Goal: Information Seeking & Learning: Check status

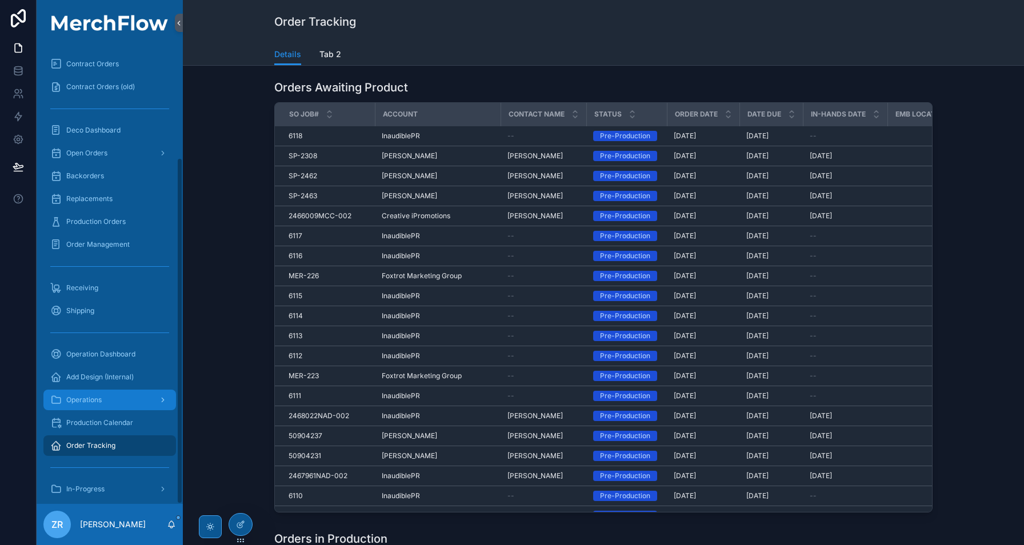
scroll to position [147, 0]
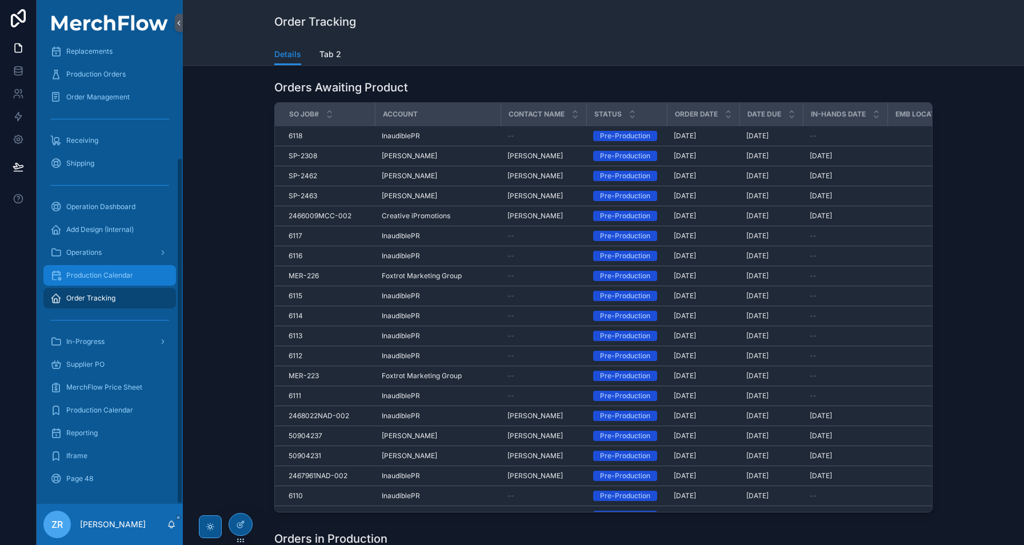
click at [114, 269] on div "Production Calendar" at bounding box center [109, 275] width 119 height 18
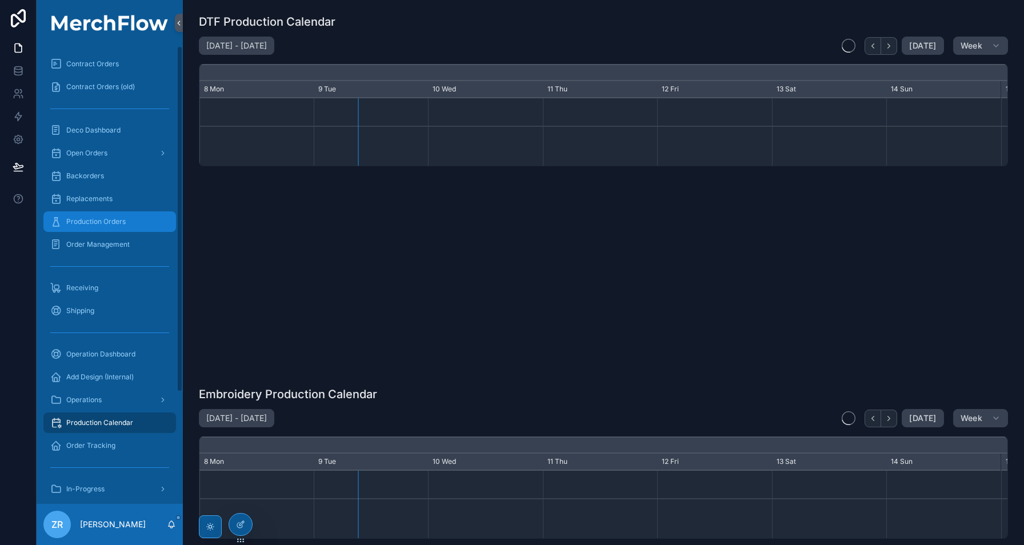
click at [129, 218] on div "Production Orders" at bounding box center [109, 222] width 119 height 18
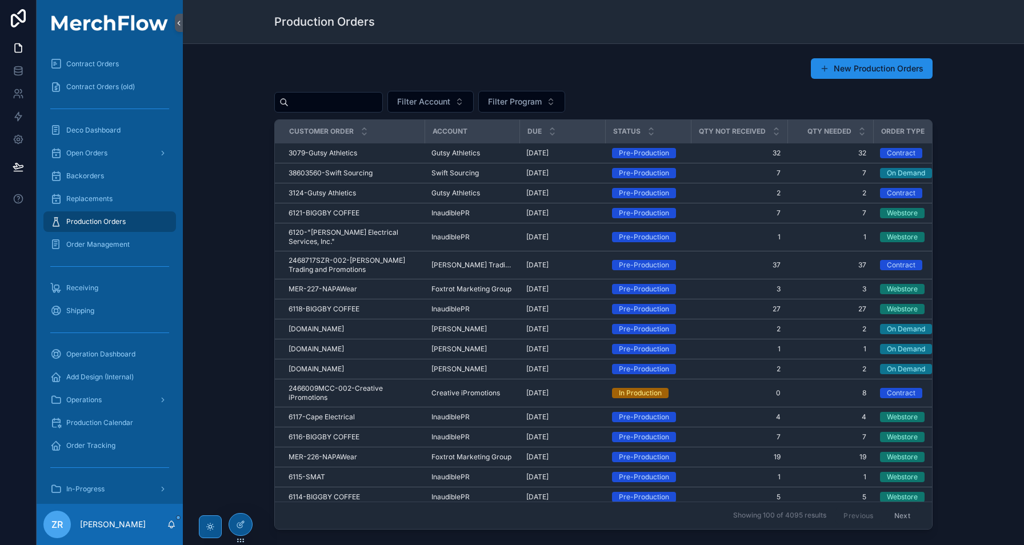
click at [312, 107] on input "scrollable content" at bounding box center [336, 102] width 94 height 16
type input "****"
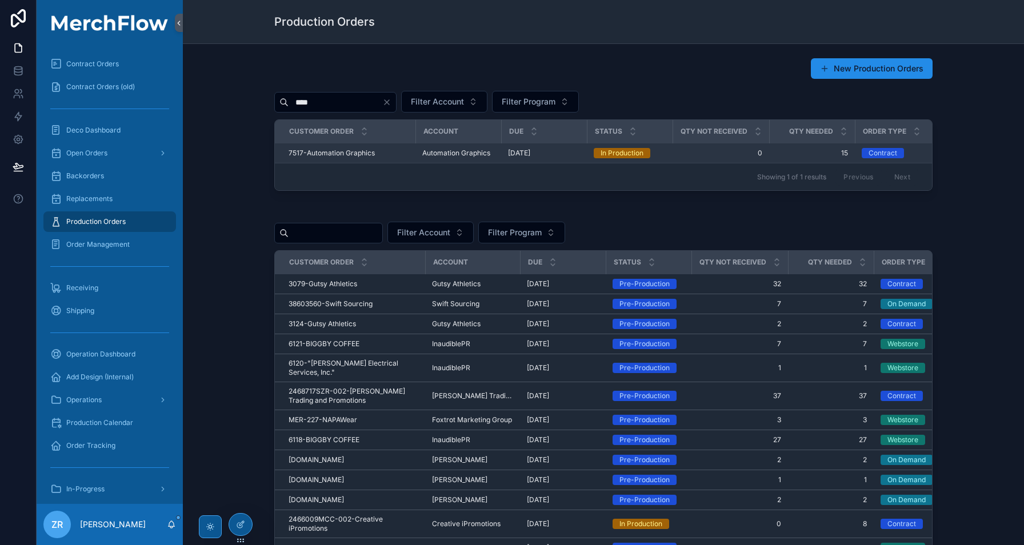
click at [315, 154] on span "7517-Automation Graphics" at bounding box center [332, 153] width 86 height 9
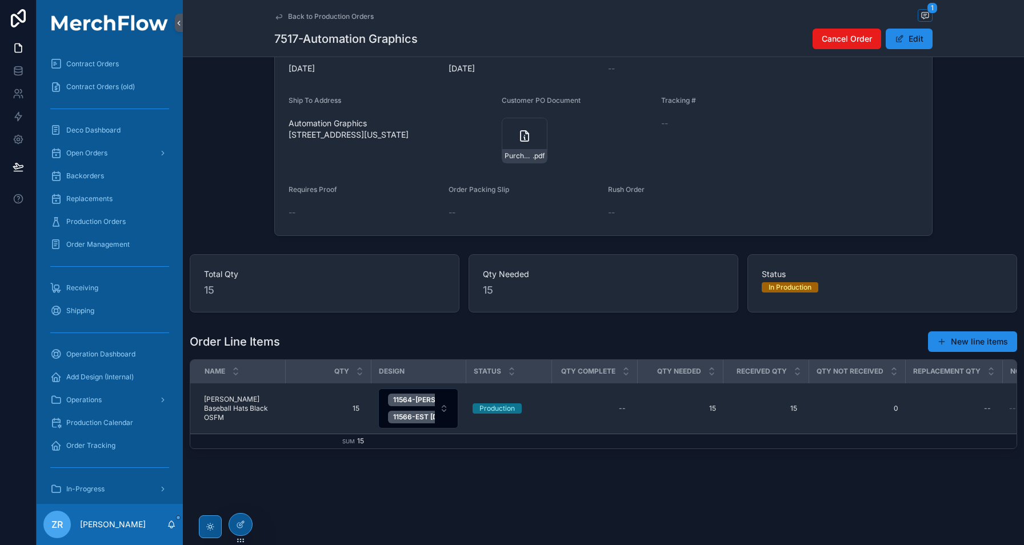
scroll to position [97, 0]
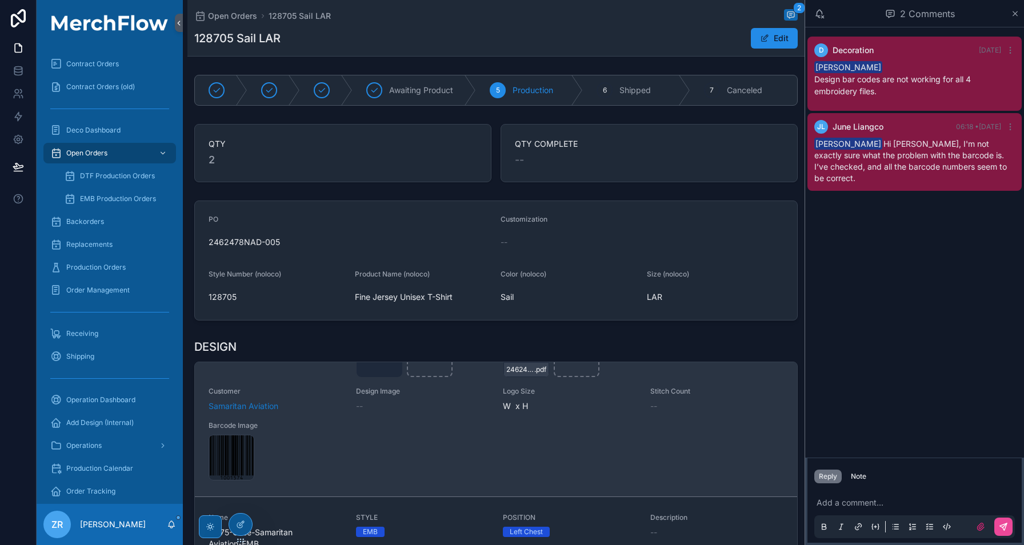
scroll to position [113, 0]
click at [437, 452] on div "Name 11574-SA_DEMO TEAM_dtf_Navy-Samaritan Aviation-Heat Transfer STYLE Heat Tr…" at bounding box center [496, 370] width 575 height 209
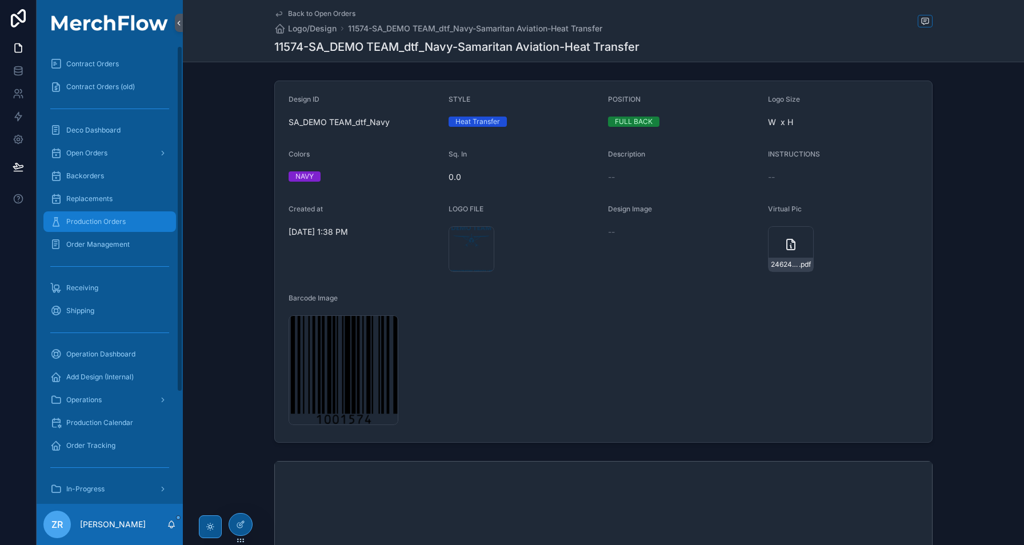
click at [114, 221] on span "Production Orders" at bounding box center [95, 221] width 59 height 9
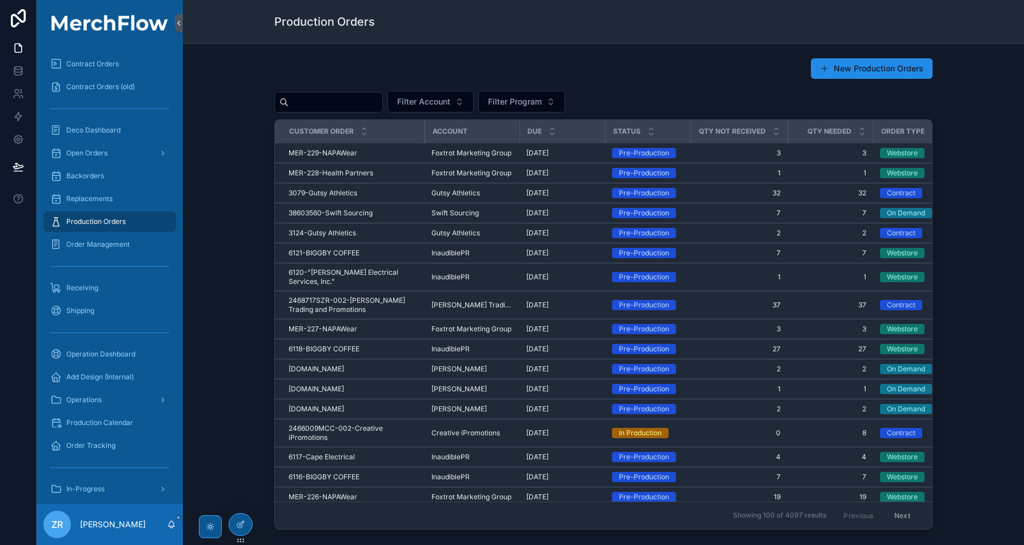
click at [358, 102] on input "scrollable content" at bounding box center [336, 102] width 94 height 16
type input "****"
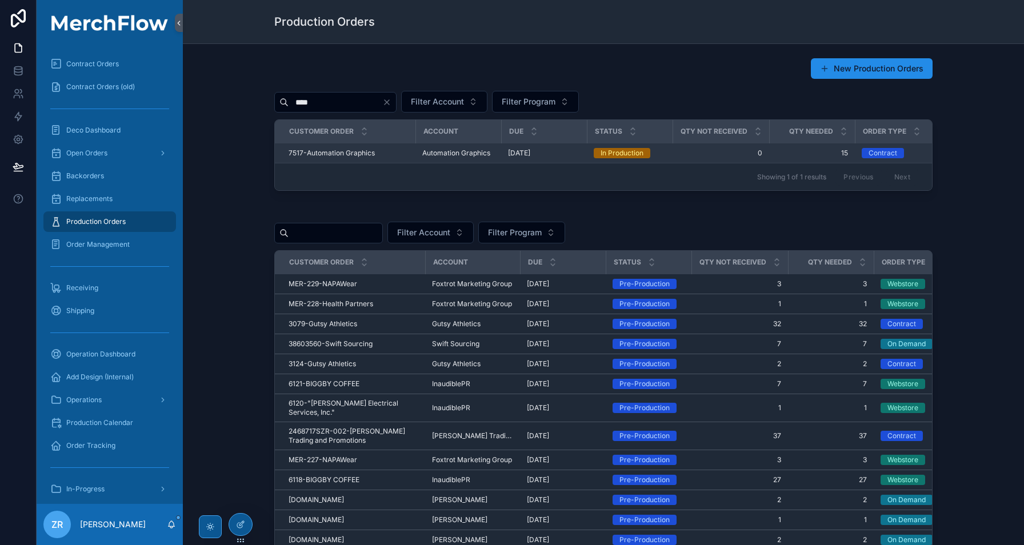
click at [360, 153] on span "7517-Automation Graphics" at bounding box center [332, 153] width 86 height 9
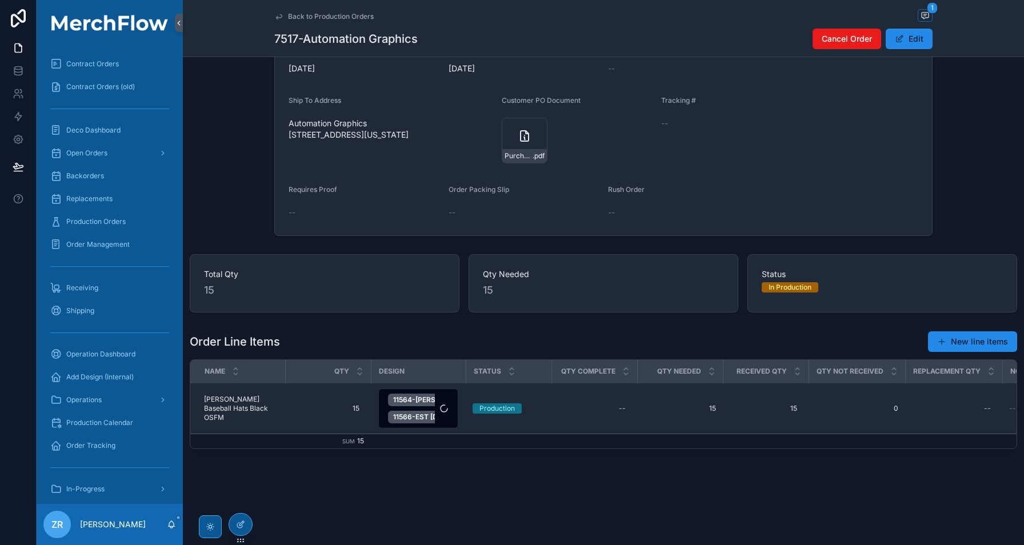
scroll to position [110, 0]
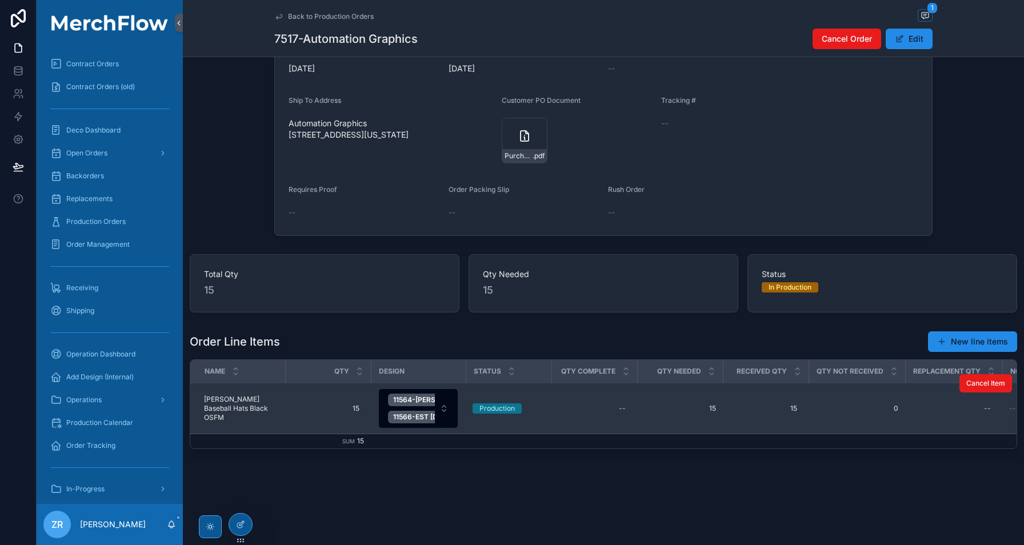
click at [240, 401] on span "[PERSON_NAME] Baseball Hats Black OSFM" at bounding box center [241, 408] width 74 height 27
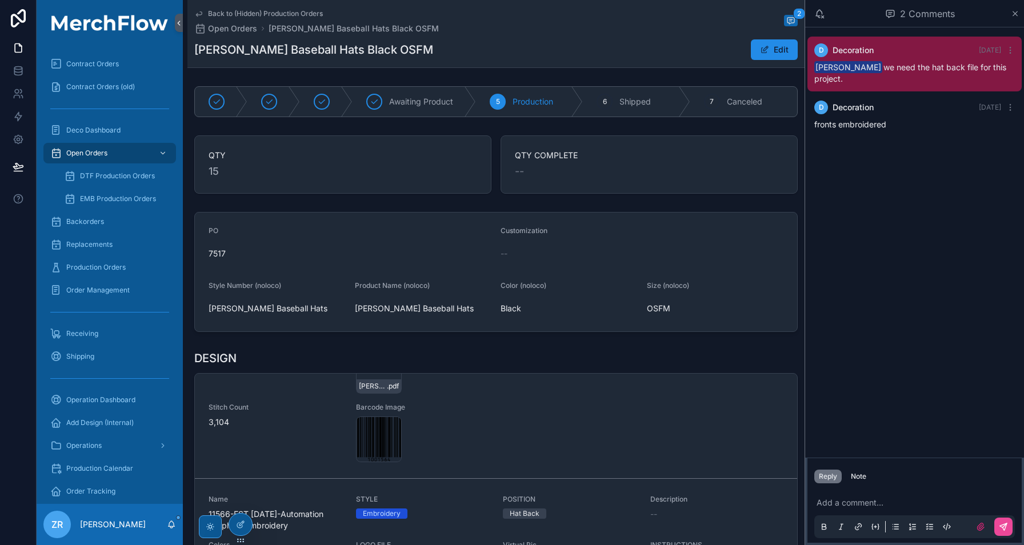
scroll to position [76, 0]
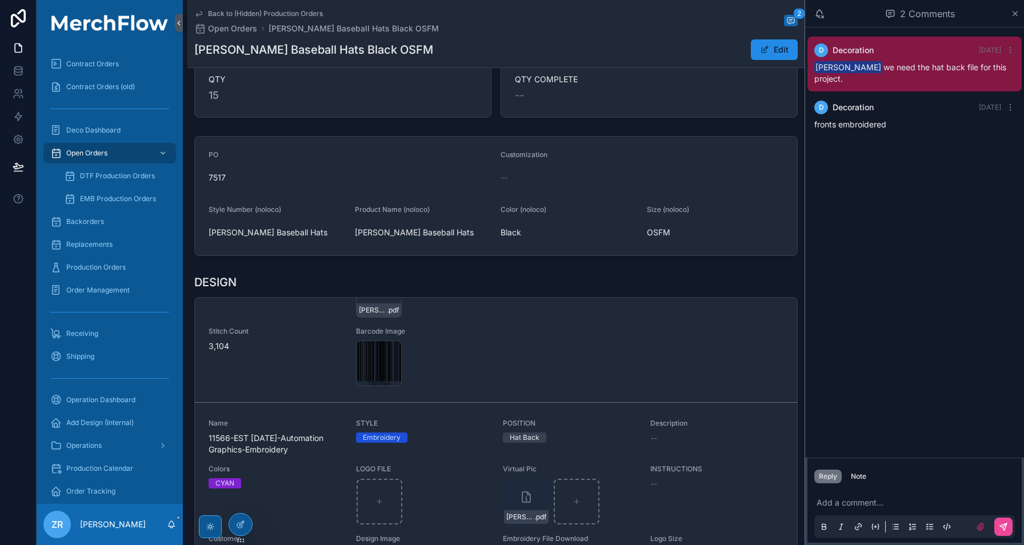
click at [493, 388] on link "Name 11564-HUDSON-Automation Graphics-Embroidery STYLE Embroidery POSITION Hat …" at bounding box center [496, 265] width 603 height 276
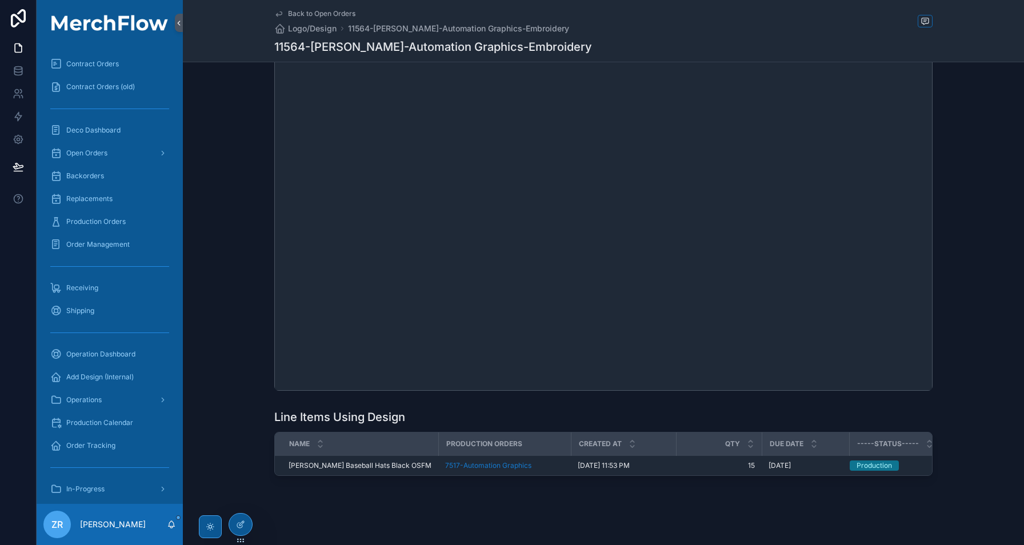
scroll to position [573, 0]
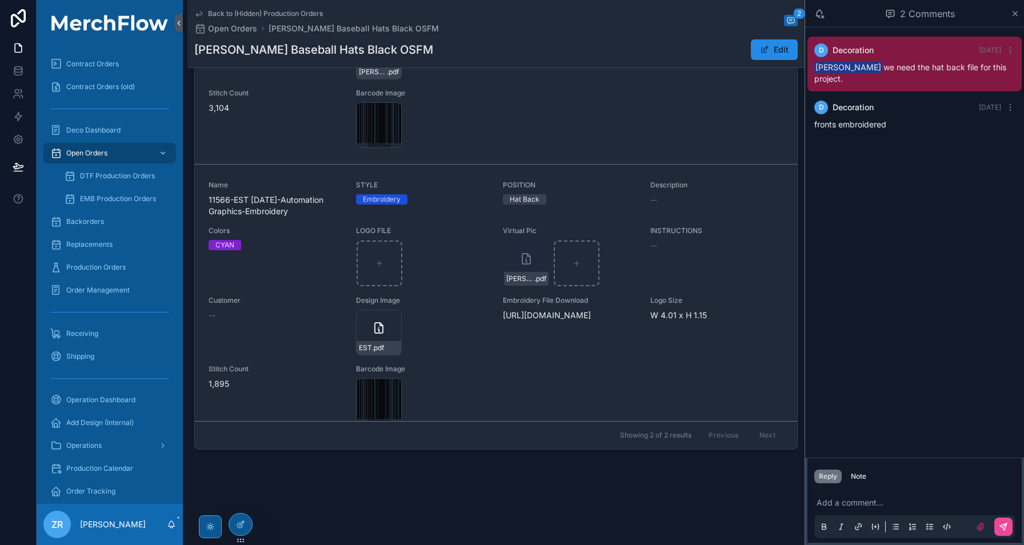
scroll to position [171, 0]
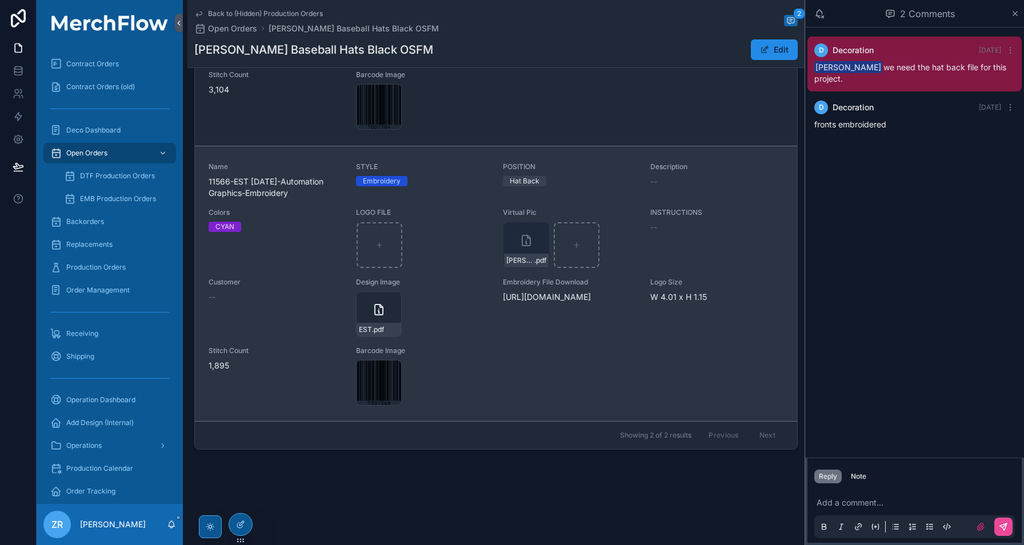
click at [276, 209] on span "Colors" at bounding box center [276, 212] width 134 height 9
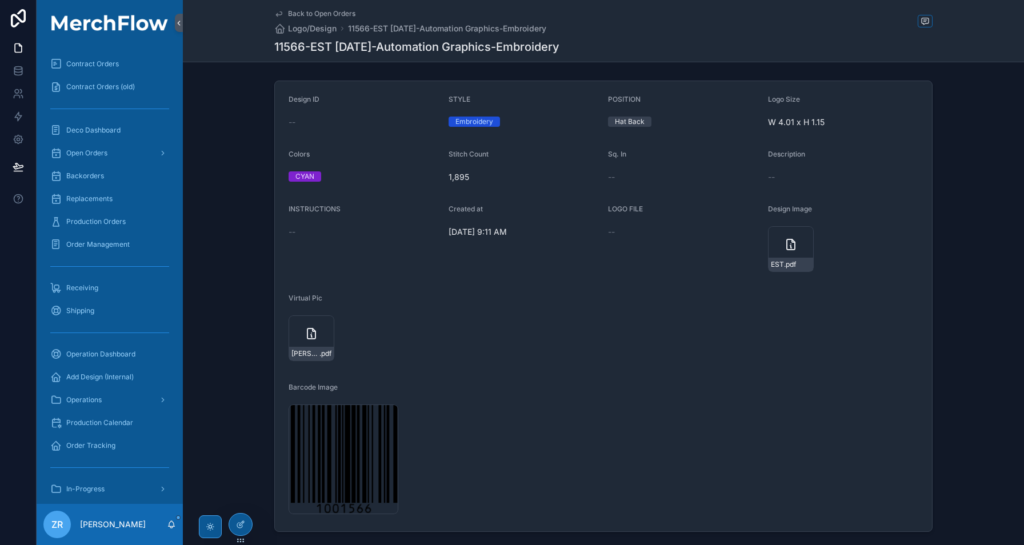
click at [921, 29] on div "Back to Open Orders Logo/Design 11566-EST 9/24/28-Automation Graphics-Embroidery" at bounding box center [603, 21] width 659 height 25
click at [924, 21] on icon "scrollable content" at bounding box center [925, 21] width 2 height 0
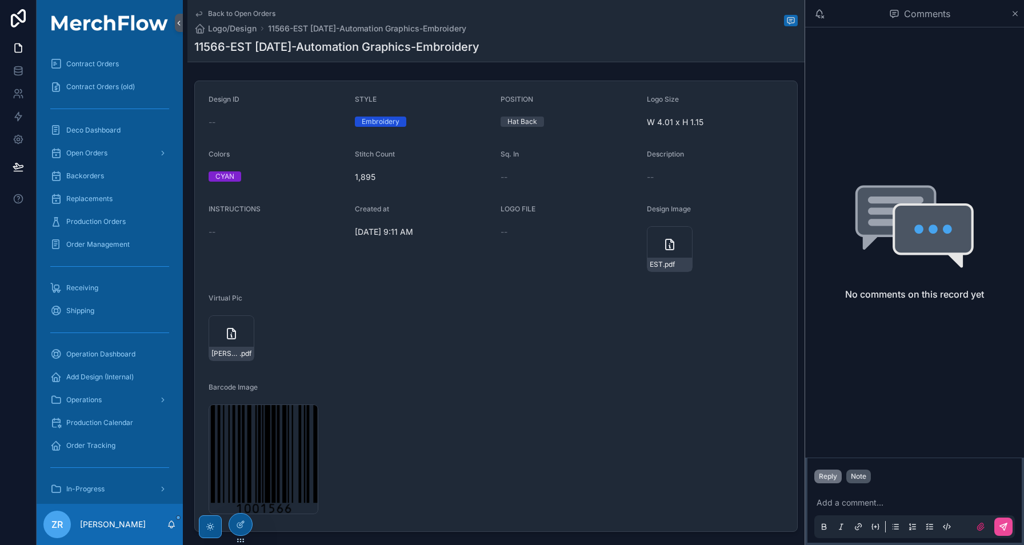
click at [867, 483] on button "Note" at bounding box center [859, 477] width 25 height 14
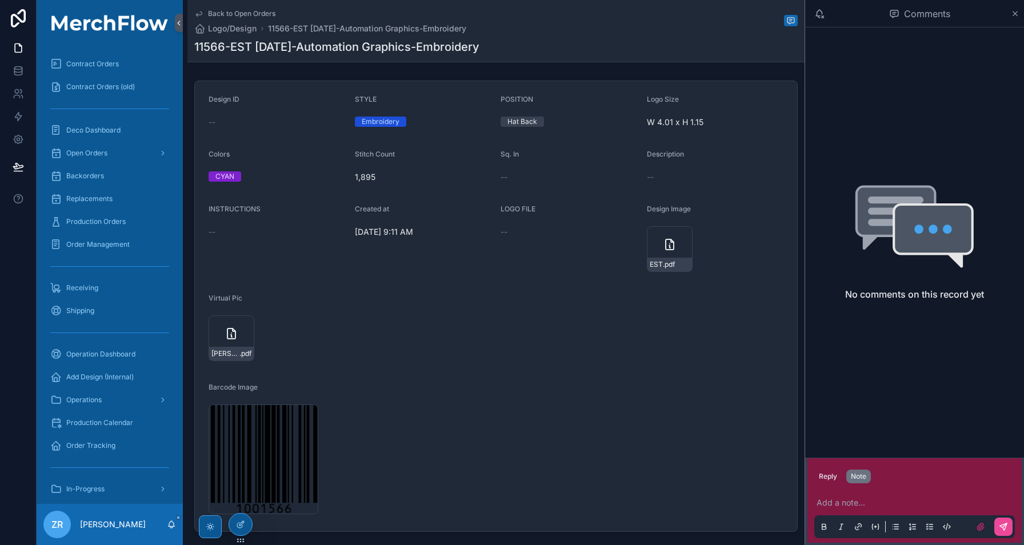
click at [864, 499] on p "scrollable content" at bounding box center [917, 502] width 201 height 11
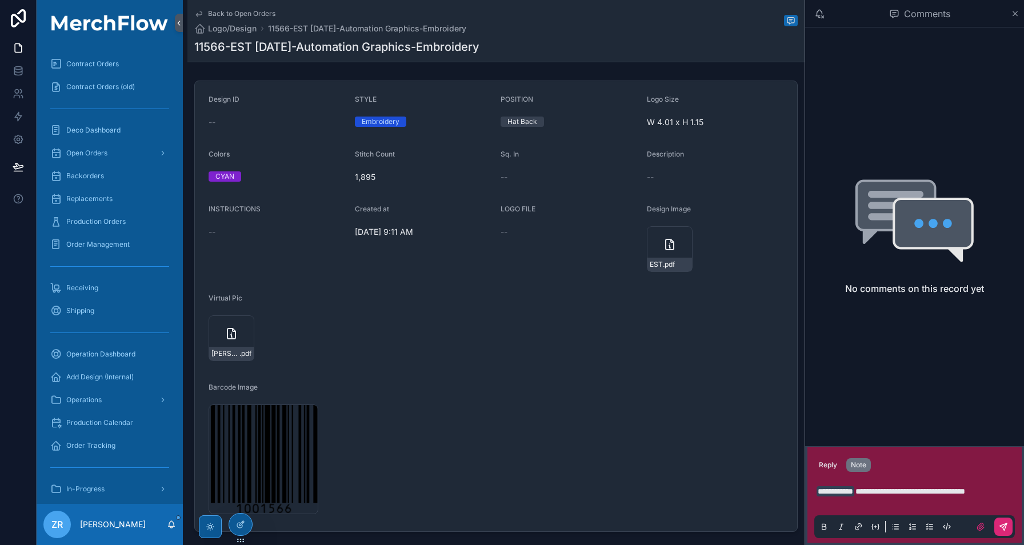
click at [1005, 526] on icon "scrollable content" at bounding box center [1005, 526] width 4 height 4
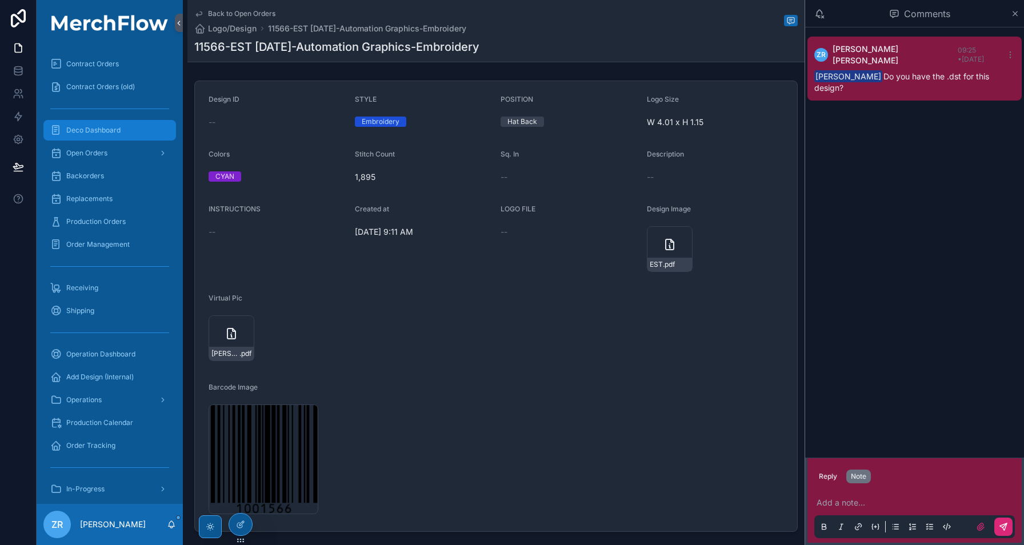
click at [113, 131] on span "Deco Dashboard" at bounding box center [93, 130] width 54 height 9
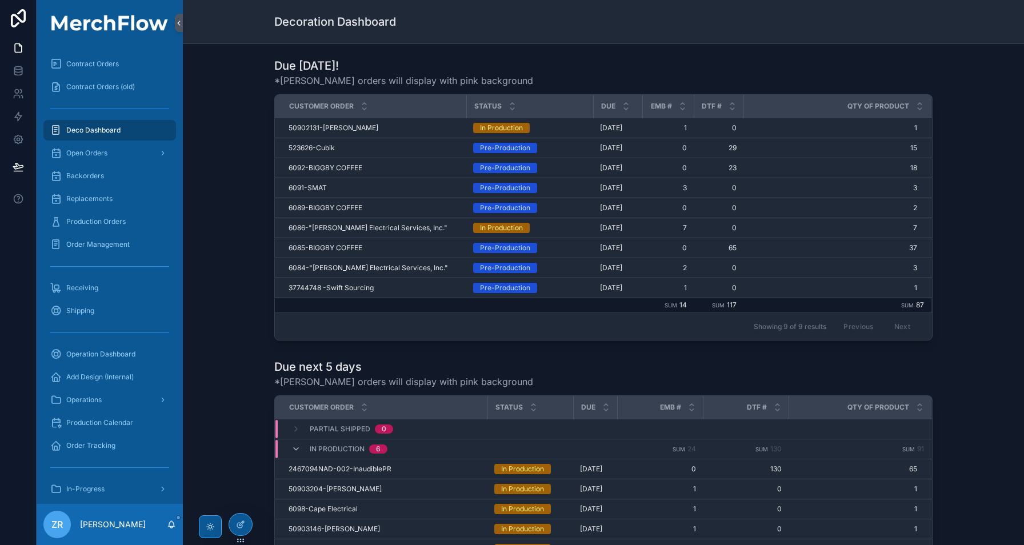
scroll to position [0, 572]
click at [117, 219] on span "Production Orders" at bounding box center [95, 221] width 59 height 9
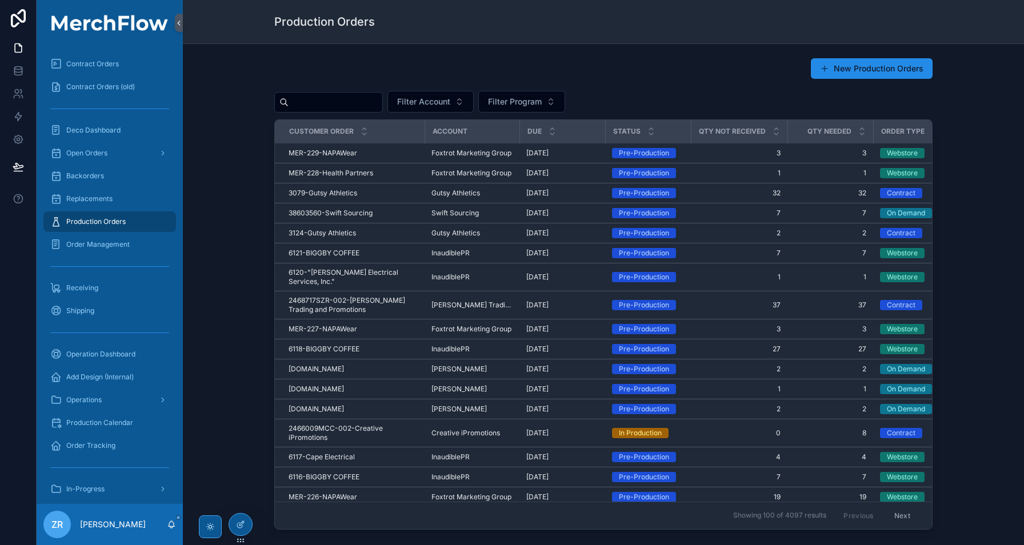
click at [351, 98] on input "scrollable content" at bounding box center [336, 102] width 94 height 16
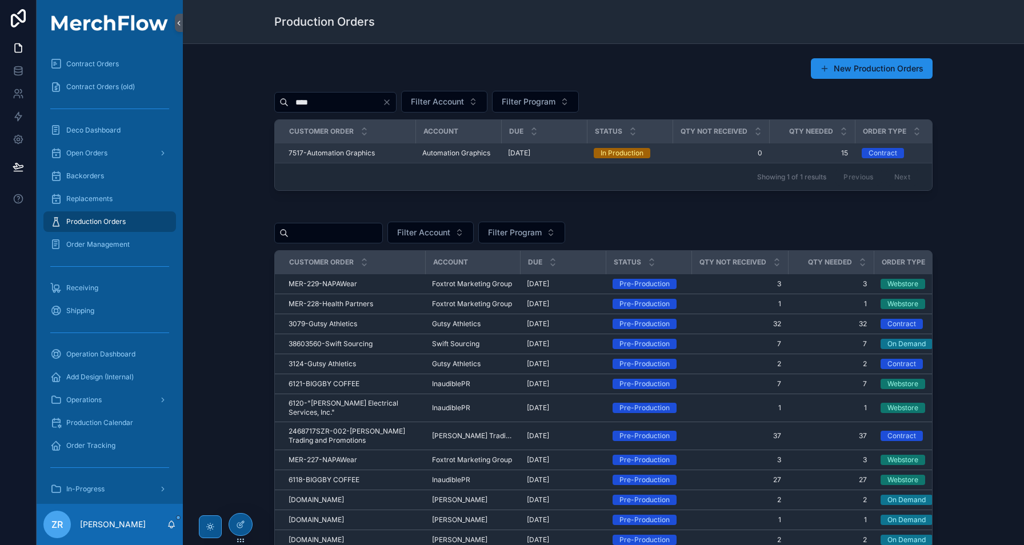
type input "****"
click at [339, 155] on span "7517-Automation Graphics" at bounding box center [332, 153] width 86 height 9
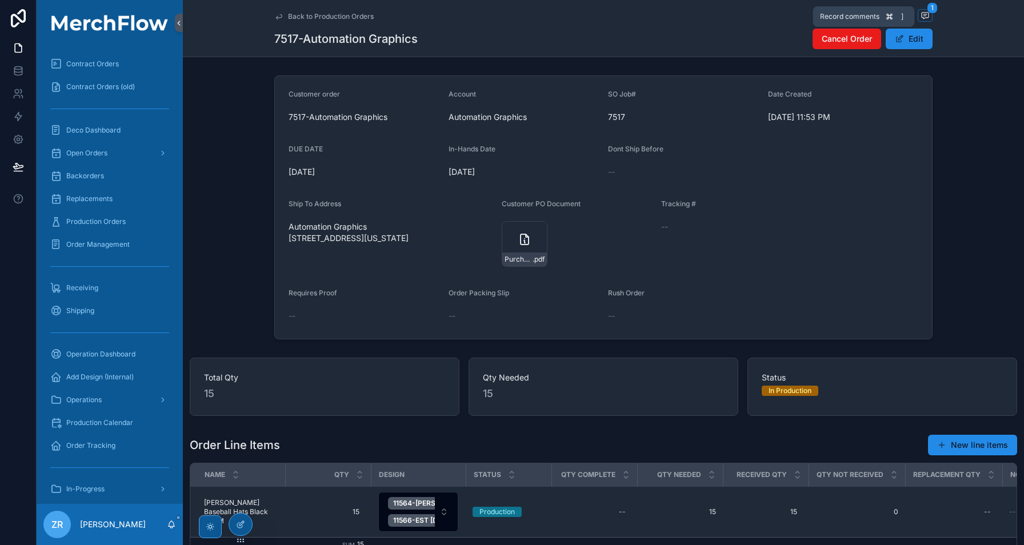
click at [924, 11] on icon "scrollable content" at bounding box center [925, 15] width 9 height 9
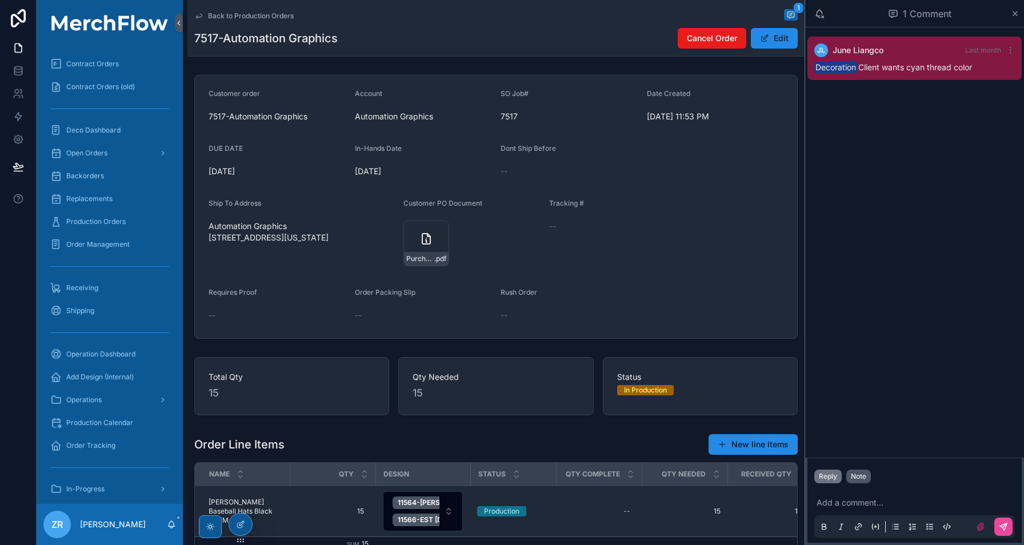
click at [856, 474] on div "Note" at bounding box center [858, 476] width 15 height 9
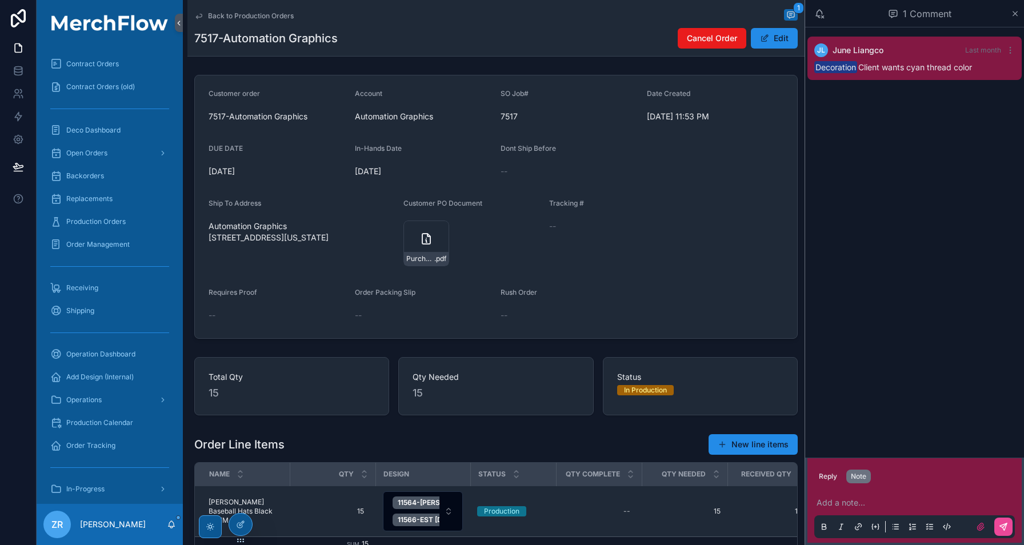
click at [856, 503] on p "scrollable content" at bounding box center [917, 502] width 201 height 11
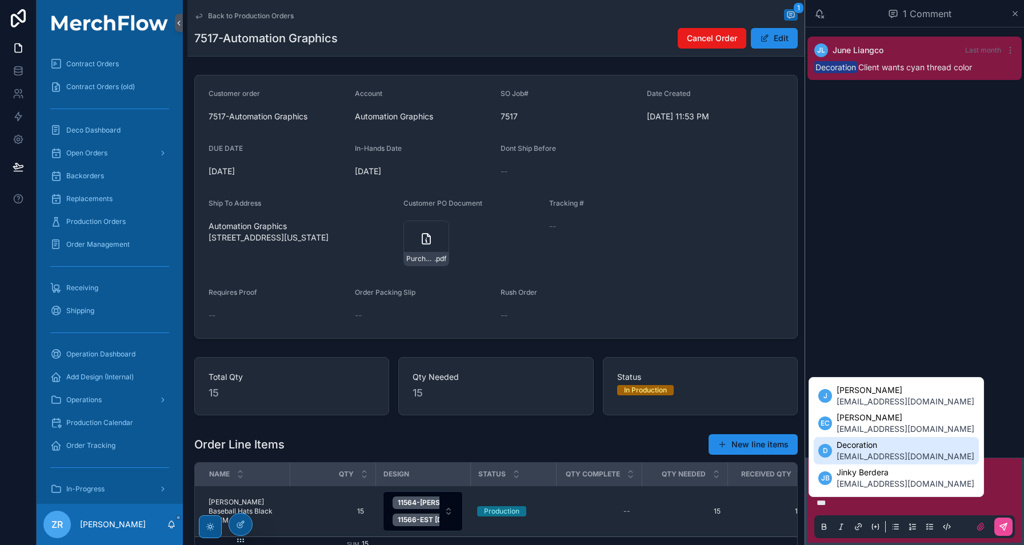
click at [899, 456] on span "decoration@merchflow.com" at bounding box center [906, 456] width 138 height 11
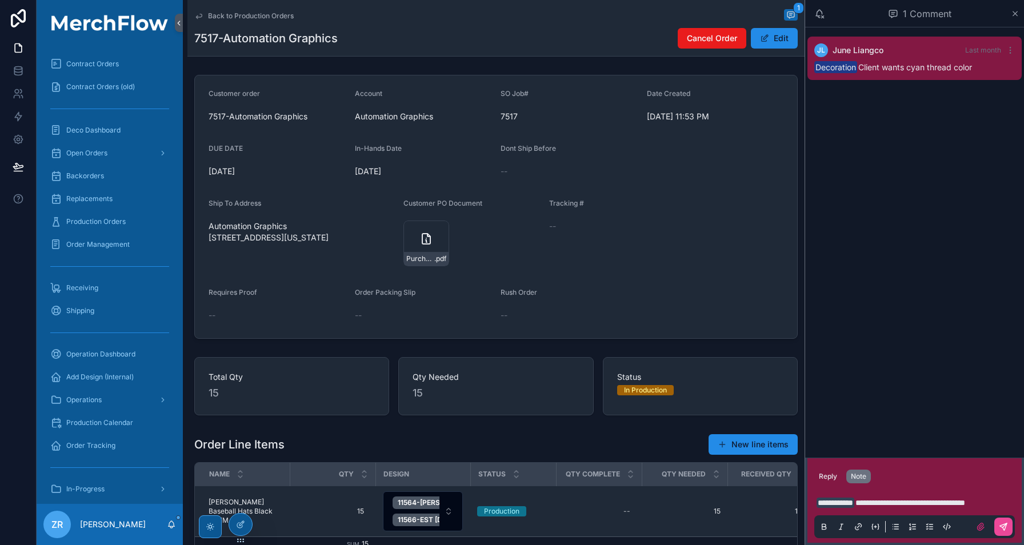
drag, startPoint x: 1008, startPoint y: 528, endPoint x: 1000, endPoint y: 500, distance: 29.0
click at [1000, 500] on div "**********" at bounding box center [915, 515] width 201 height 48
click at [966, 501] on span "**********" at bounding box center [911, 503] width 110 height 8
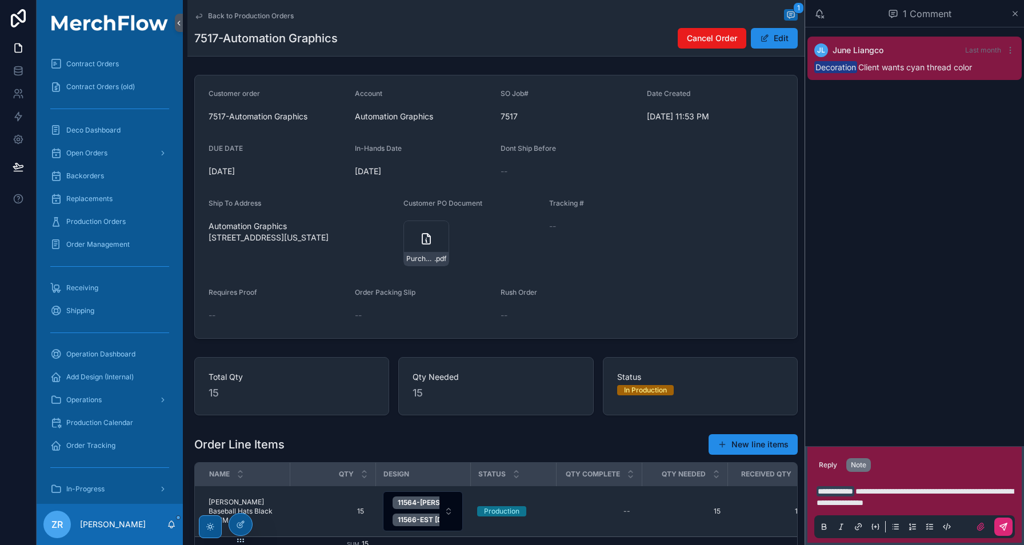
click at [1007, 529] on icon "scrollable content" at bounding box center [1003, 527] width 9 height 9
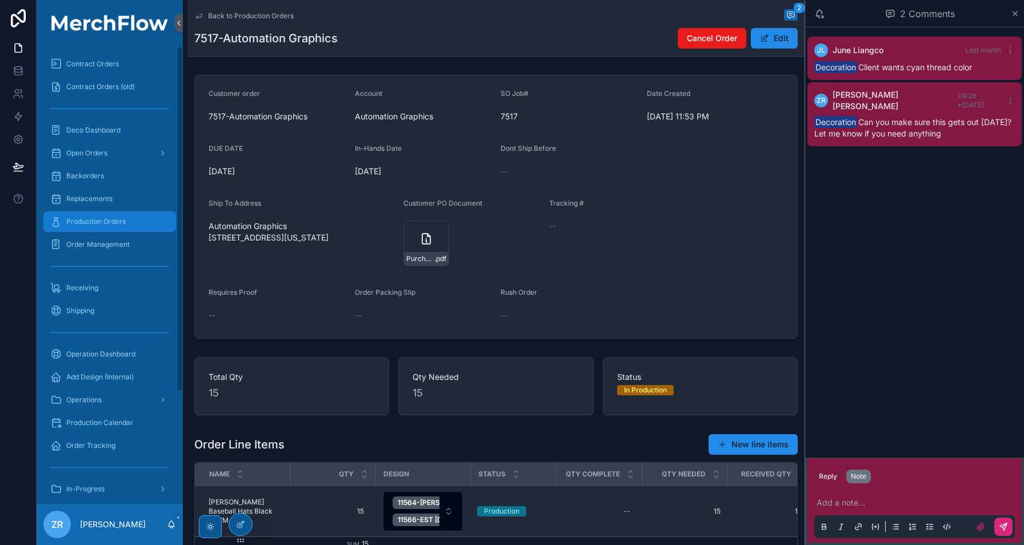
click at [115, 221] on span "Production Orders" at bounding box center [95, 221] width 59 height 9
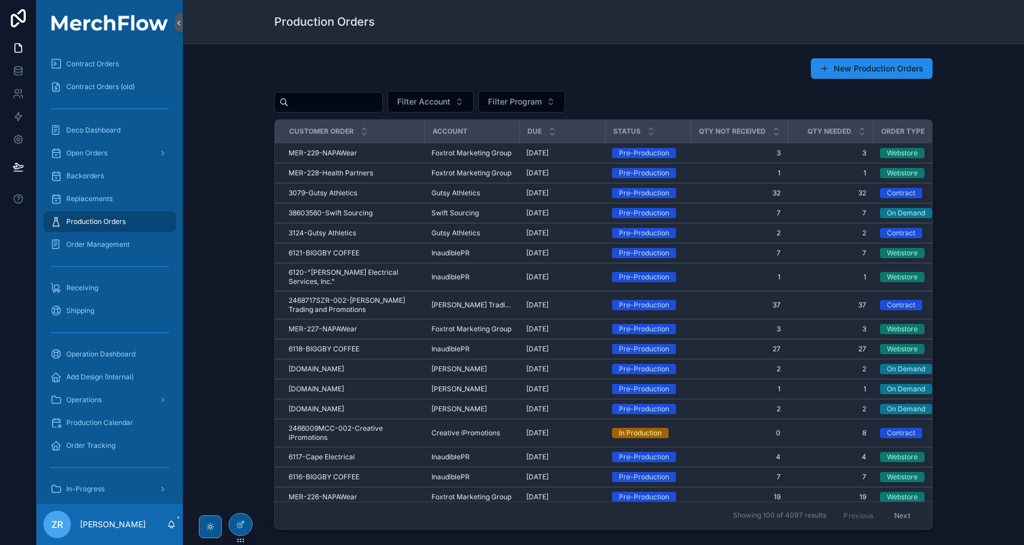
click at [336, 101] on input "scrollable content" at bounding box center [336, 102] width 94 height 16
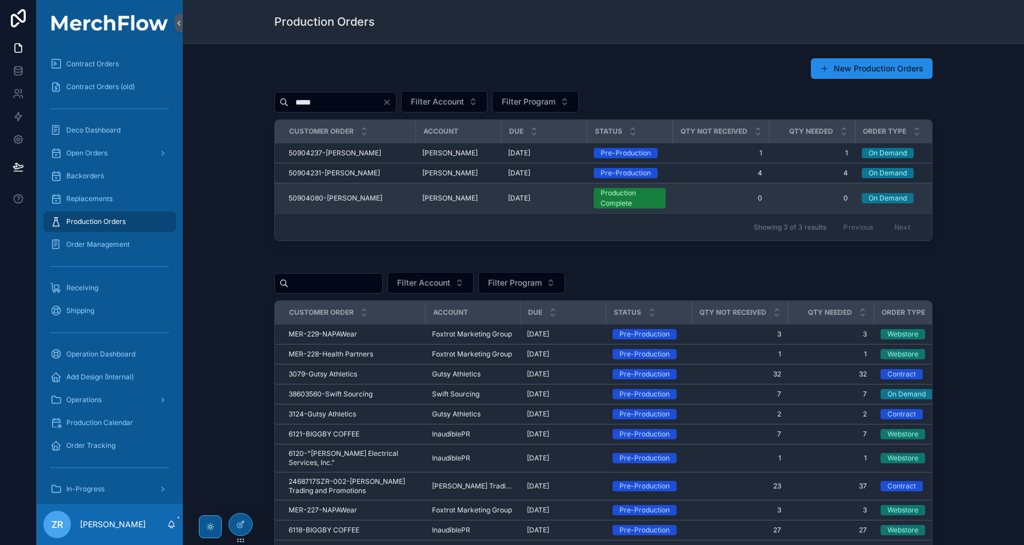
type input "*****"
click at [416, 202] on td "[PERSON_NAME]" at bounding box center [459, 199] width 86 height 30
click at [337, 197] on span "50904080-Amy Clyne" at bounding box center [336, 198] width 94 height 9
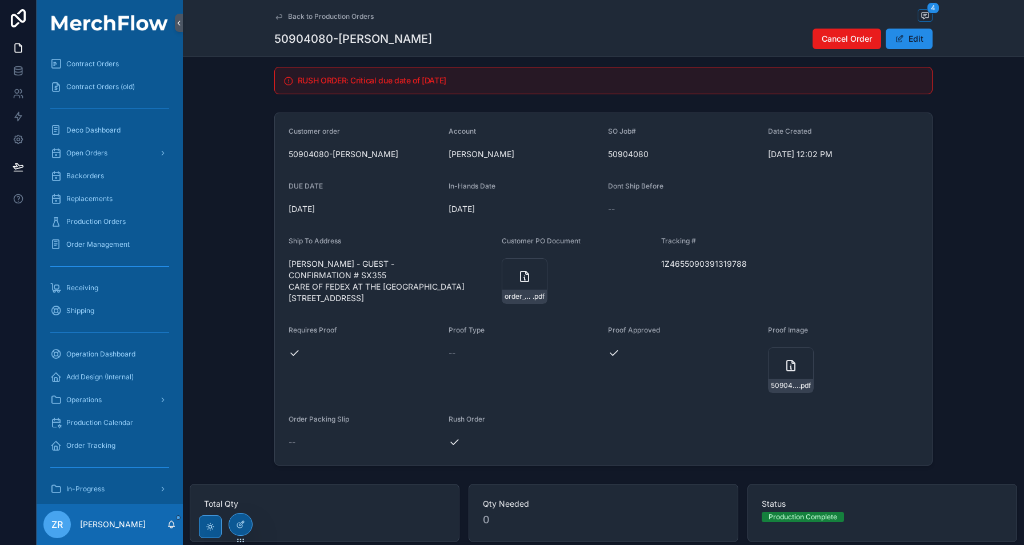
scroll to position [13, 0]
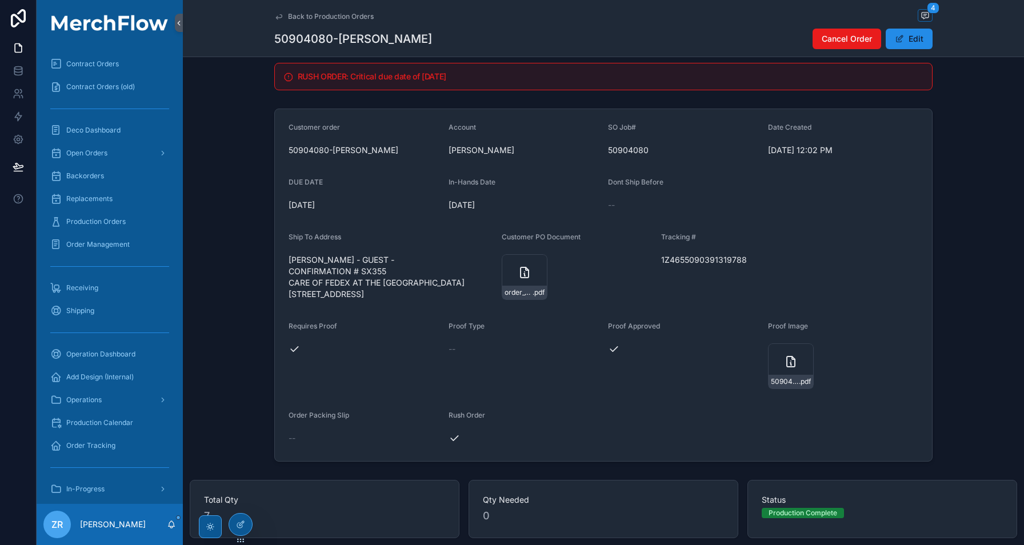
click at [719, 264] on span "1Z4655090391319788" at bounding box center [736, 259] width 151 height 11
copy span "1Z4655090391319788"
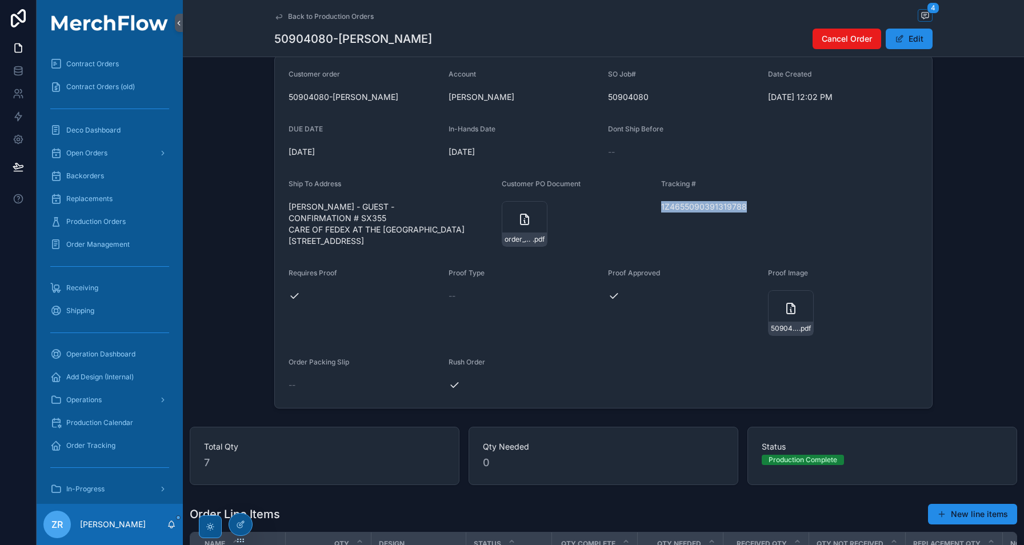
scroll to position [67, 0]
click at [709, 206] on span "1Z4655090391319788" at bounding box center [736, 205] width 151 height 11
copy span "1Z4655090391319788"
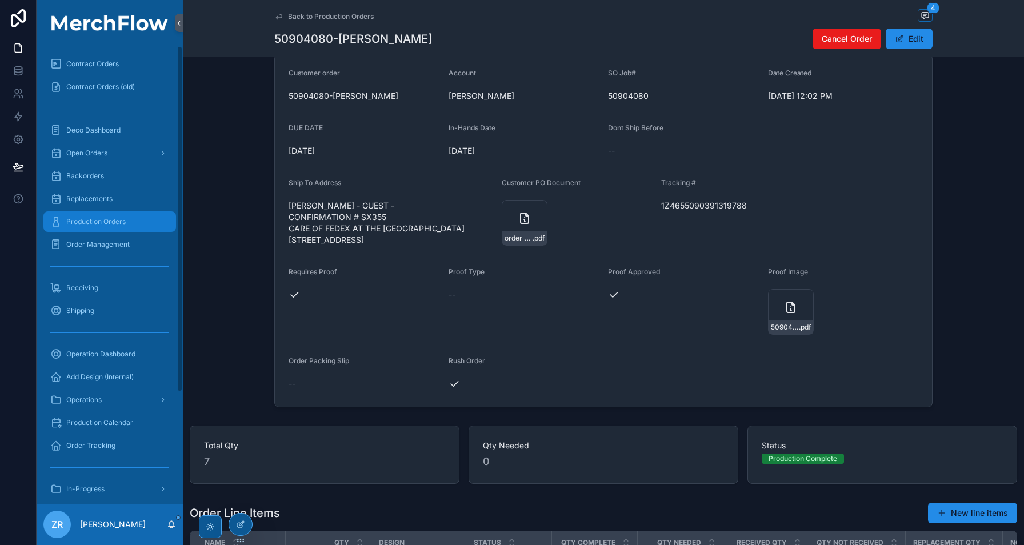
click at [97, 219] on span "Production Orders" at bounding box center [95, 221] width 59 height 9
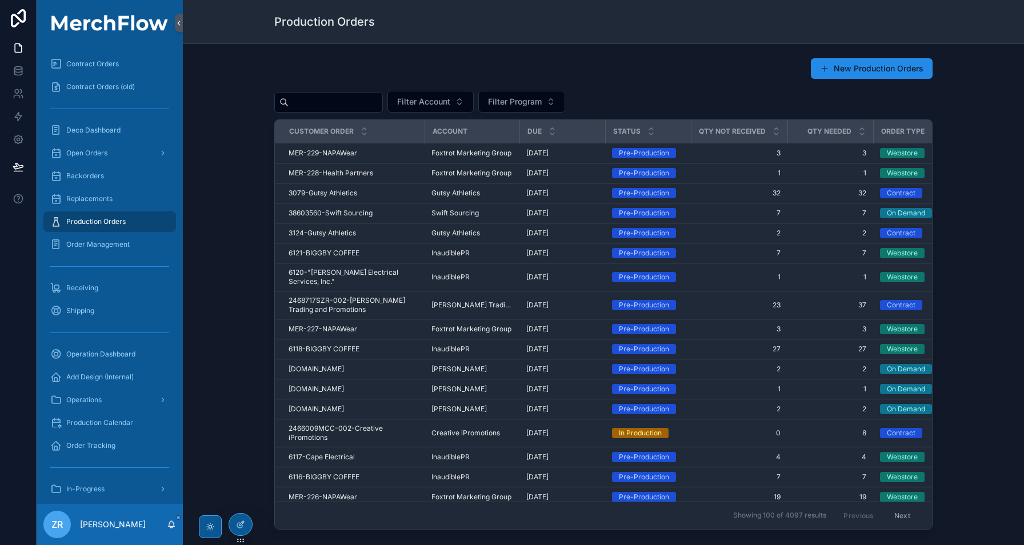
click at [363, 101] on input "scrollable content" at bounding box center [336, 102] width 94 height 16
paste input "**********"
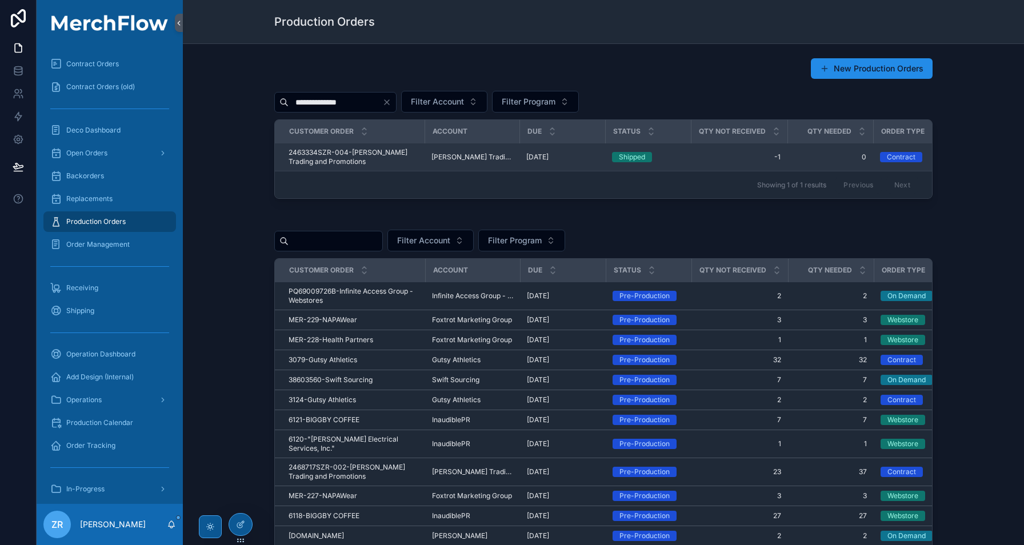
type input "**********"
click at [335, 154] on span "2463334SZR-004-Sweitzer Trading and Promotions" at bounding box center [353, 157] width 129 height 18
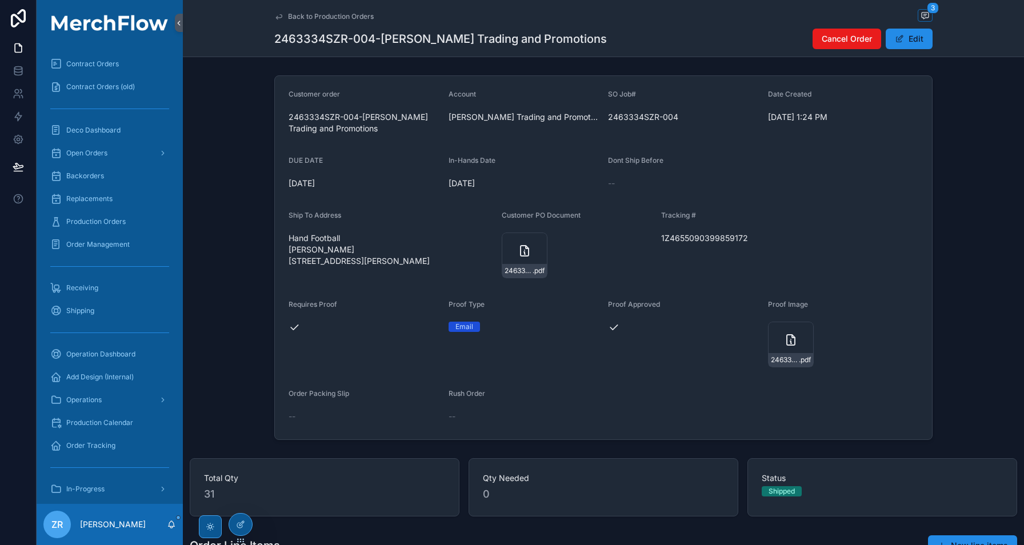
scroll to position [202, 0]
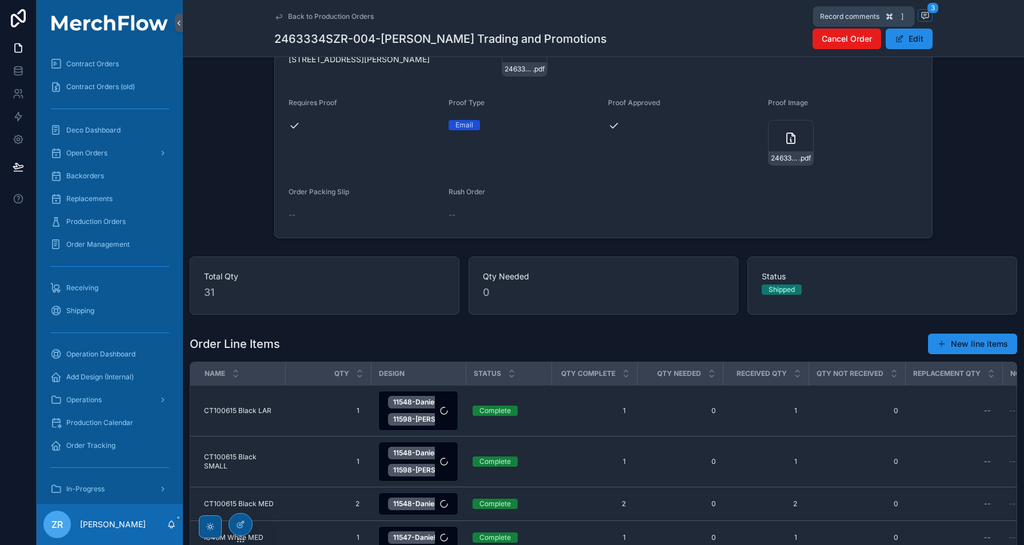
click at [921, 16] on icon "scrollable content" at bounding box center [925, 15] width 9 height 9
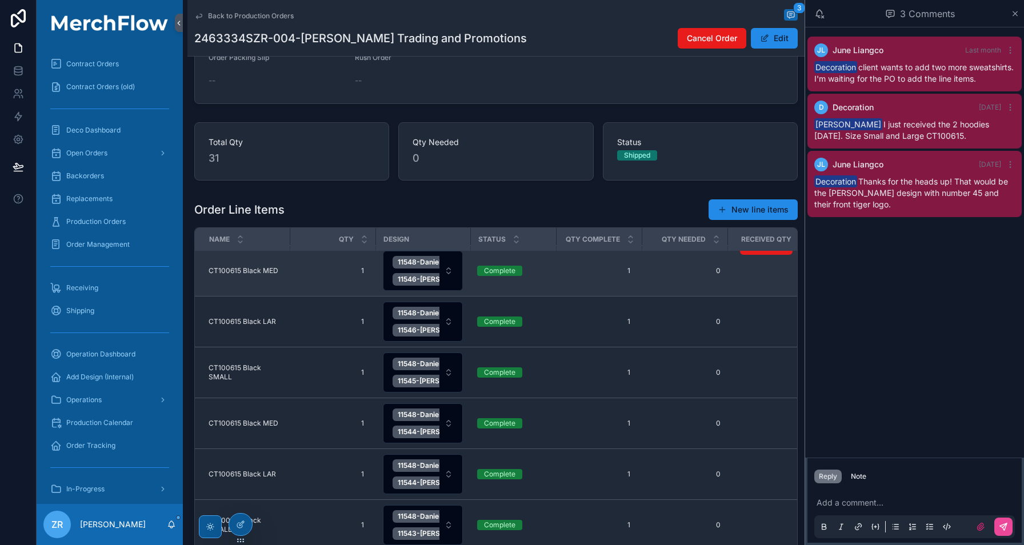
scroll to position [298, 0]
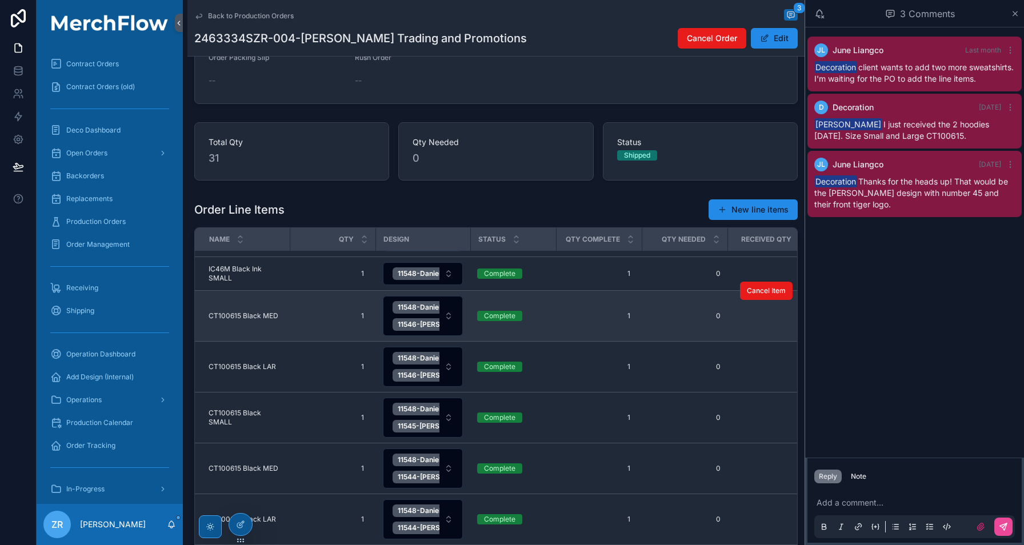
click at [250, 313] on span "CT100615 Black MED" at bounding box center [244, 316] width 70 height 9
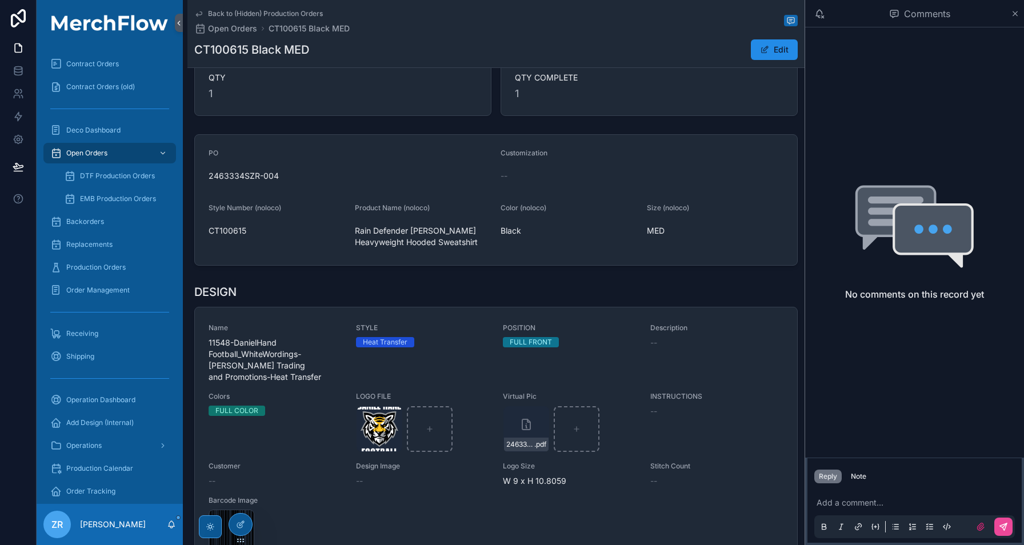
scroll to position [77, 0]
click at [119, 271] on span "Production Orders" at bounding box center [95, 267] width 59 height 9
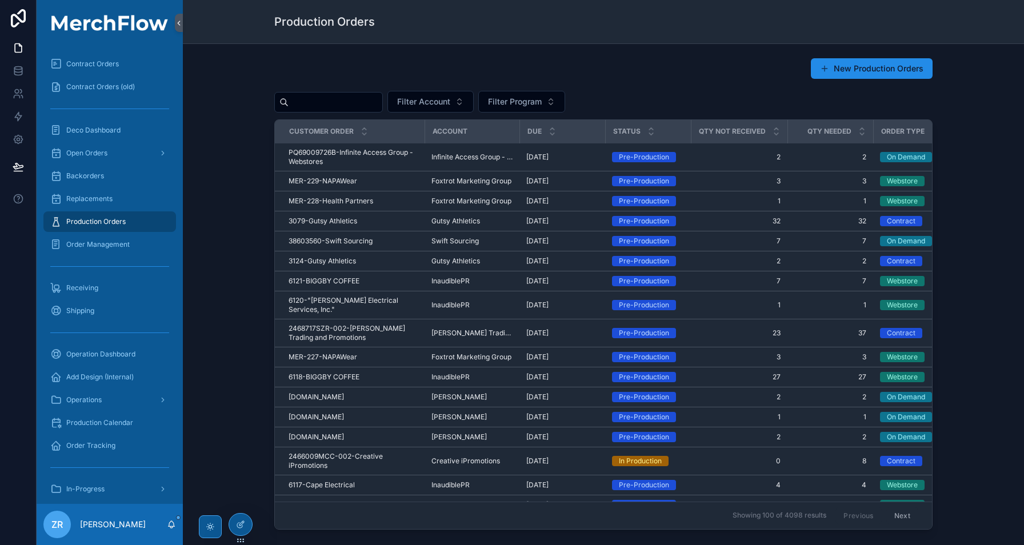
click at [337, 101] on input "scrollable content" at bounding box center [336, 102] width 94 height 16
paste input "**********"
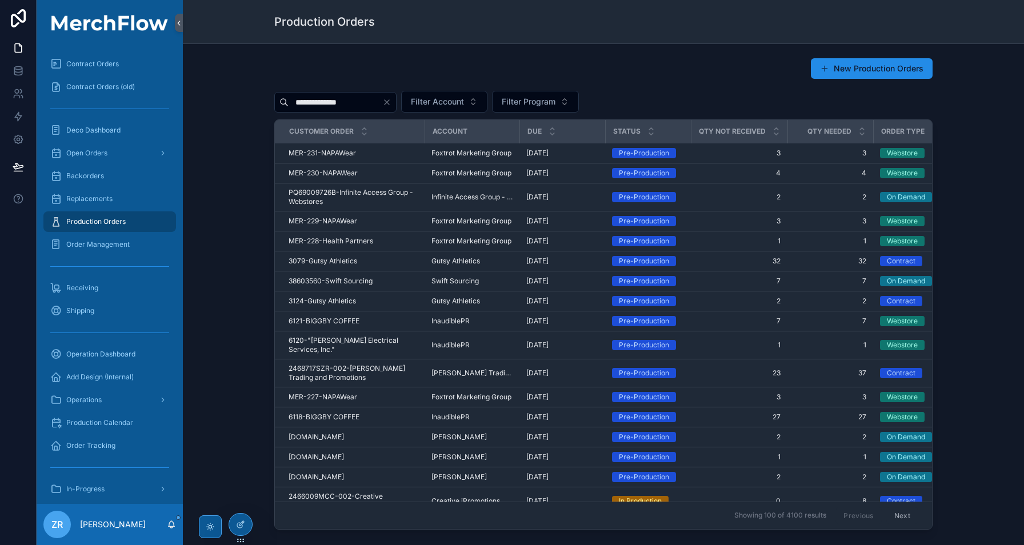
type input "**********"
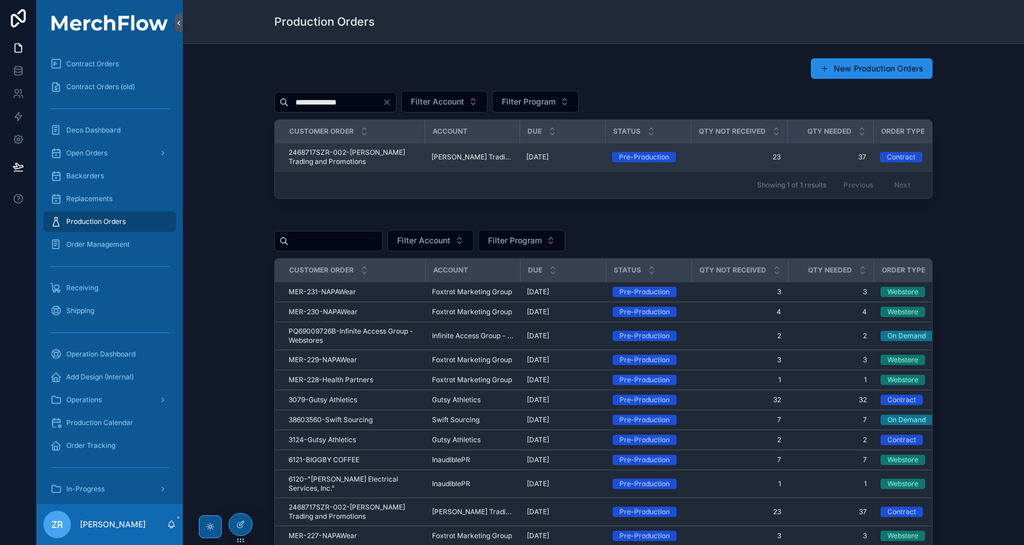
click at [351, 156] on span "2468717SZR-002-Sweitzer Trading and Promotions" at bounding box center [353, 157] width 129 height 18
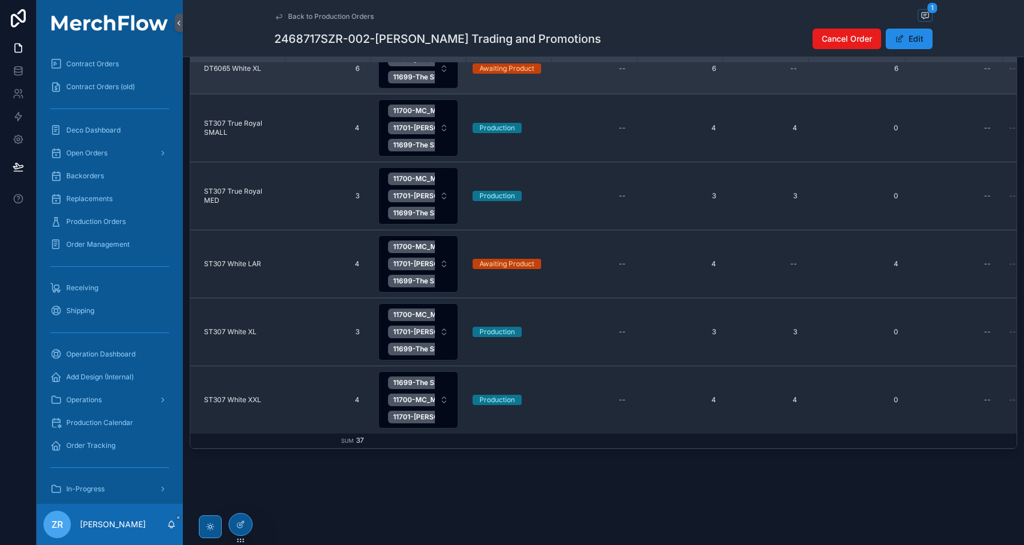
scroll to position [581, 0]
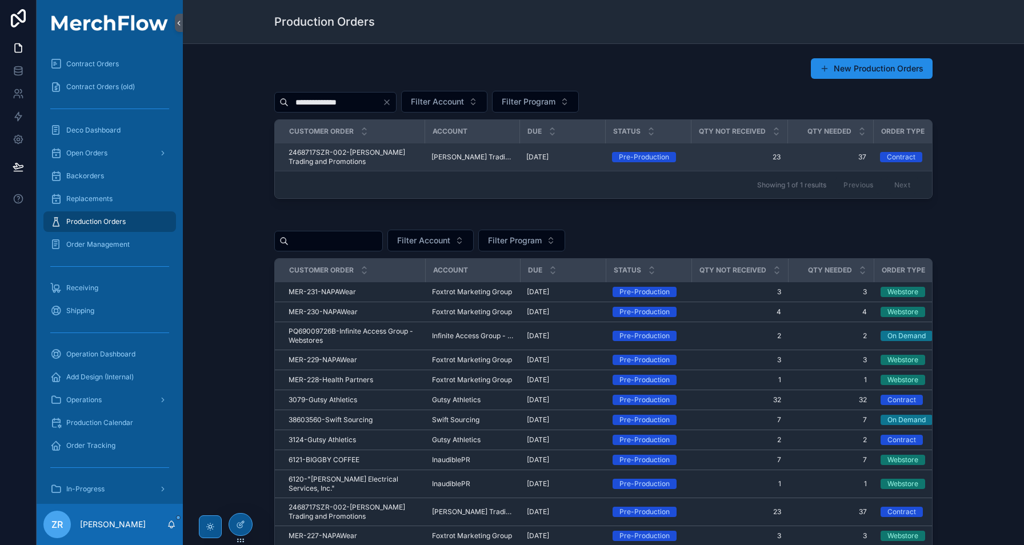
click at [369, 153] on span "2468717SZR-002-Sweitzer Trading and Promotions" at bounding box center [353, 157] width 129 height 18
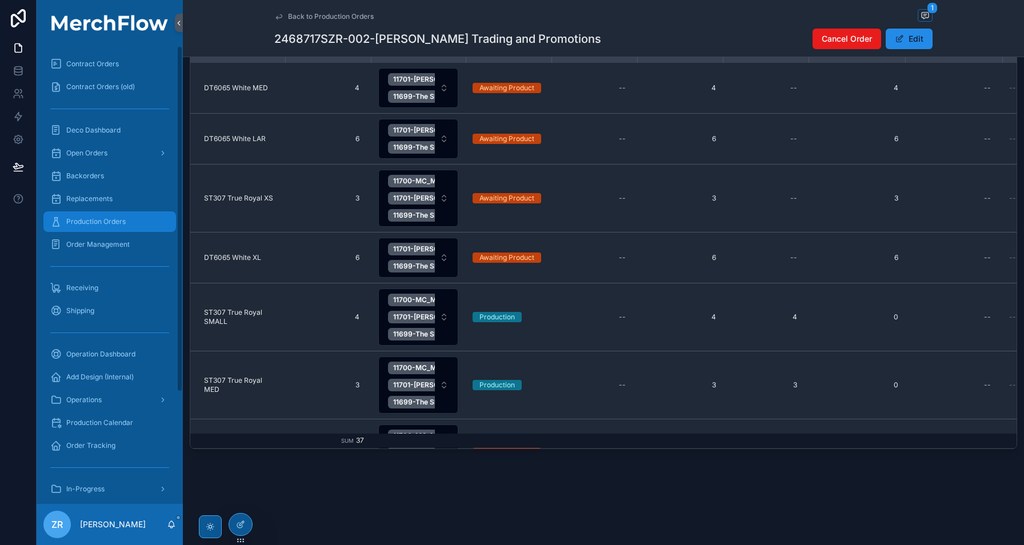
click at [144, 216] on div "Production Orders" at bounding box center [109, 222] width 119 height 18
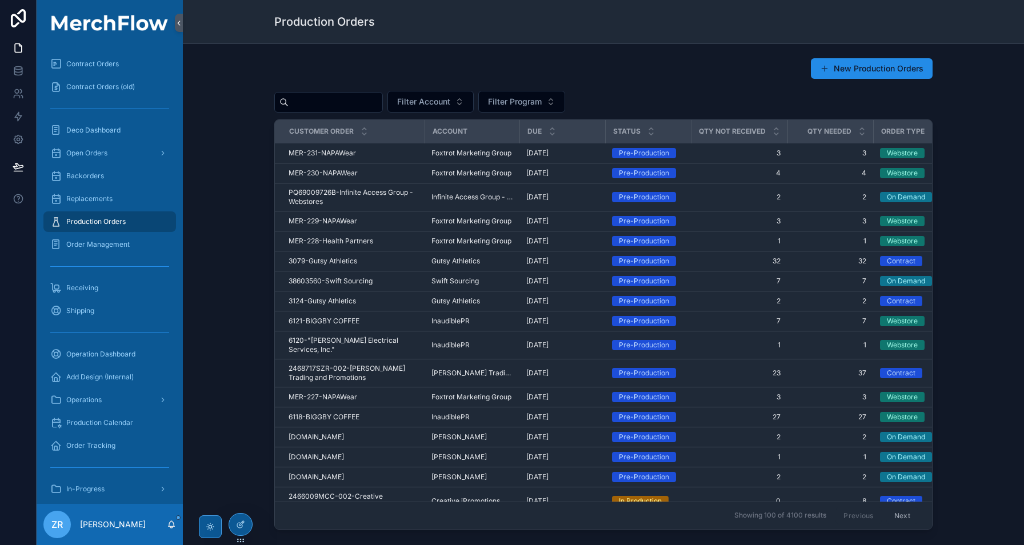
click at [358, 96] on input "scrollable content" at bounding box center [336, 102] width 94 height 16
paste input "**********"
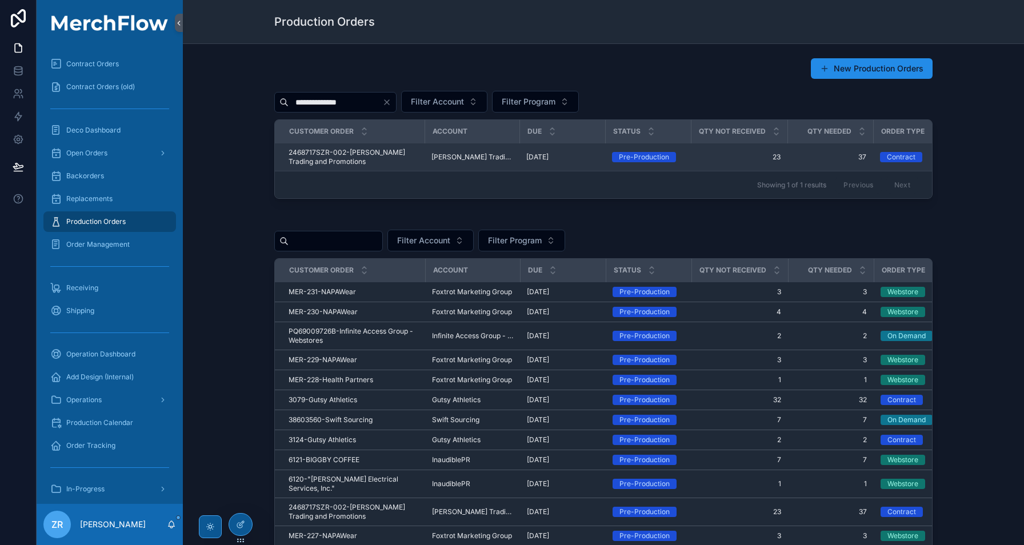
type input "**********"
click at [378, 155] on span "2468717SZR-002-[PERSON_NAME] Trading and Promotions" at bounding box center [353, 157] width 129 height 18
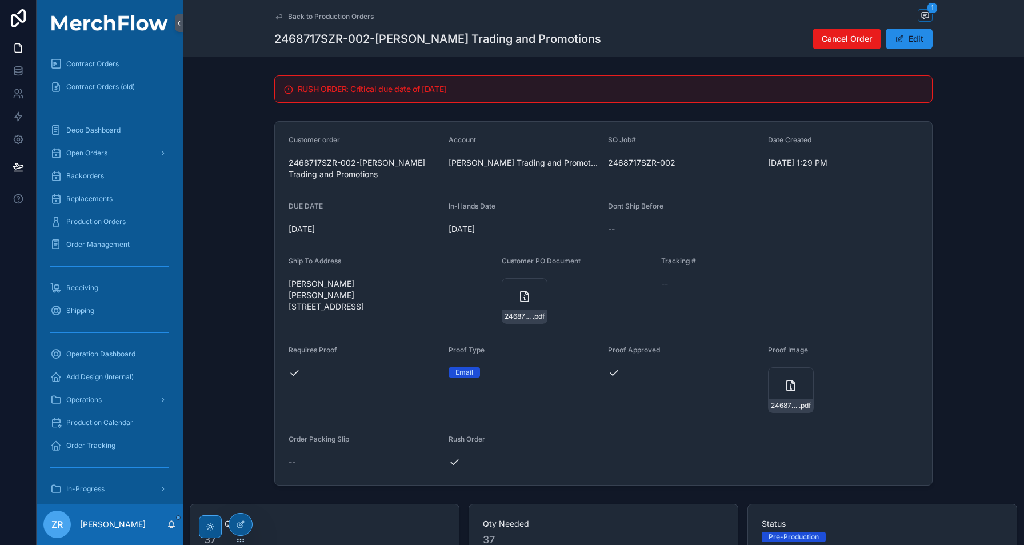
click at [922, 8] on div "Back to Production Orders 1 2468717SZR-002-Sweitzer Trading and Promotions Canc…" at bounding box center [603, 28] width 659 height 57
drag, startPoint x: 922, startPoint y: 14, endPoint x: 1024, endPoint y: 268, distance: 273.5
click at [924, 14] on icon "scrollable content" at bounding box center [925, 14] width 3 height 0
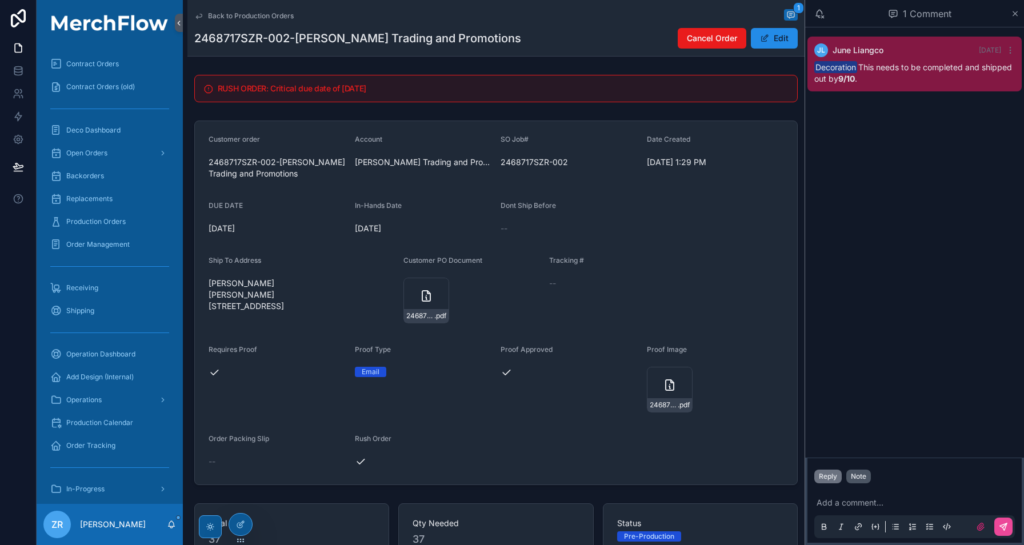
click at [858, 482] on button "Note" at bounding box center [859, 477] width 25 height 14
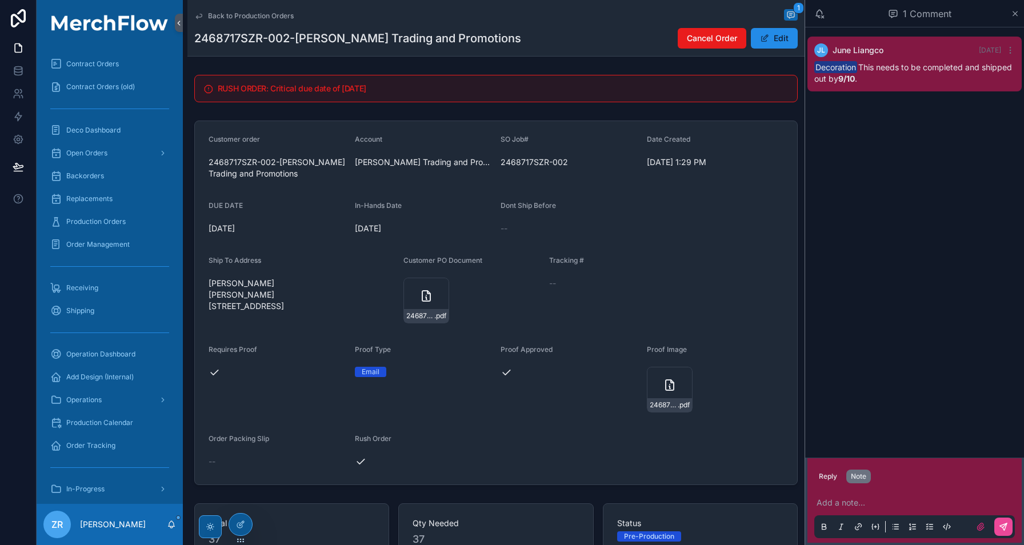
click at [855, 499] on p "scrollable content" at bounding box center [917, 502] width 201 height 11
click at [856, 505] on span "**********" at bounding box center [926, 503] width 141 height 8
click at [861, 506] on p "**********" at bounding box center [917, 502] width 201 height 11
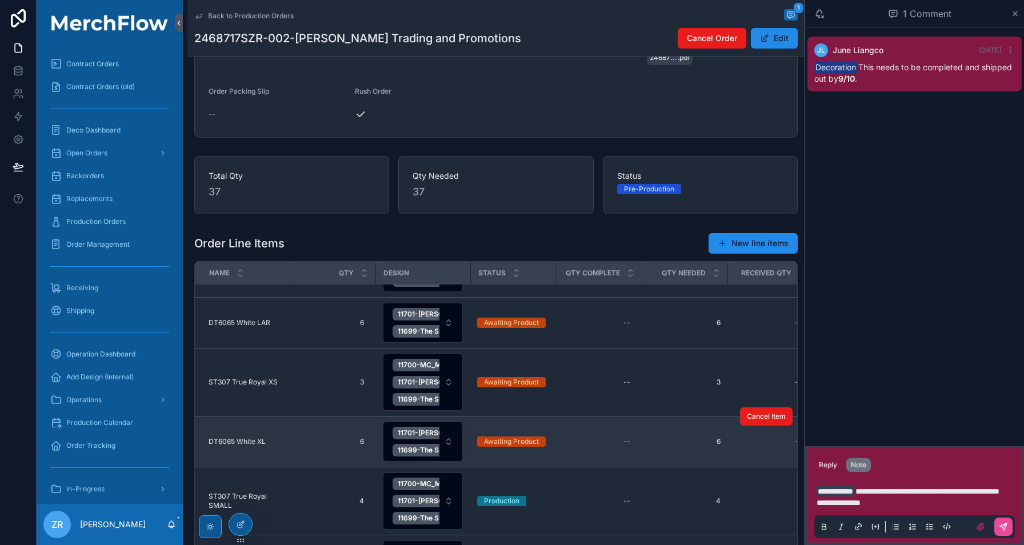
scroll to position [38, 0]
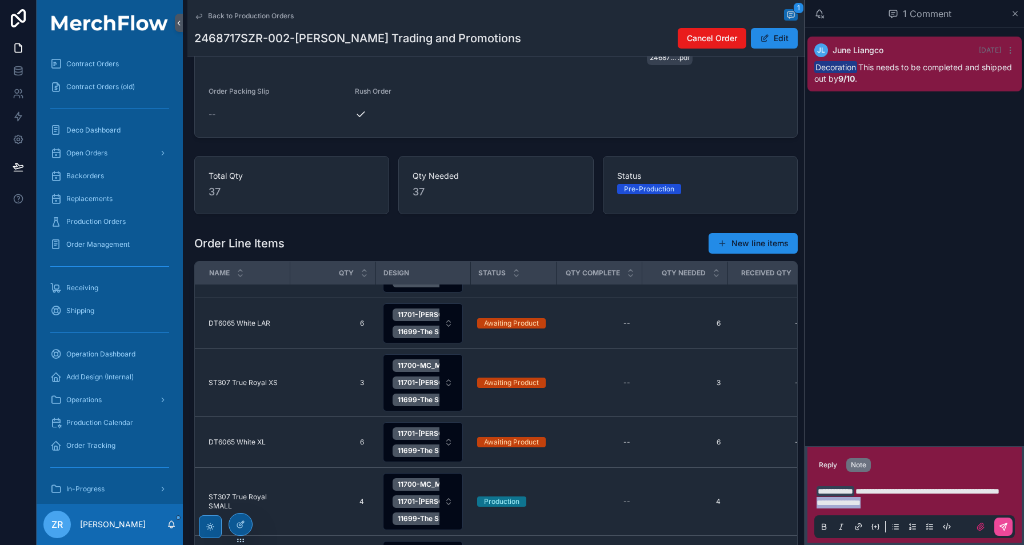
drag, startPoint x: 879, startPoint y: 503, endPoint x: 813, endPoint y: 503, distance: 65.7
click at [813, 503] on div "**********" at bounding box center [915, 509] width 214 height 69
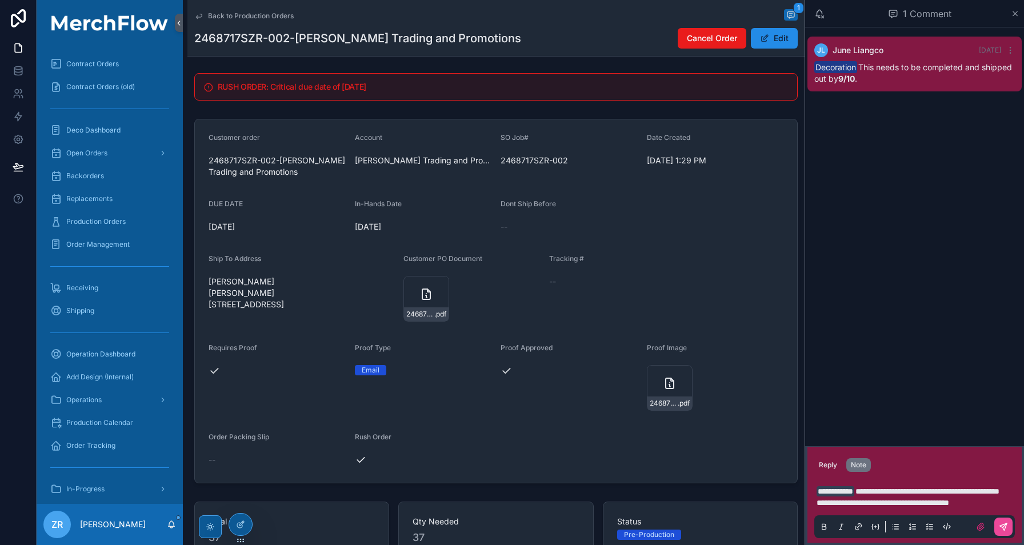
scroll to position [0, 0]
click at [1002, 526] on icon "scrollable content" at bounding box center [1003, 527] width 9 height 9
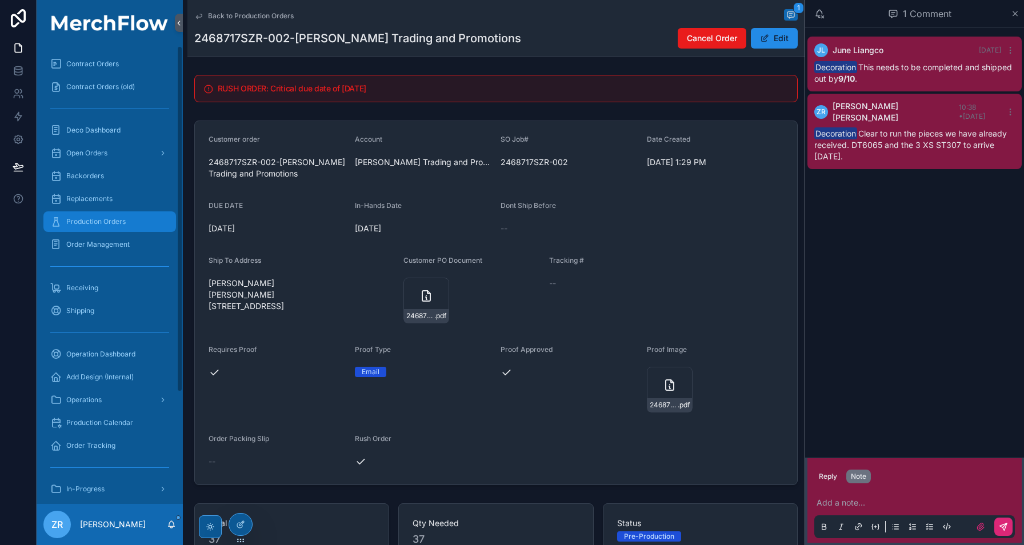
click at [109, 223] on span "Production Orders" at bounding box center [95, 221] width 59 height 9
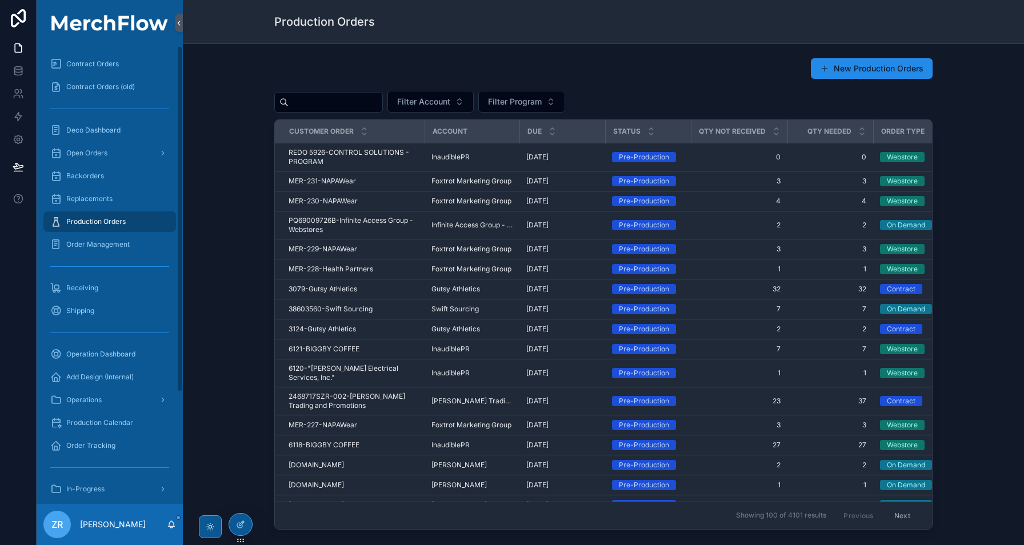
click at [318, 109] on input "scrollable content" at bounding box center [336, 102] width 94 height 16
paste input "********"
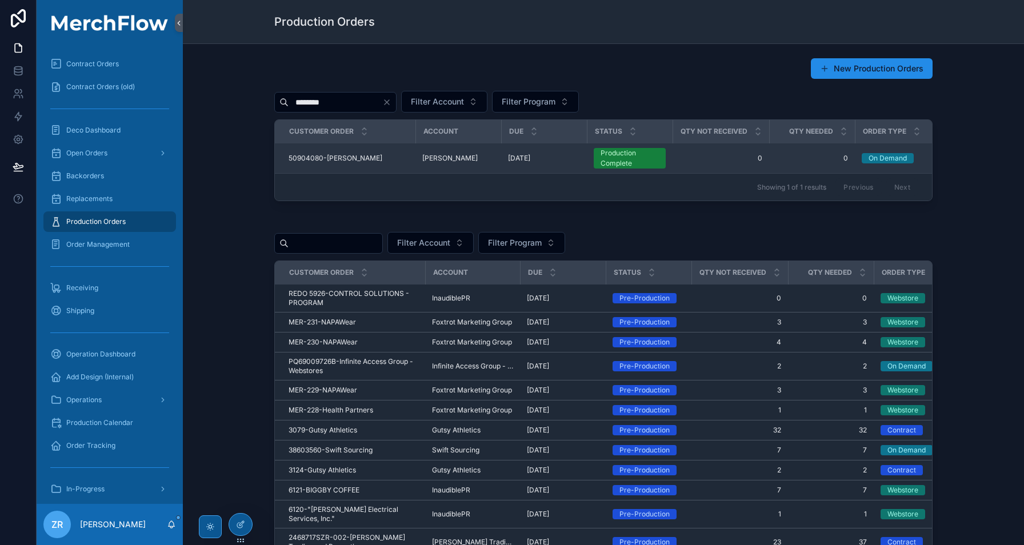
type input "********"
click at [328, 161] on span "50904080-Amy Clyne" at bounding box center [336, 158] width 94 height 9
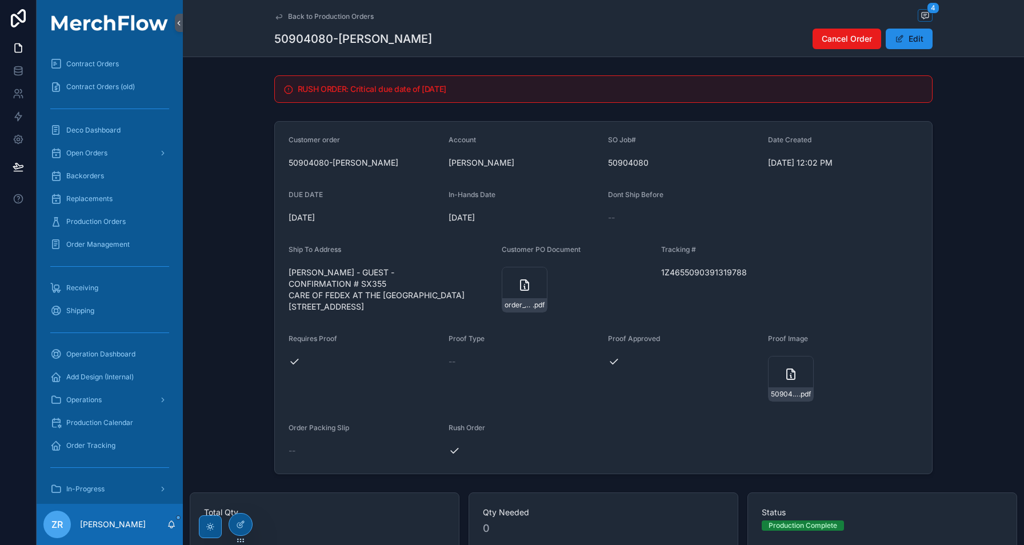
scroll to position [9, 0]
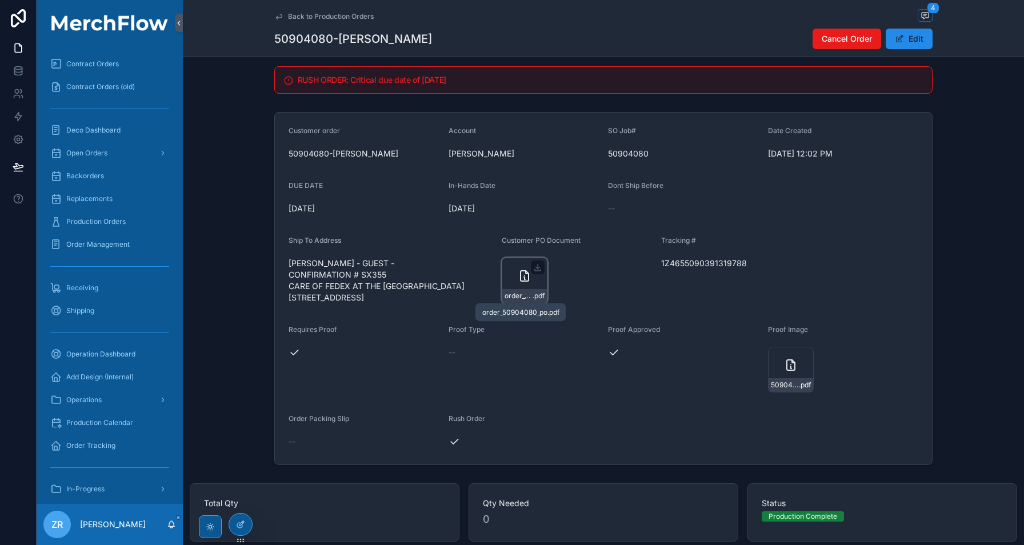
click at [522, 291] on div "order_50904080_po .pdf" at bounding box center [525, 296] width 45 height 14
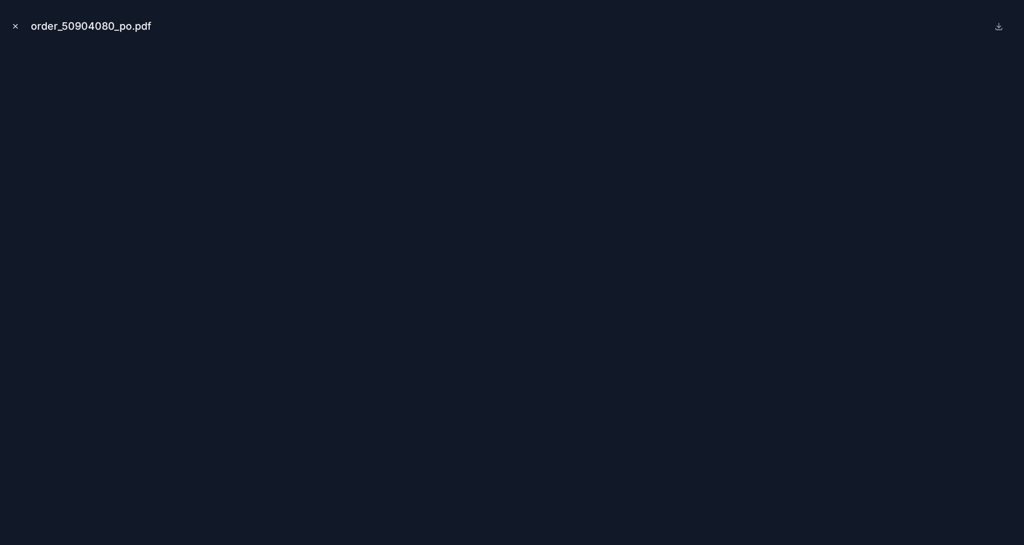
click at [18, 20] on button "Close modal" at bounding box center [15, 26] width 13 height 13
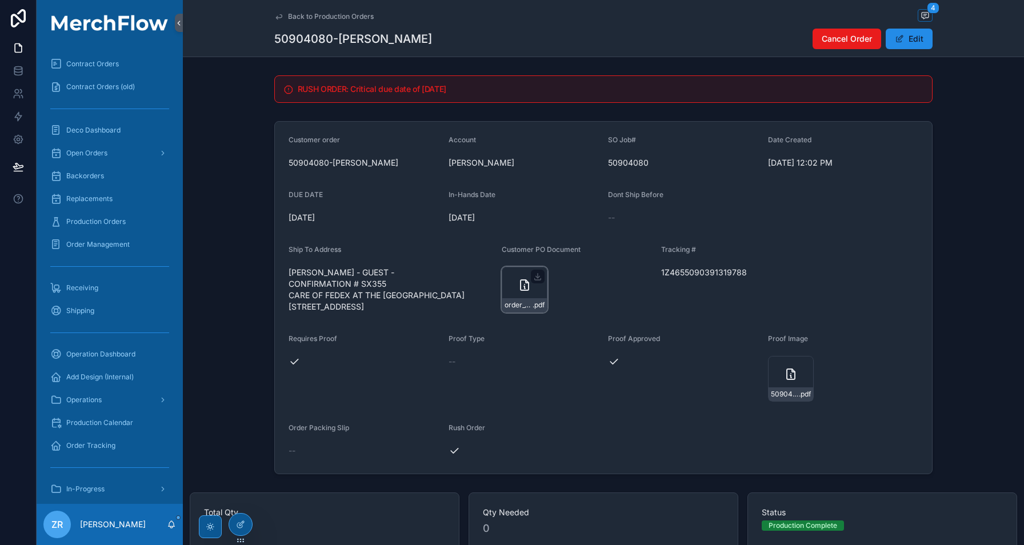
click at [512, 285] on div "order_50904080_po .pdf" at bounding box center [525, 290] width 46 height 46
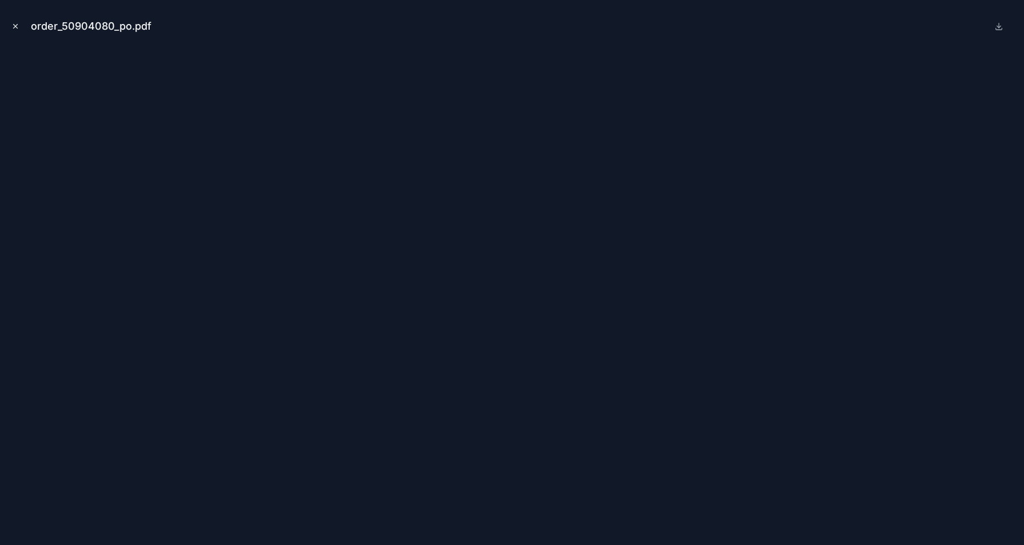
click at [17, 29] on icon "Close modal" at bounding box center [15, 26] width 8 height 8
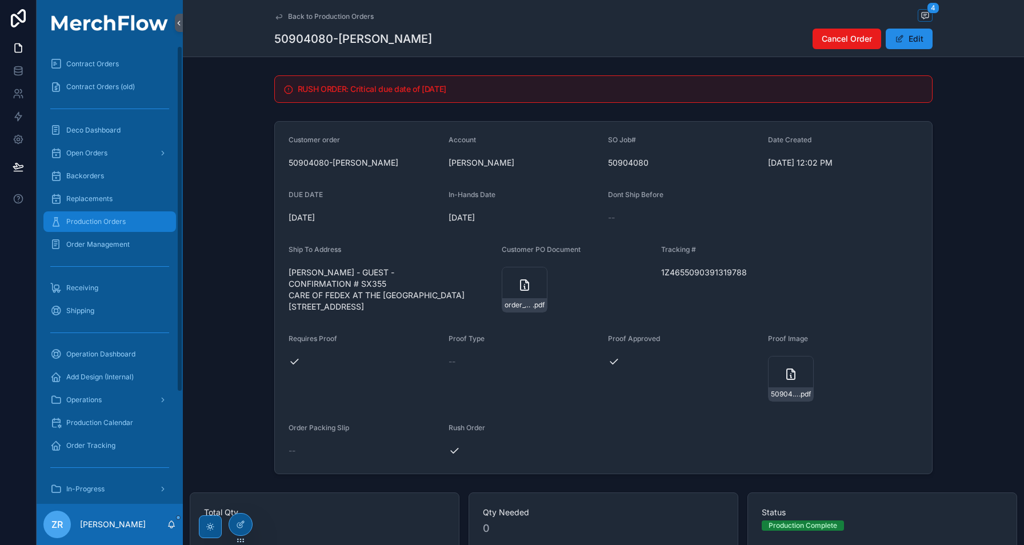
click at [96, 218] on span "Production Orders" at bounding box center [95, 221] width 59 height 9
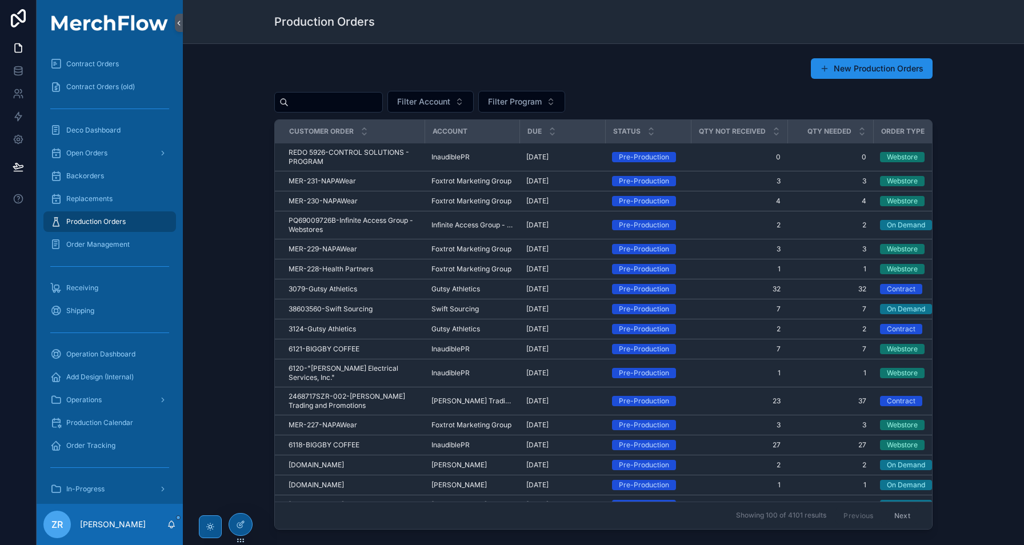
click at [372, 105] on input "scrollable content" at bounding box center [336, 102] width 94 height 16
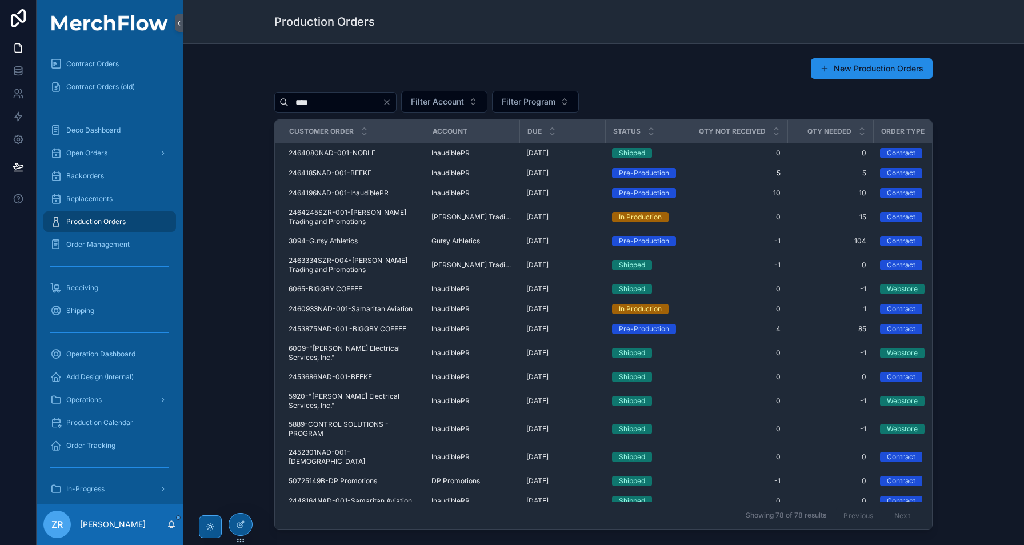
click at [325, 104] on input "****" at bounding box center [336, 102] width 94 height 16
type input "*"
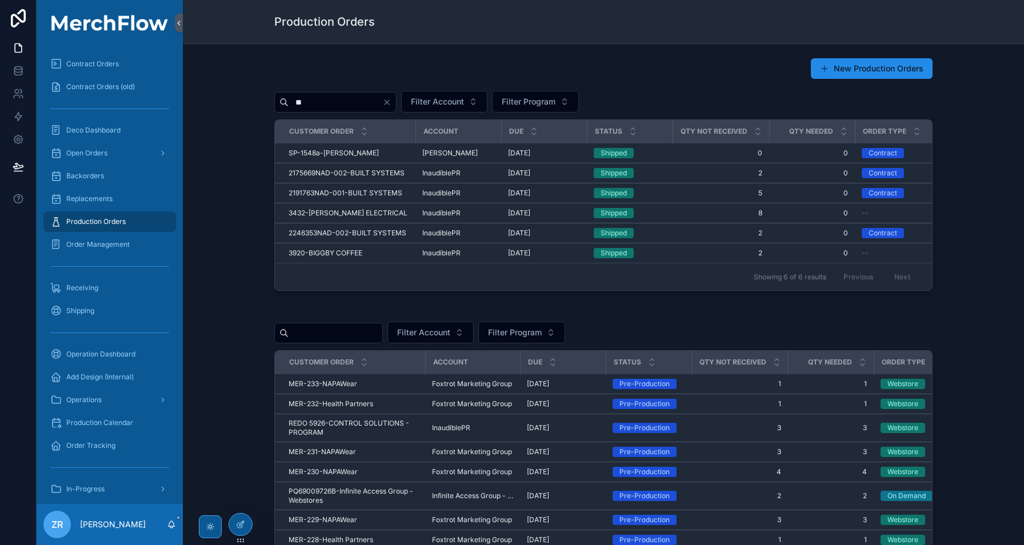
type input "*"
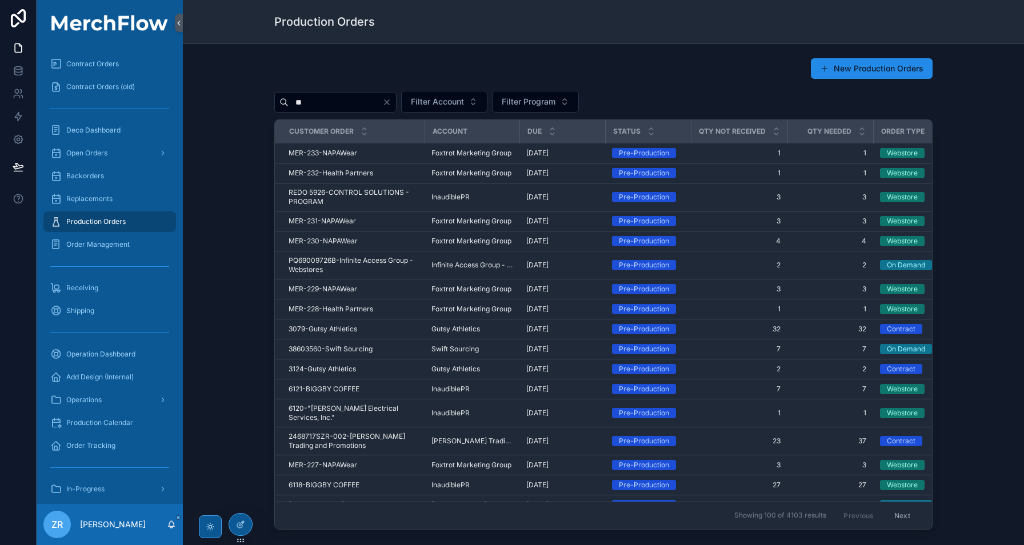
type input "*"
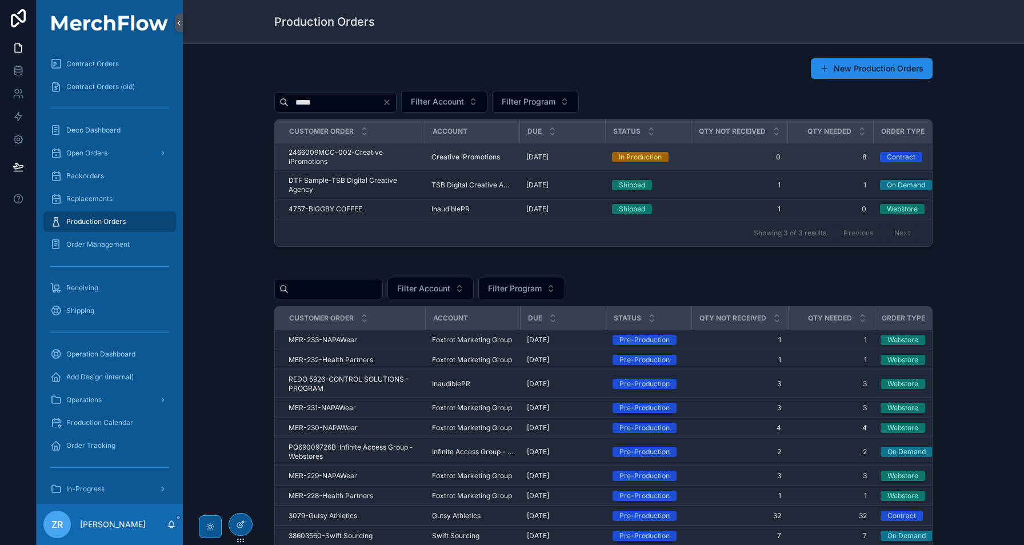
type input "*****"
click at [469, 158] on span "Creative iPromotions" at bounding box center [466, 157] width 69 height 9
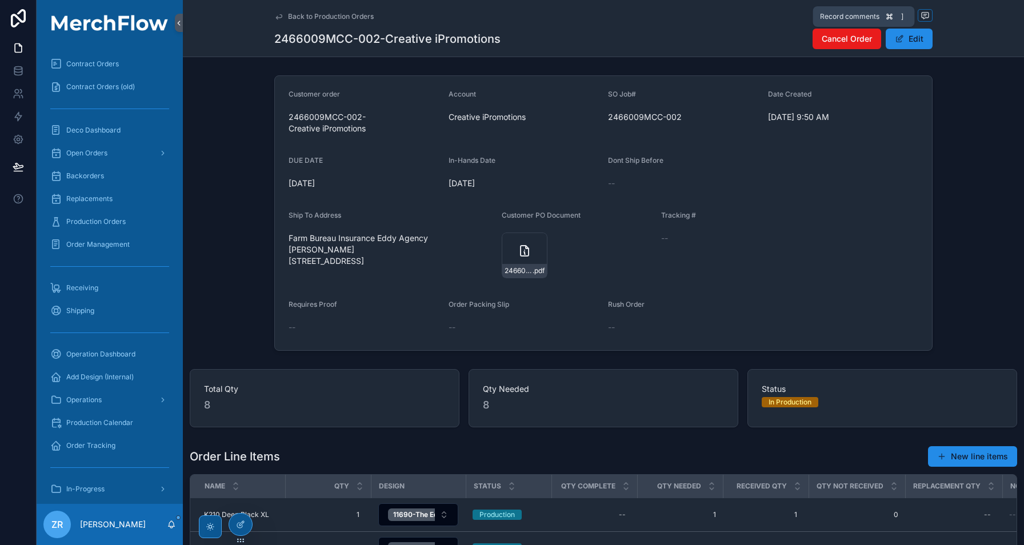
click at [924, 16] on icon "scrollable content" at bounding box center [925, 15] width 9 height 9
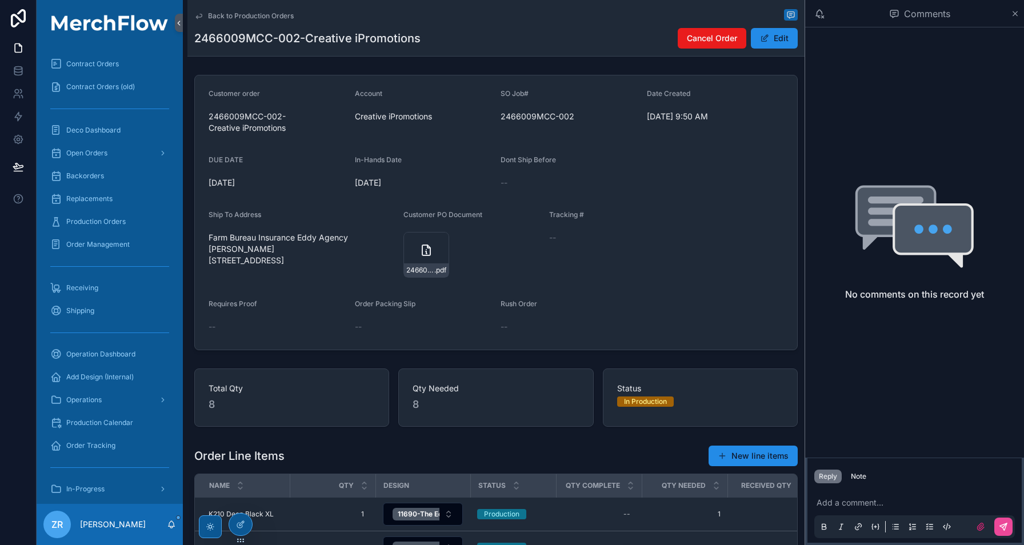
click at [859, 486] on div "Add a comment..." at bounding box center [915, 514] width 214 height 57
click at [859, 476] on div "Note" at bounding box center [858, 476] width 15 height 9
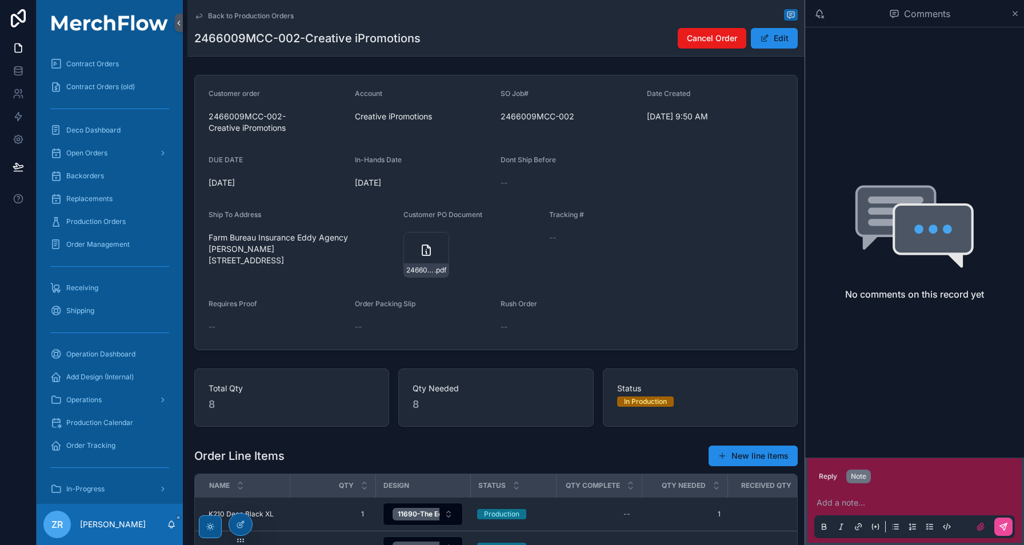
click at [859, 496] on div "Add a note..." at bounding box center [915, 515] width 201 height 48
click at [856, 505] on p "scrollable content" at bounding box center [917, 502] width 201 height 11
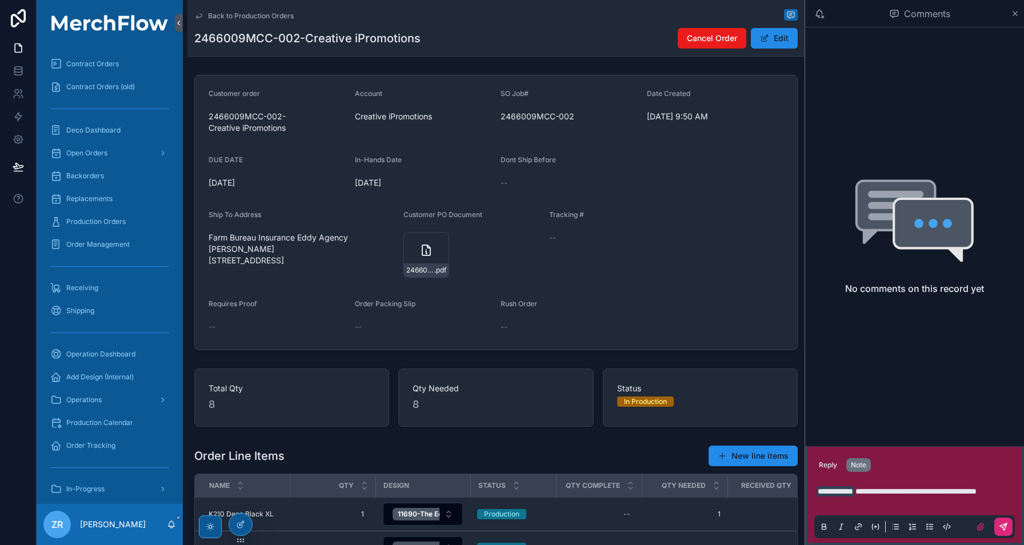
click at [1006, 531] on icon "scrollable content" at bounding box center [1003, 527] width 9 height 9
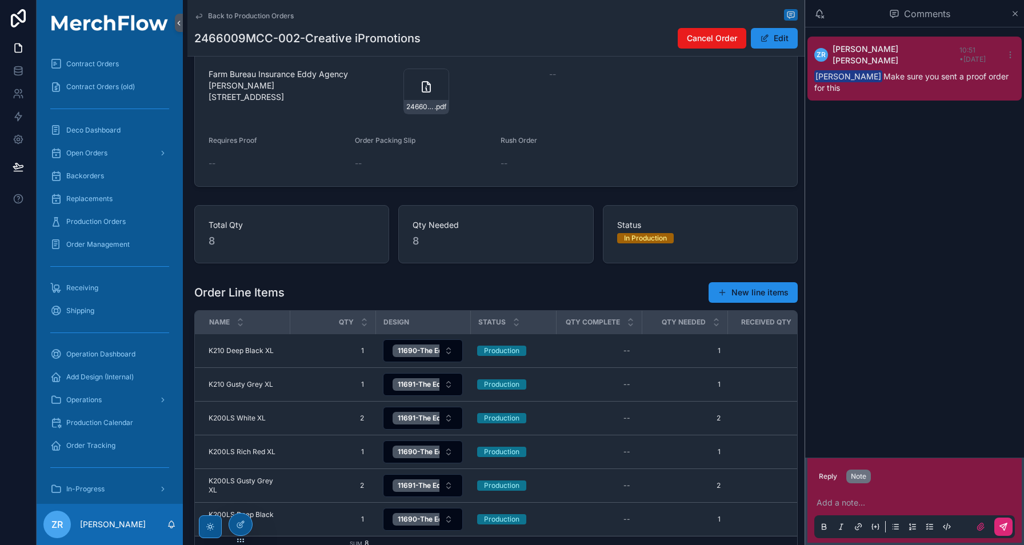
scroll to position [167, 0]
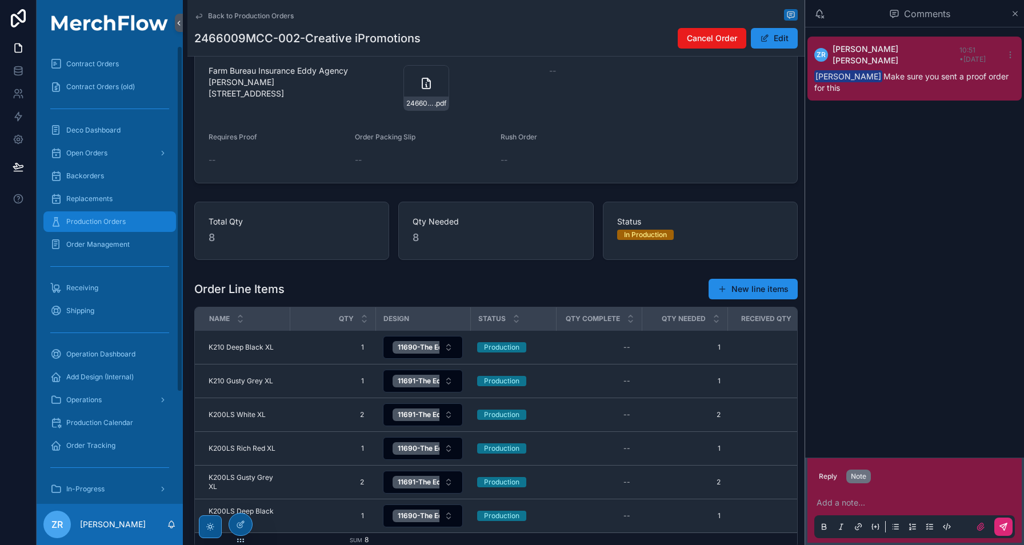
click at [134, 225] on div "Production Orders" at bounding box center [109, 222] width 119 height 18
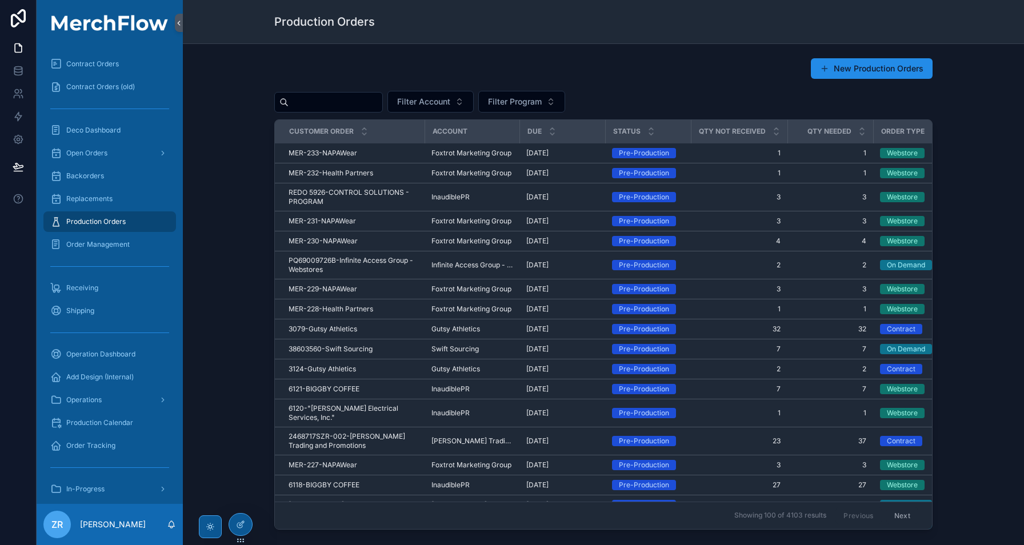
click at [361, 101] on input "scrollable content" at bounding box center [336, 102] width 94 height 16
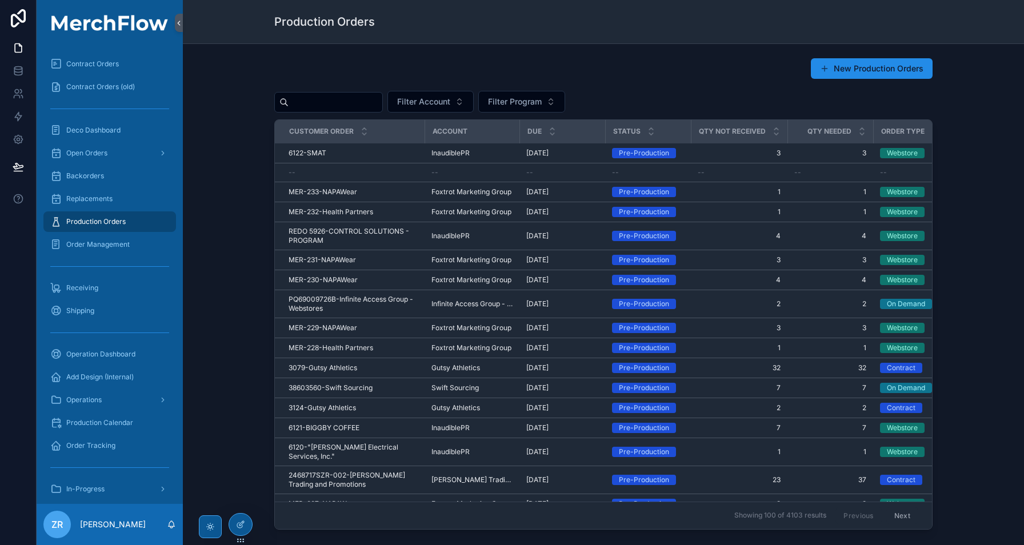
paste input "********"
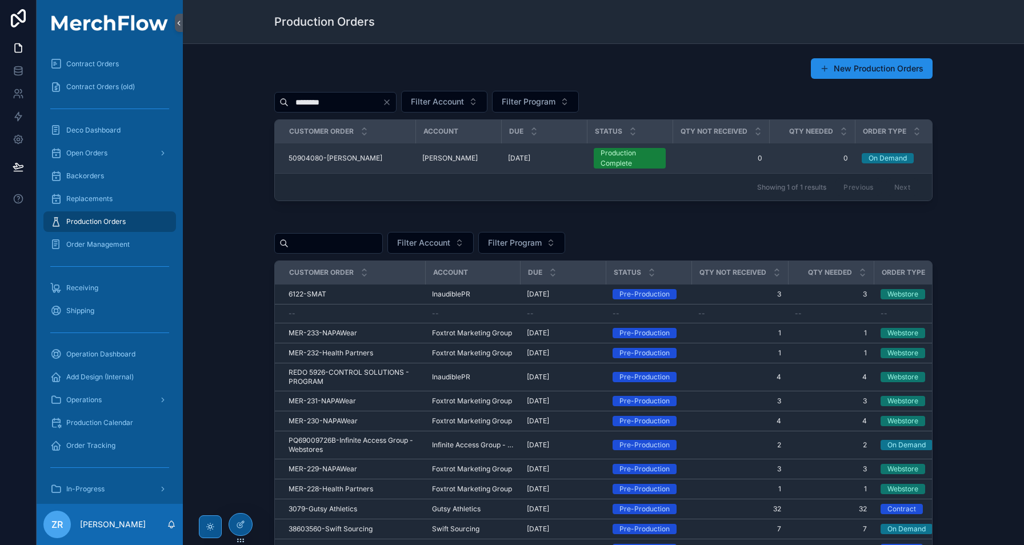
type input "********"
click at [309, 158] on span "50904080-Amy Clyne" at bounding box center [336, 158] width 94 height 9
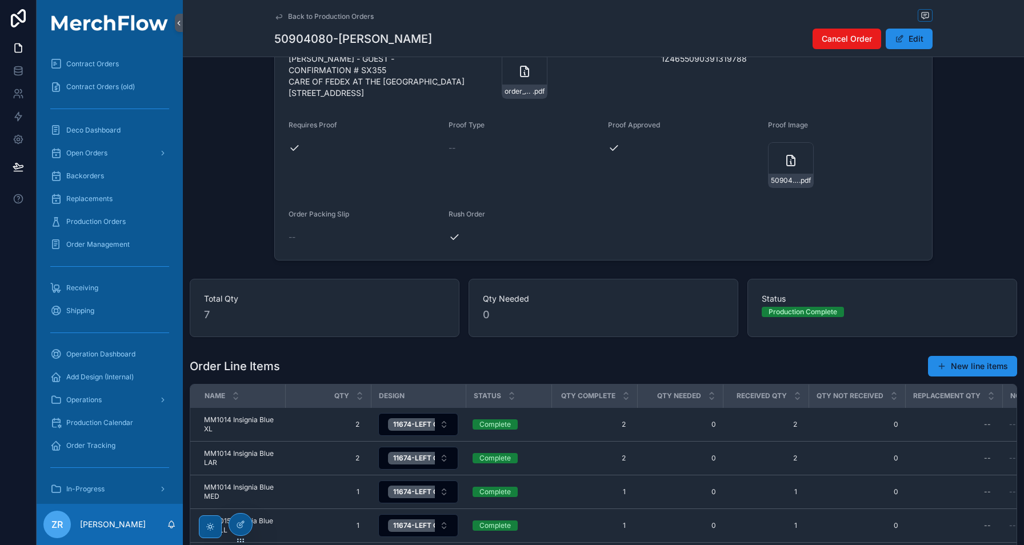
scroll to position [70, 0]
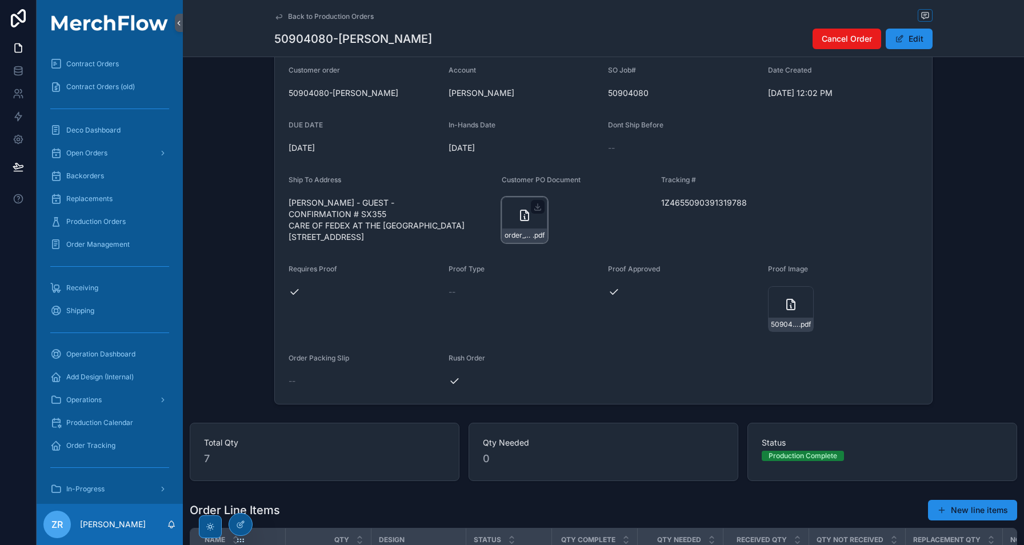
click at [518, 212] on icon "scrollable content" at bounding box center [525, 216] width 14 height 14
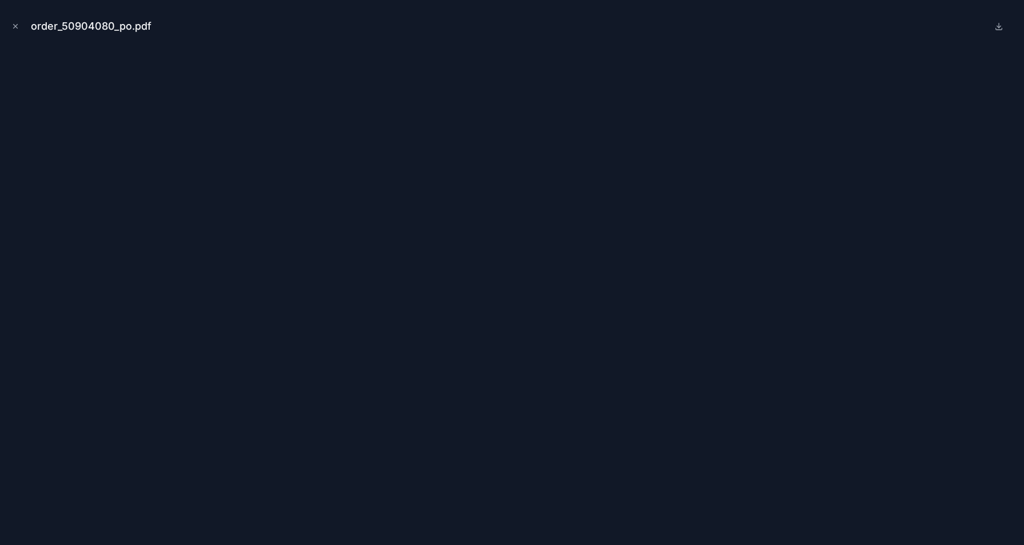
drag, startPoint x: 14, startPoint y: 25, endPoint x: 129, endPoint y: 64, distance: 121.8
click at [14, 25] on icon "Close modal" at bounding box center [15, 26] width 8 height 8
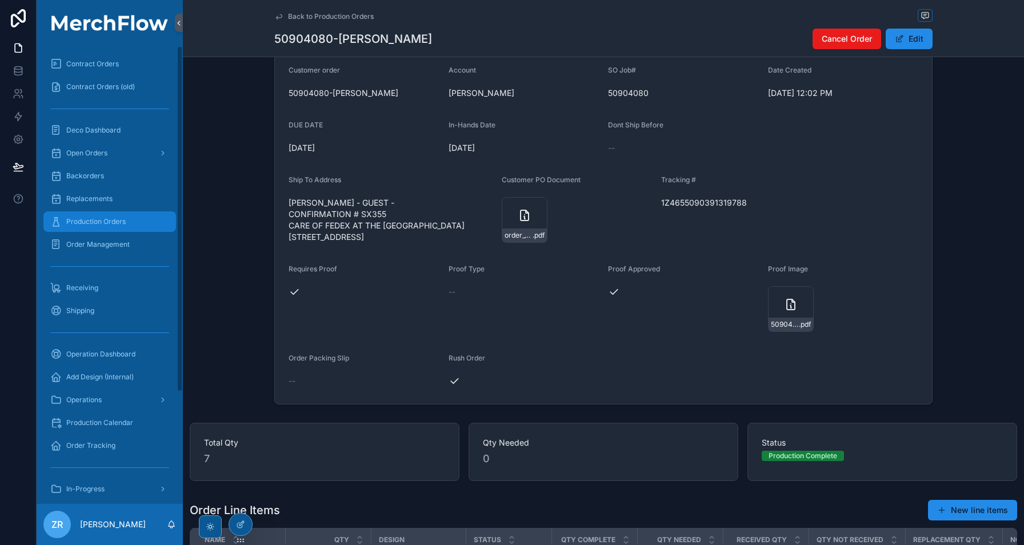
click at [137, 229] on div "Production Orders" at bounding box center [109, 222] width 119 height 18
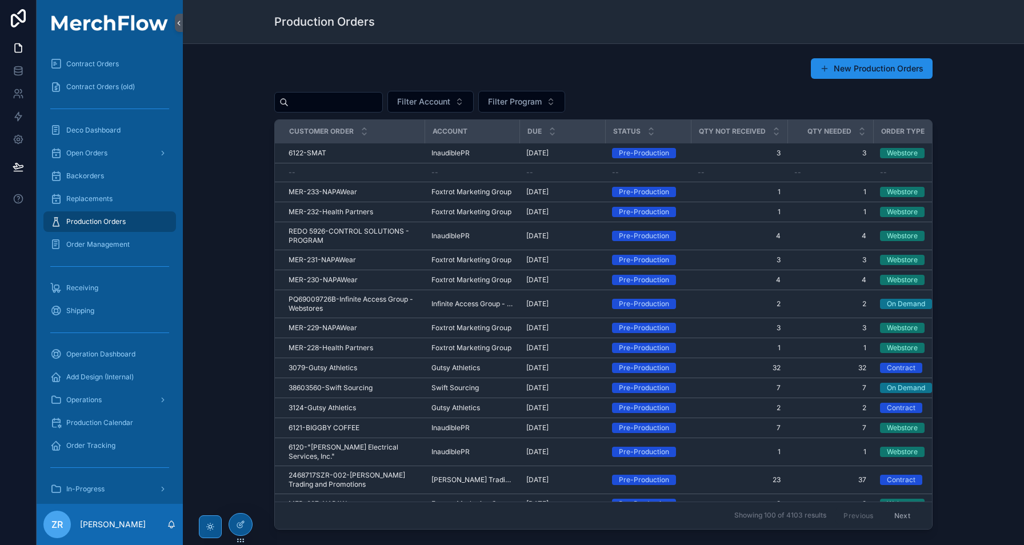
click at [333, 102] on input "scrollable content" at bounding box center [336, 102] width 94 height 16
type input "****"
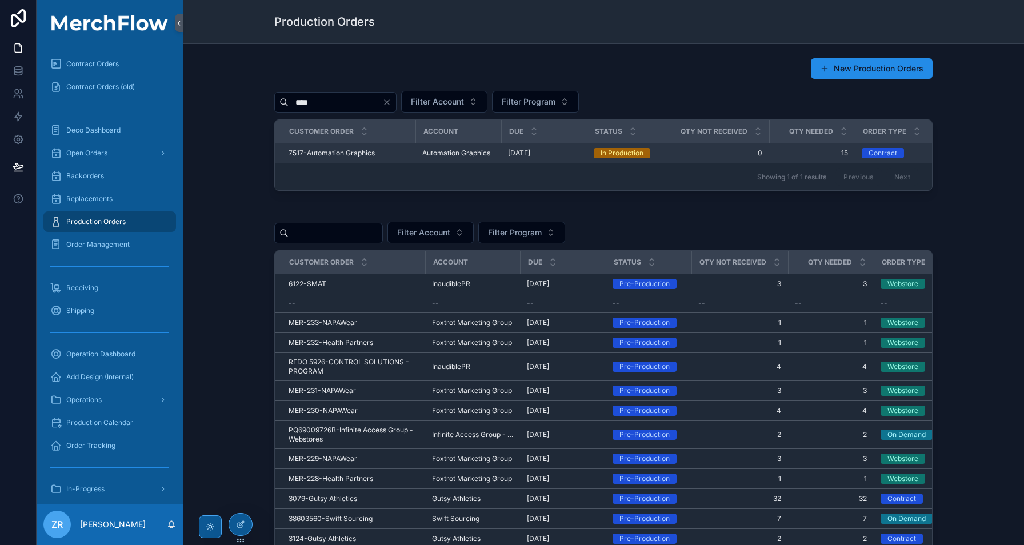
click at [356, 156] on span "7517-Automation Graphics" at bounding box center [332, 153] width 86 height 9
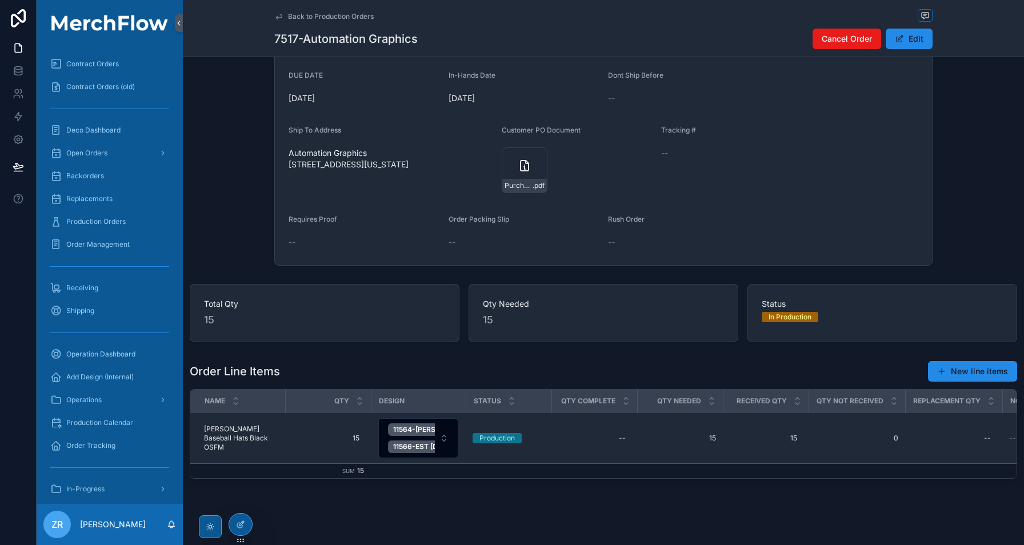
scroll to position [36, 0]
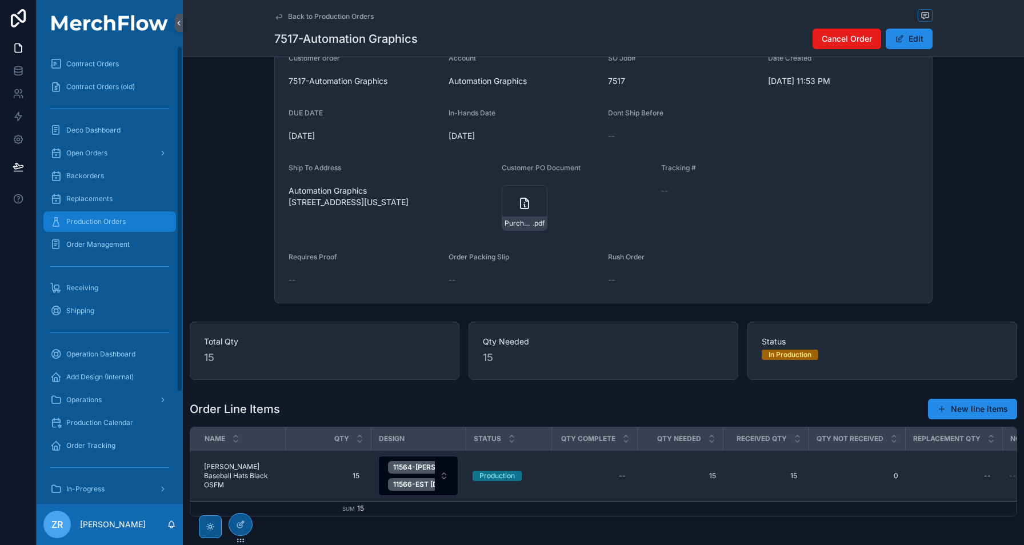
click at [90, 229] on div "Production Orders" at bounding box center [109, 222] width 119 height 18
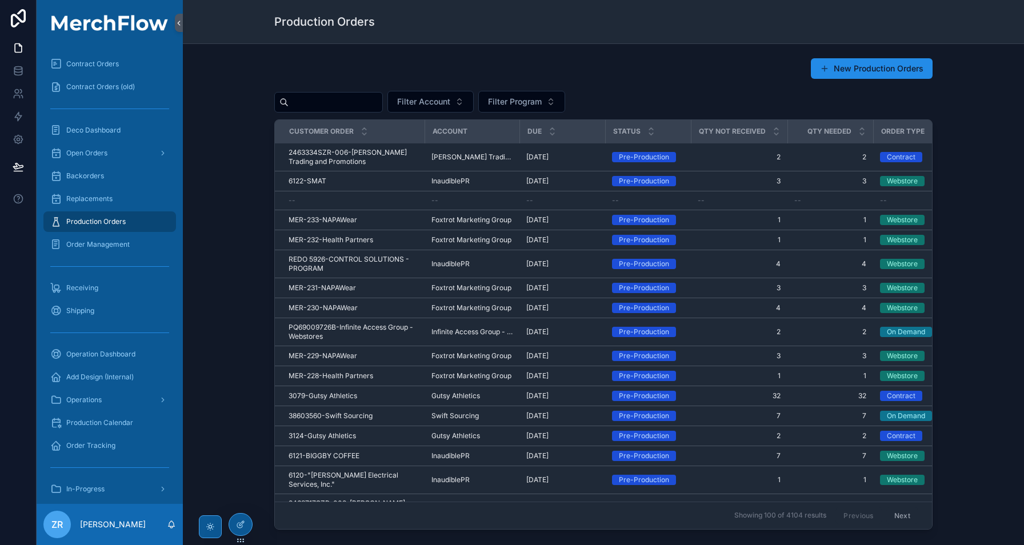
click at [333, 101] on input "scrollable content" at bounding box center [336, 102] width 94 height 16
paste input "**********"
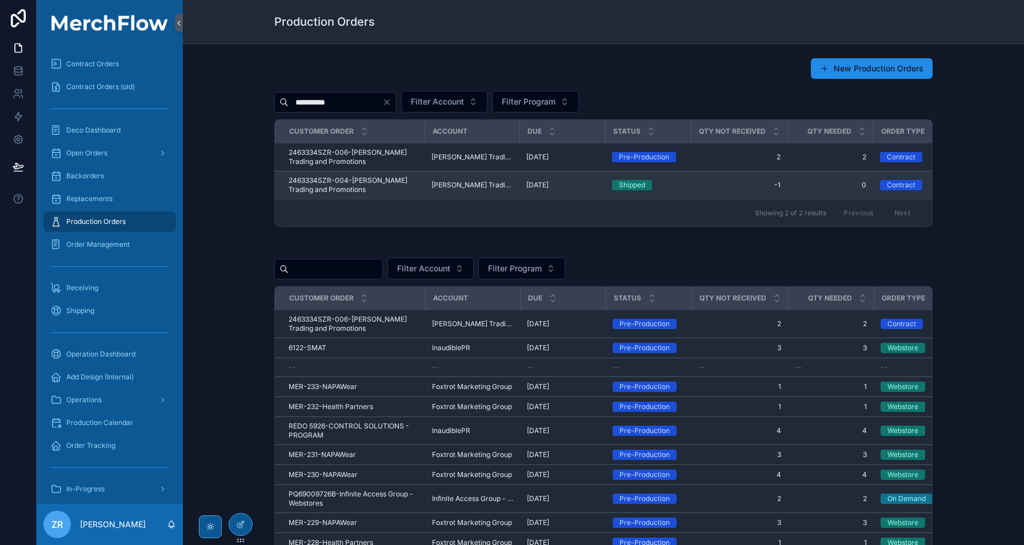
type input "**********"
click at [381, 177] on span "2463334SZR-004-Sweitzer Trading and Promotions" at bounding box center [353, 185] width 129 height 18
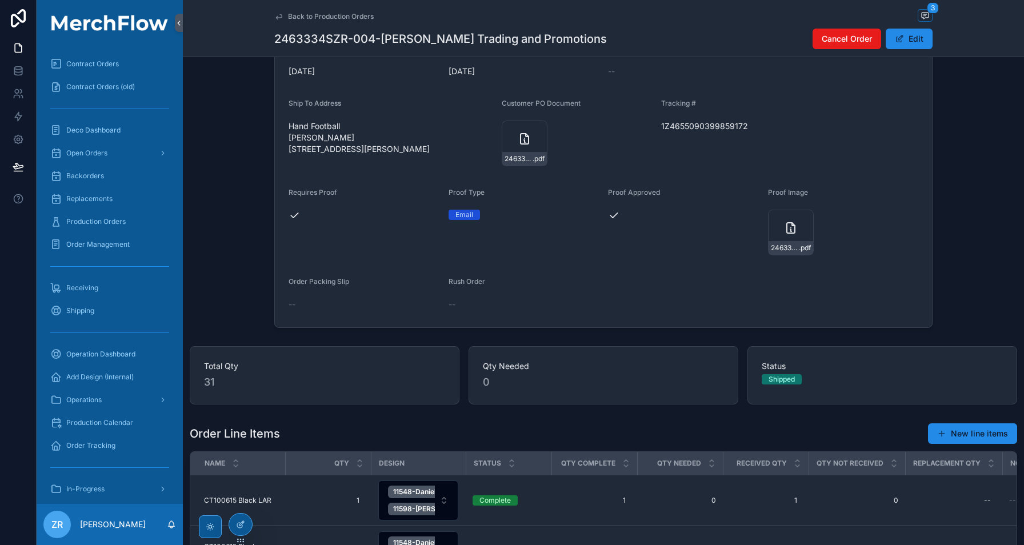
scroll to position [24, 0]
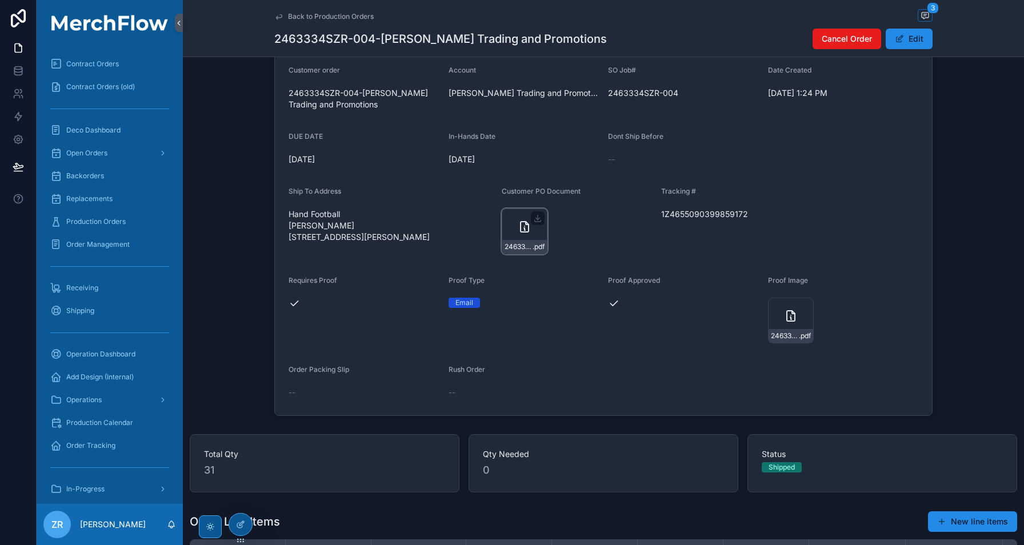
click at [518, 229] on icon "scrollable content" at bounding box center [525, 227] width 14 height 14
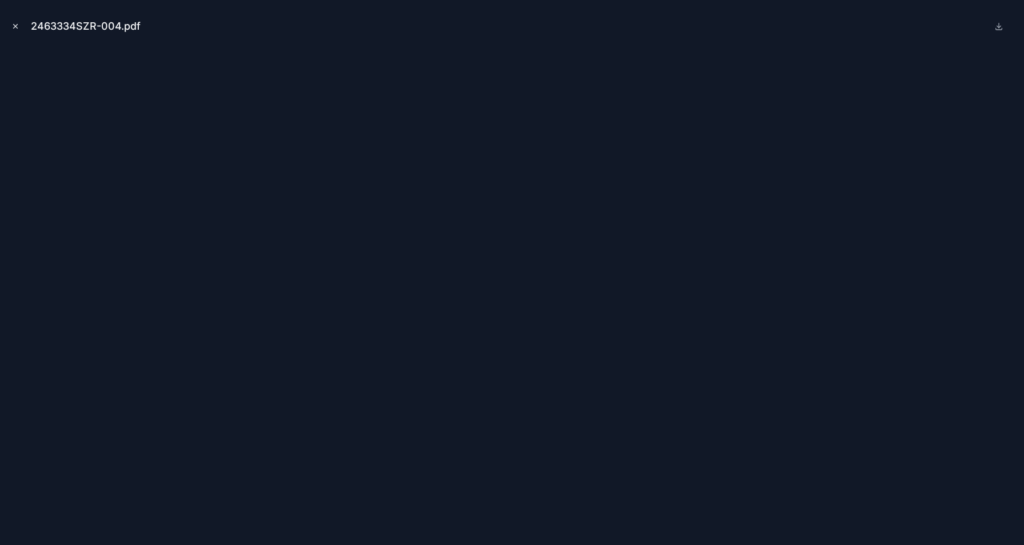
click at [15, 27] on icon "Close modal" at bounding box center [15, 26] width 8 height 8
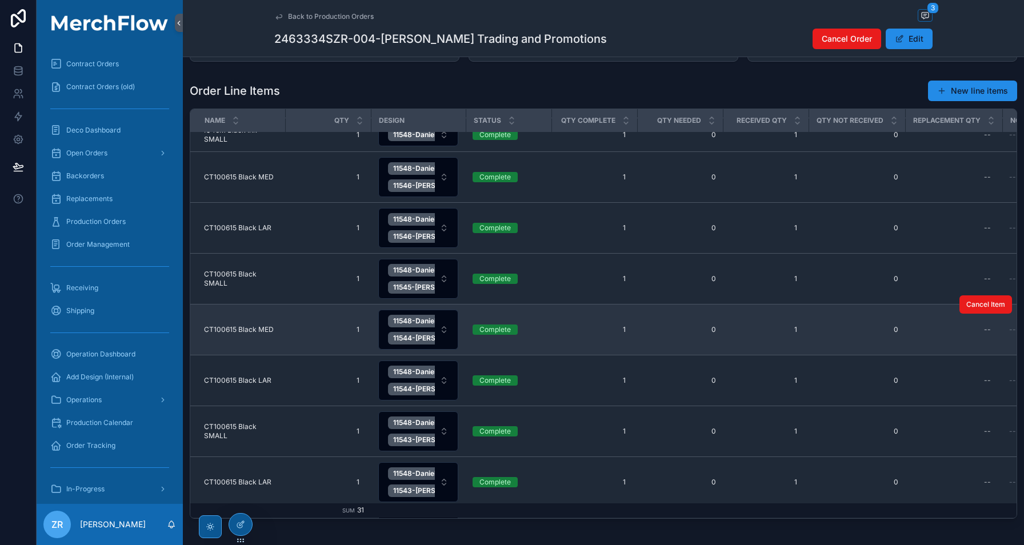
scroll to position [304, 0]
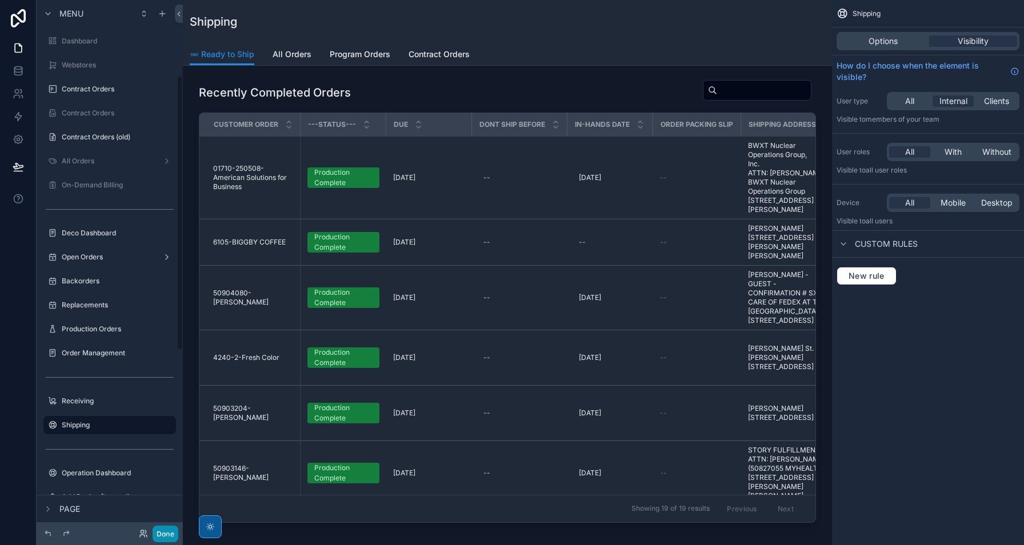
scroll to position [147, 0]
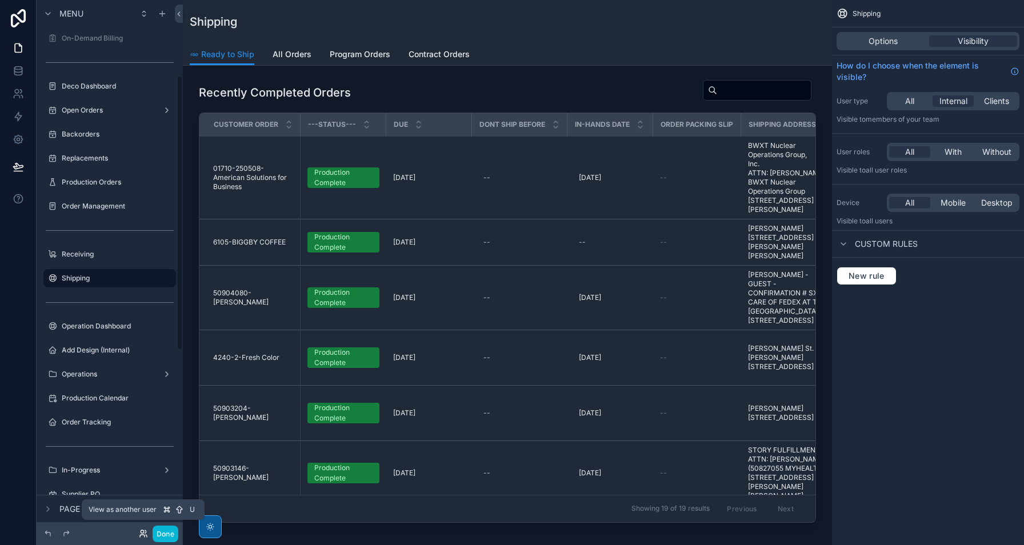
click at [142, 534] on icon at bounding box center [143, 533] width 9 height 9
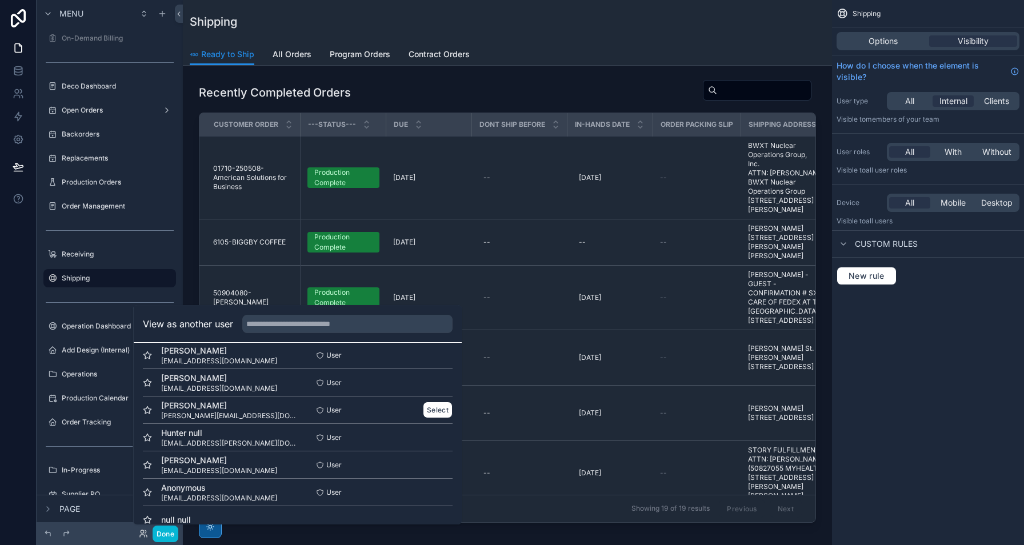
scroll to position [0, 0]
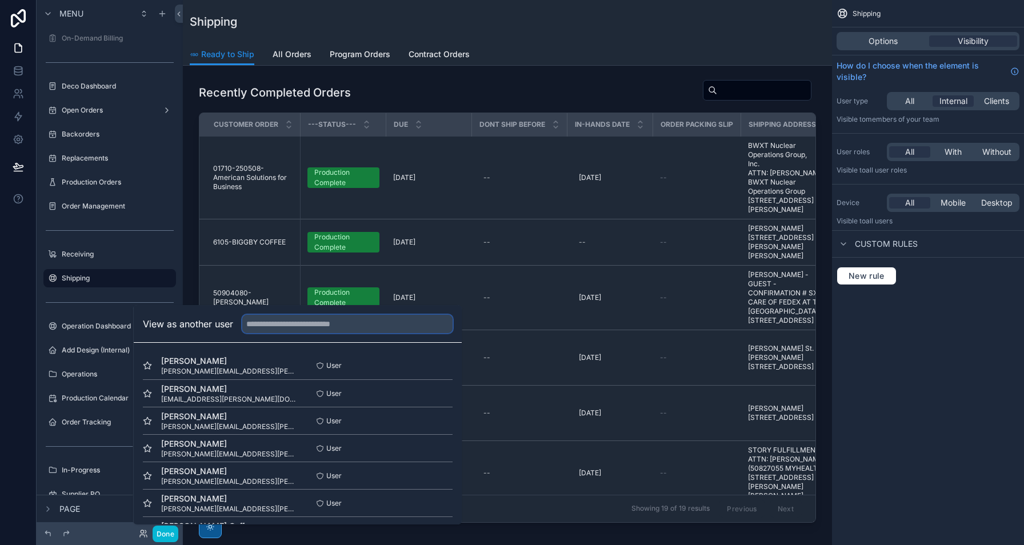
click at [334, 328] on input "text" at bounding box center [347, 324] width 210 height 18
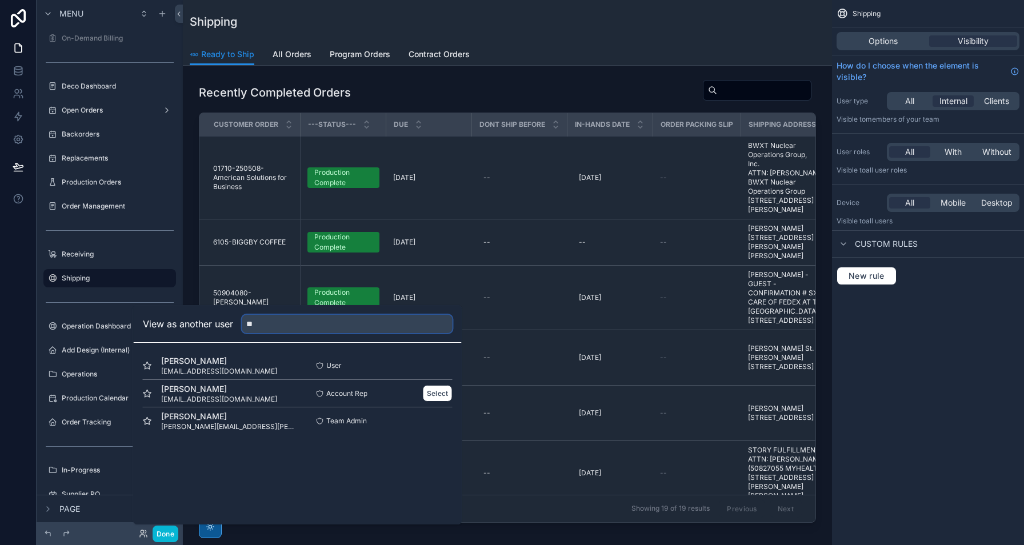
type input "*"
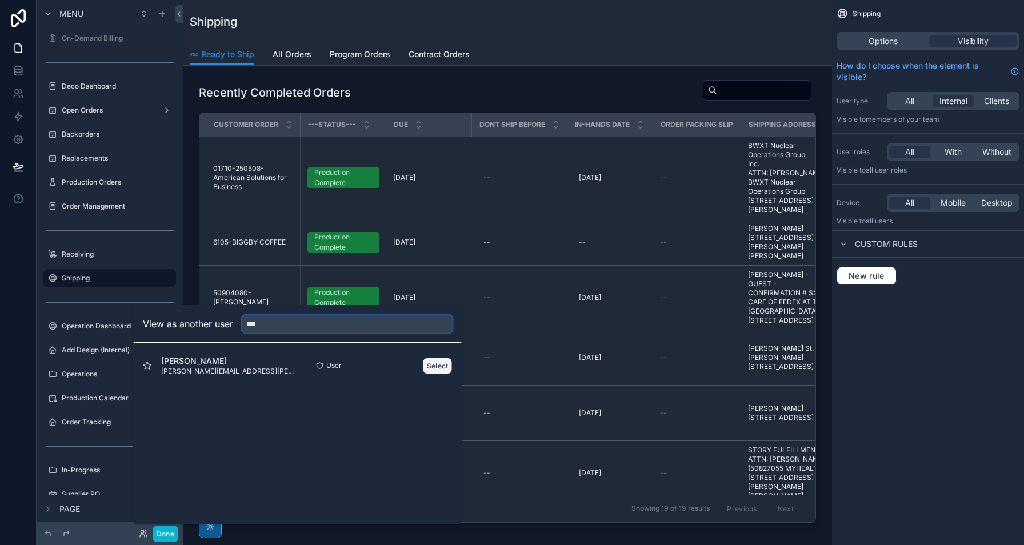
type input "***"
click at [429, 366] on button "Select" at bounding box center [438, 366] width 30 height 17
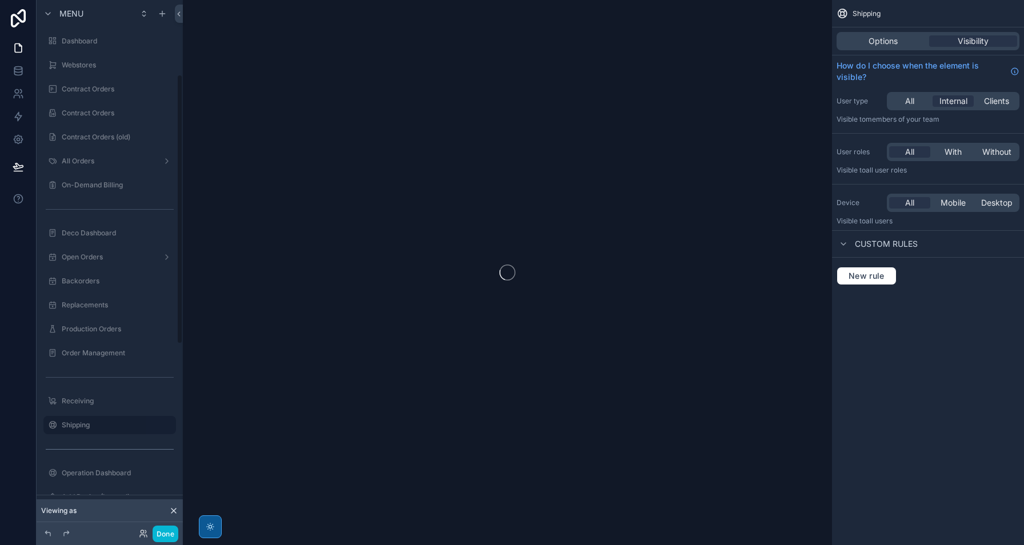
scroll to position [147, 0]
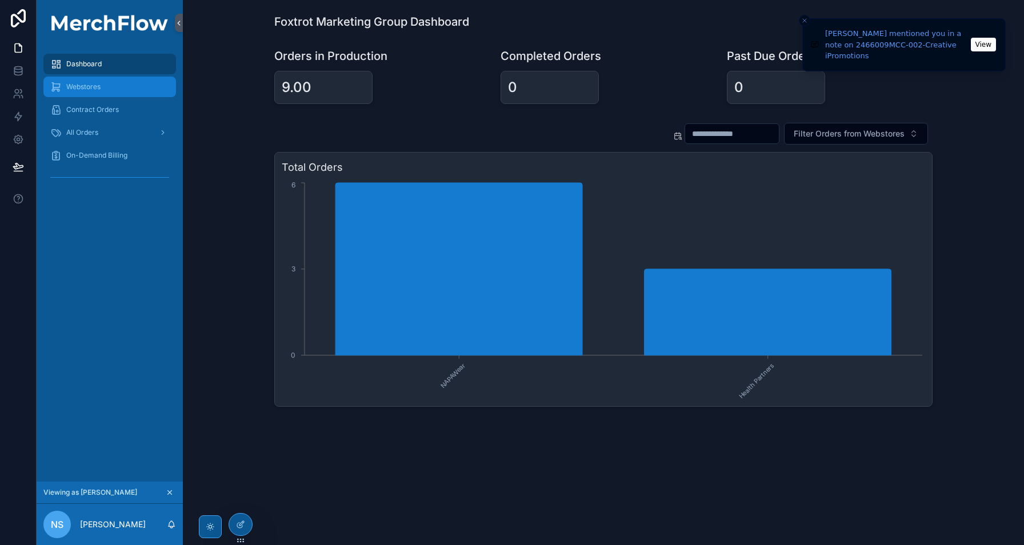
click at [123, 95] on div "Webstores" at bounding box center [109, 87] width 119 height 18
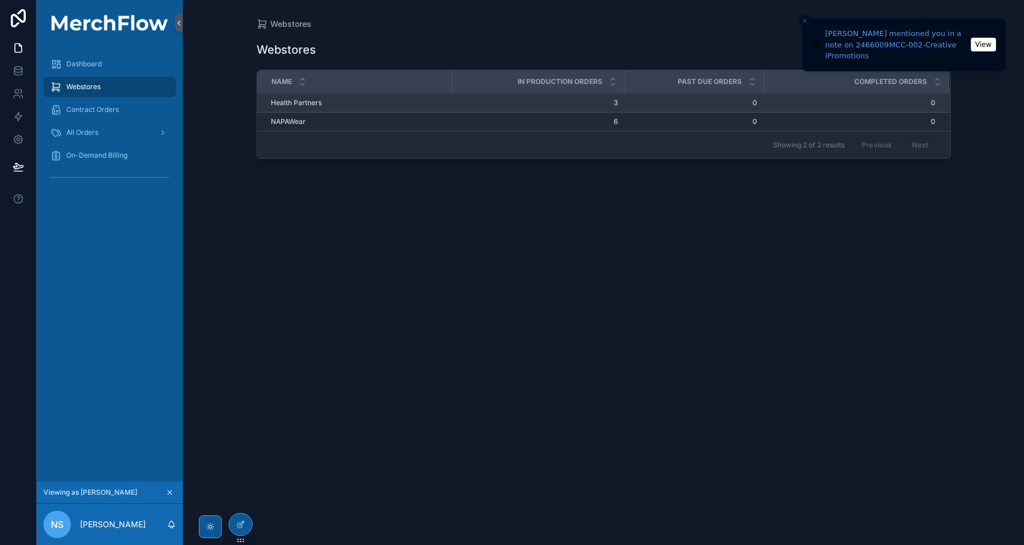
click at [300, 108] on td "Health Partners Health Partners" at bounding box center [355, 103] width 196 height 19
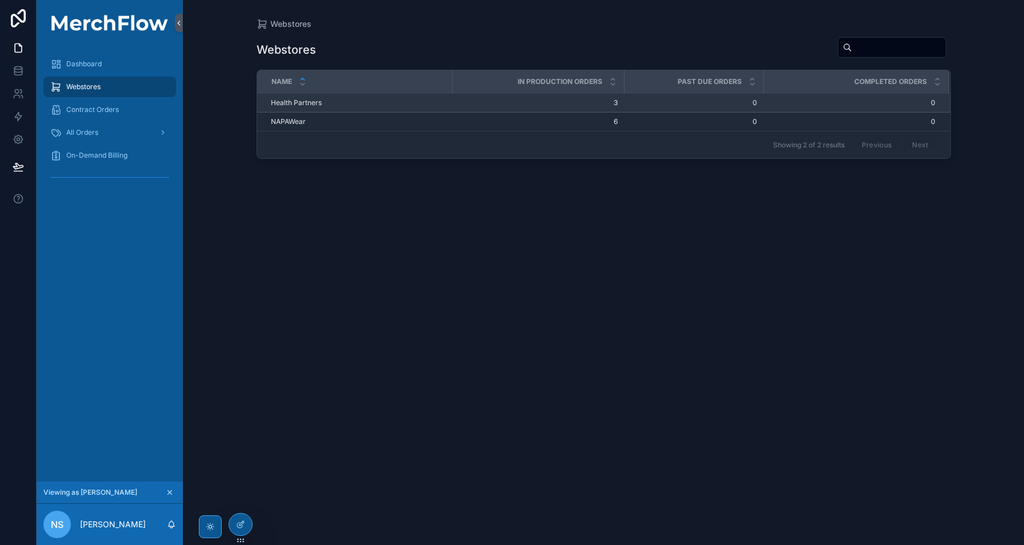
click at [302, 104] on span "Health Partners" at bounding box center [296, 102] width 51 height 9
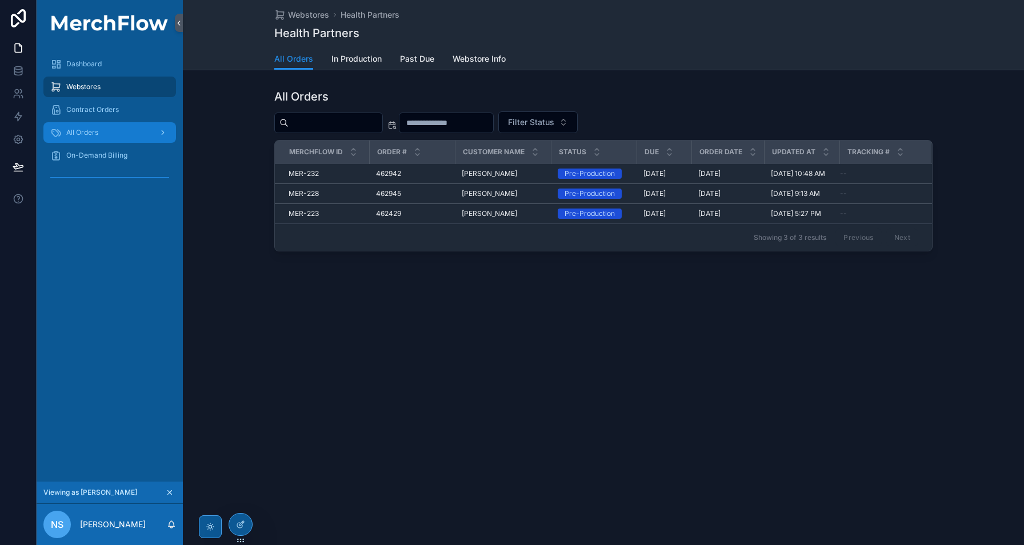
click at [118, 135] on div "All Orders" at bounding box center [109, 132] width 119 height 18
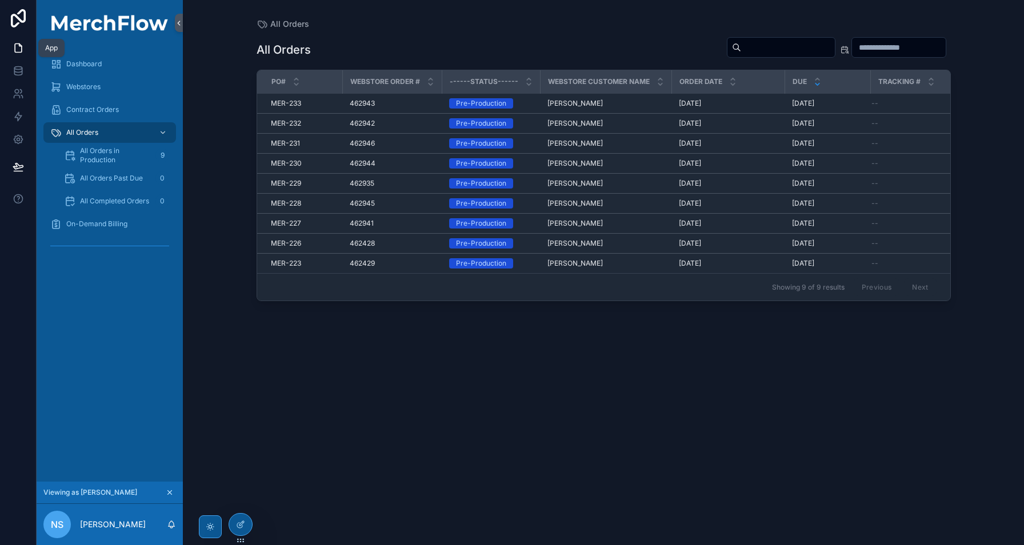
click at [15, 48] on icon at bounding box center [18, 47] width 11 height 11
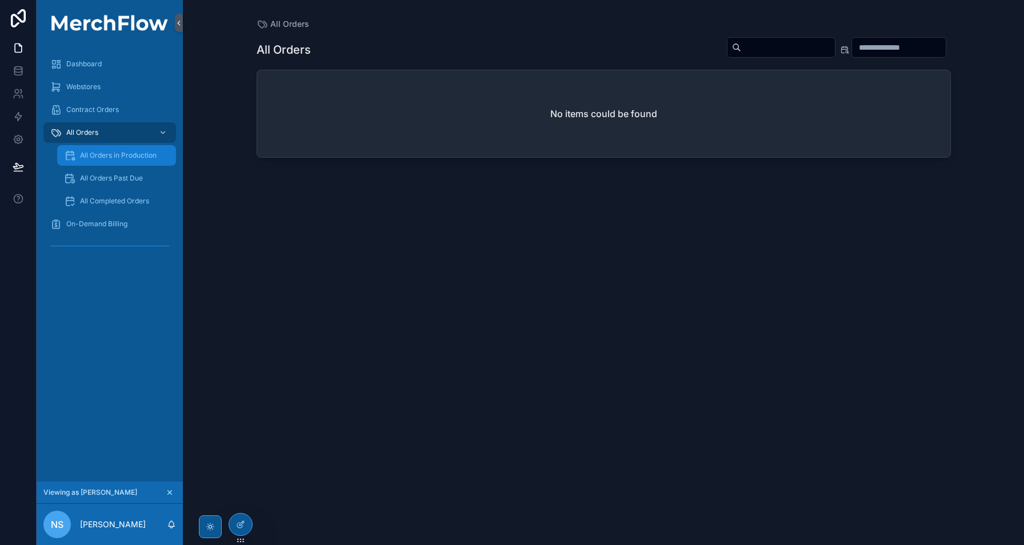
click at [131, 157] on span "All Orders in Production" at bounding box center [118, 155] width 77 height 9
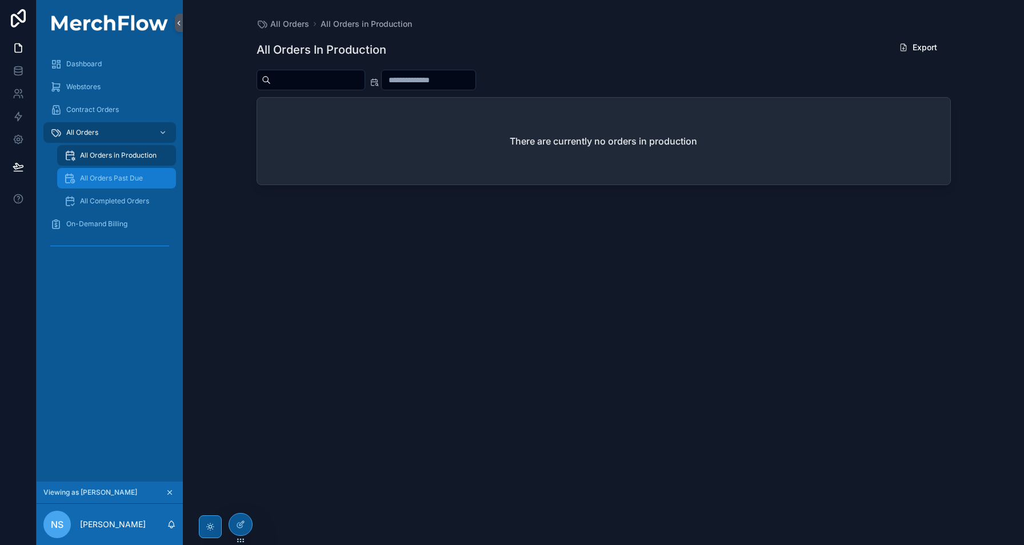
click at [99, 178] on span "All Orders Past Due" at bounding box center [111, 178] width 63 height 9
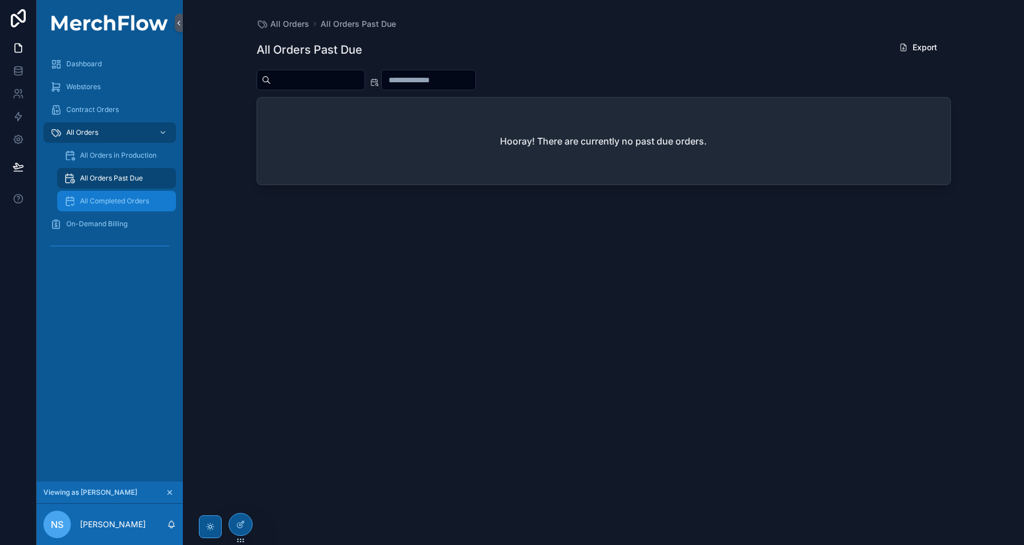
click at [102, 206] on div "All Completed Orders" at bounding box center [116, 201] width 105 height 18
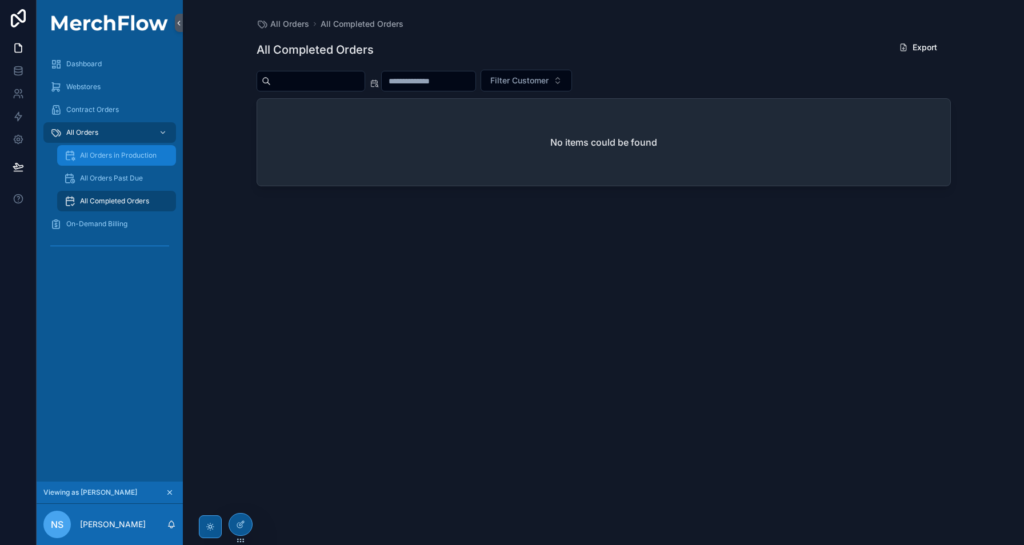
click at [114, 163] on div "All Orders in Production" at bounding box center [116, 155] width 105 height 18
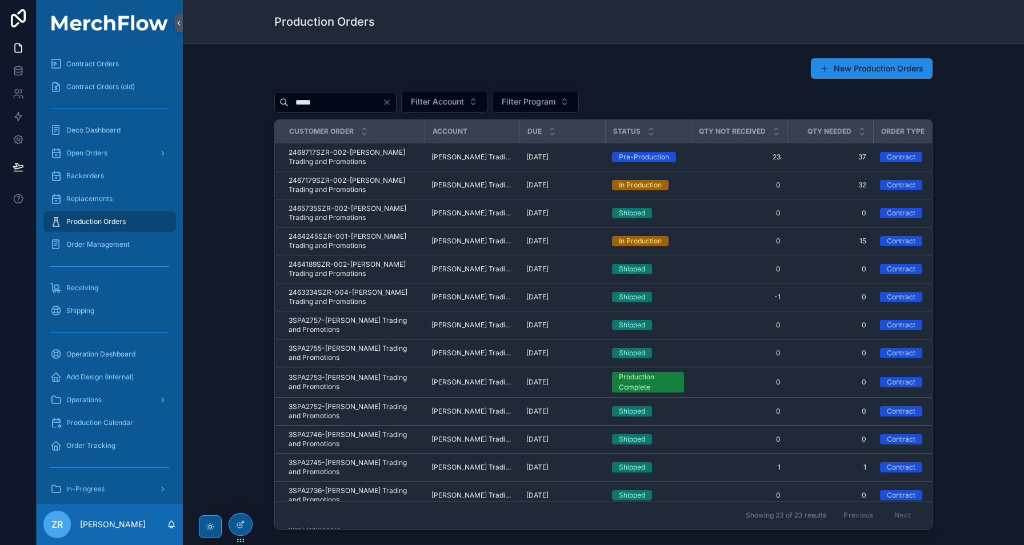
type input "*****"
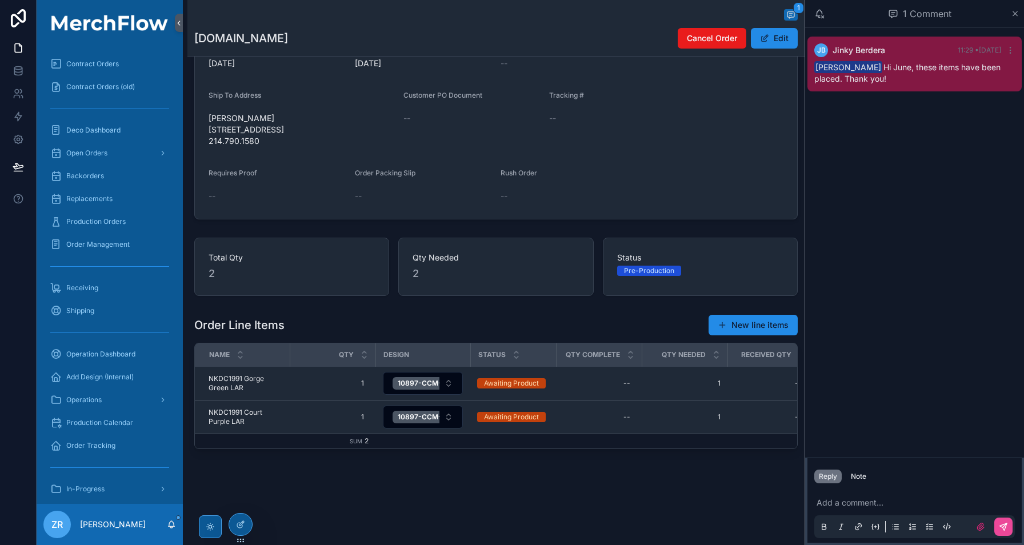
scroll to position [120, 0]
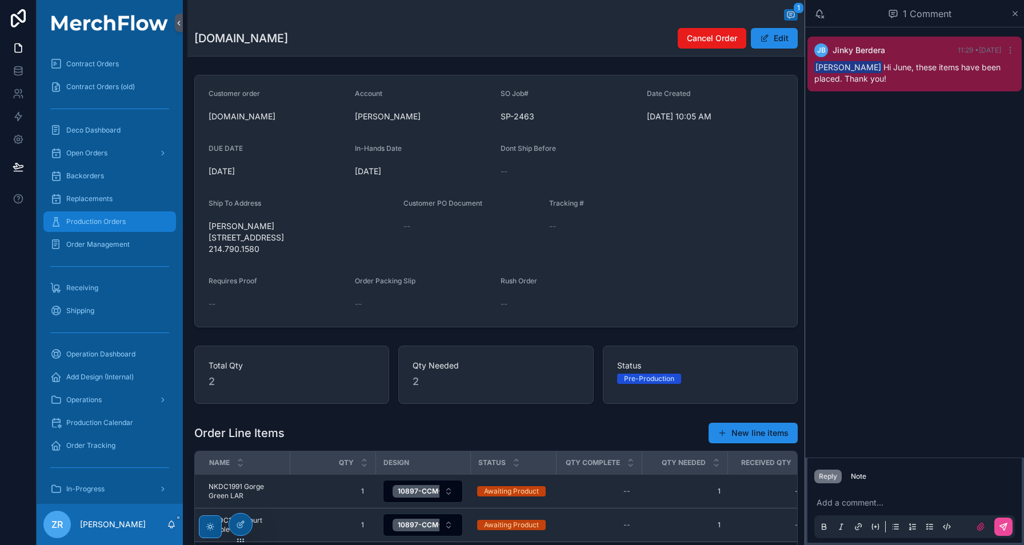
click at [103, 226] on span "Production Orders" at bounding box center [95, 221] width 59 height 9
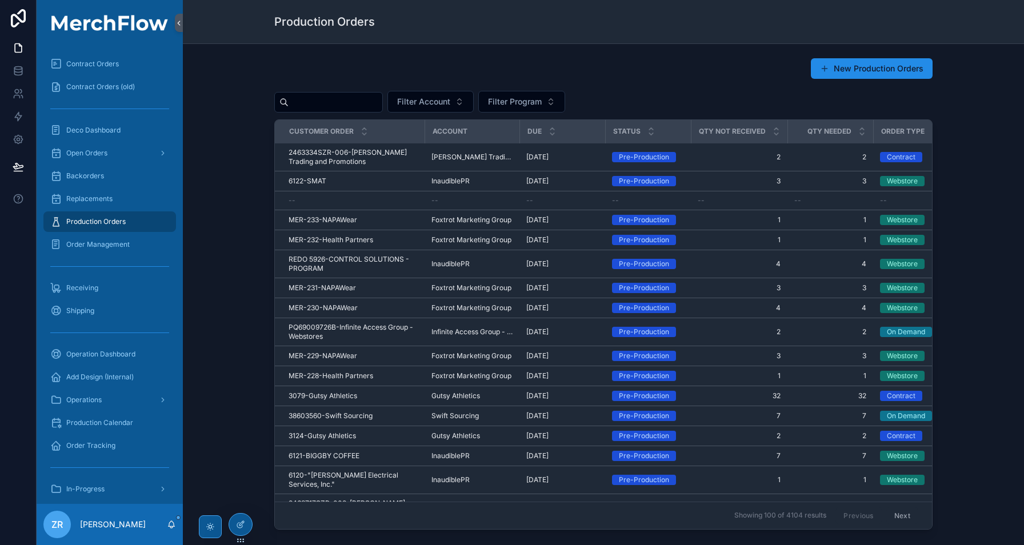
click at [334, 105] on input "scrollable content" at bounding box center [336, 102] width 94 height 16
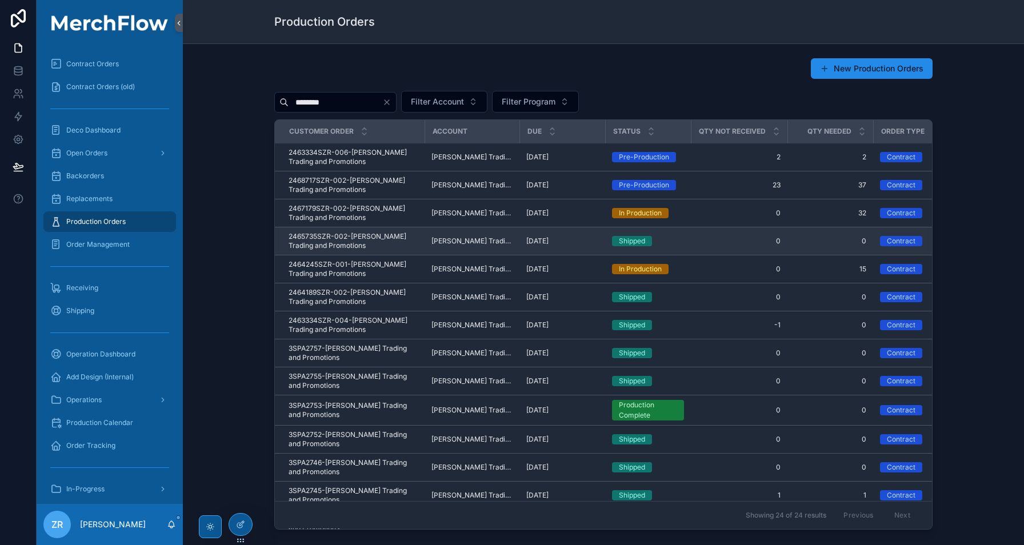
type input "********"
click at [322, 241] on span "2465735SZR-002-Sweitzer Trading and Promotions" at bounding box center [353, 241] width 129 height 18
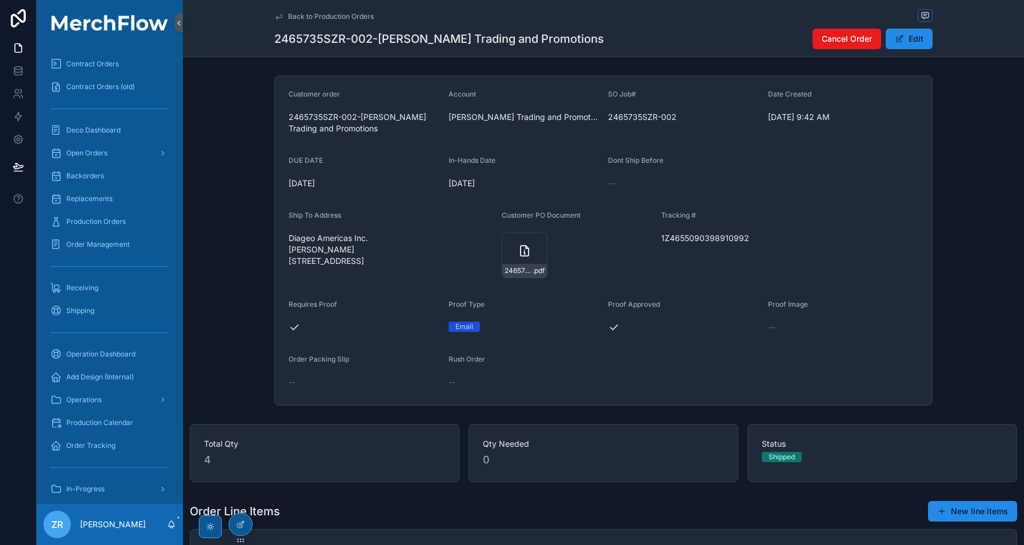
scroll to position [170, 0]
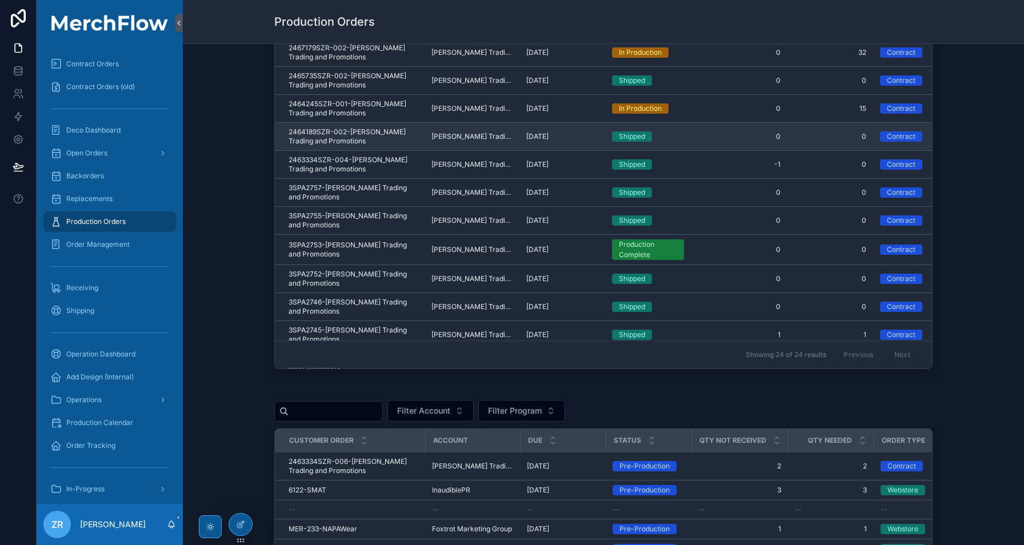
scroll to position [159, 0]
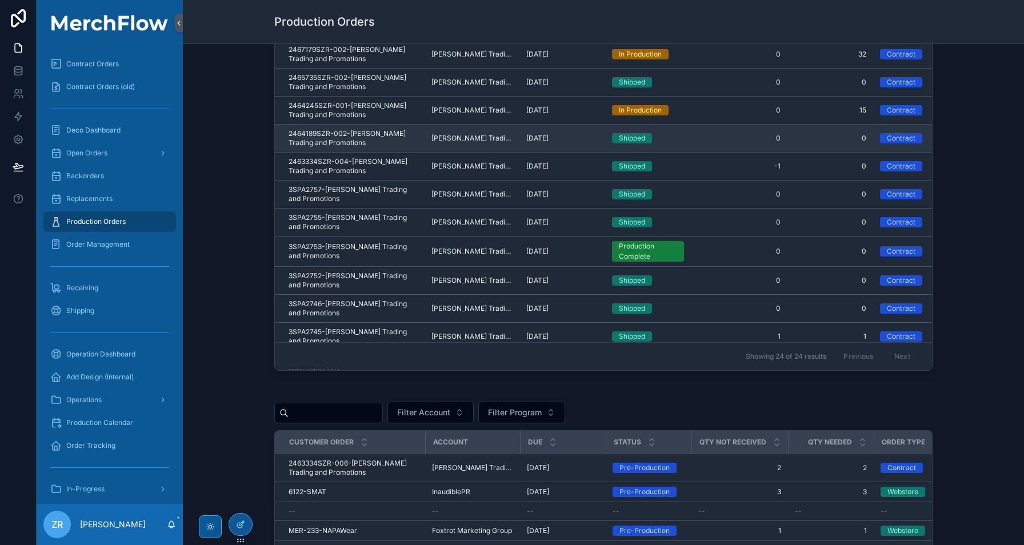
click at [353, 136] on span "2464189SZR-002-Sweitzer Trading and Promotions" at bounding box center [353, 138] width 129 height 18
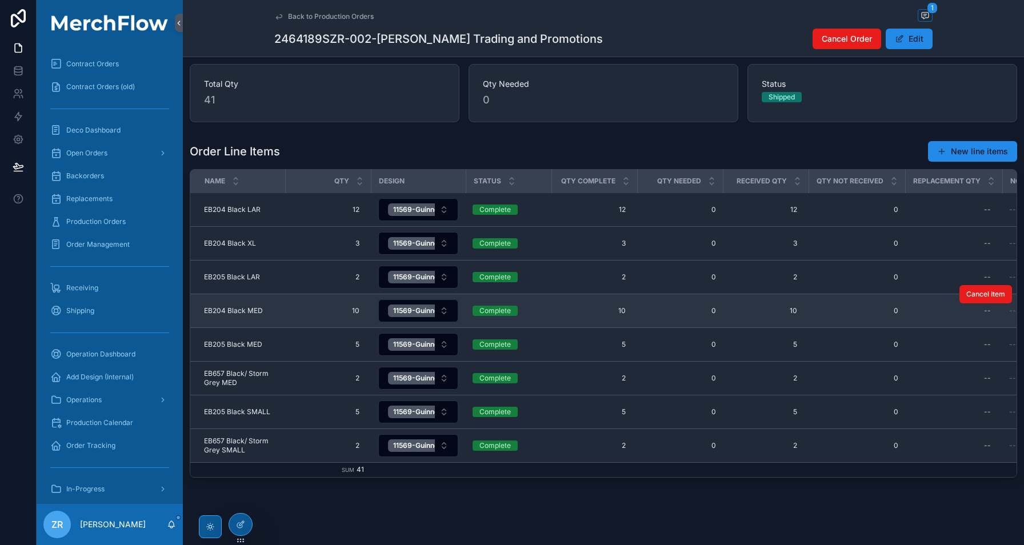
scroll to position [475, 0]
